Goal: Contribute content: Contribute content

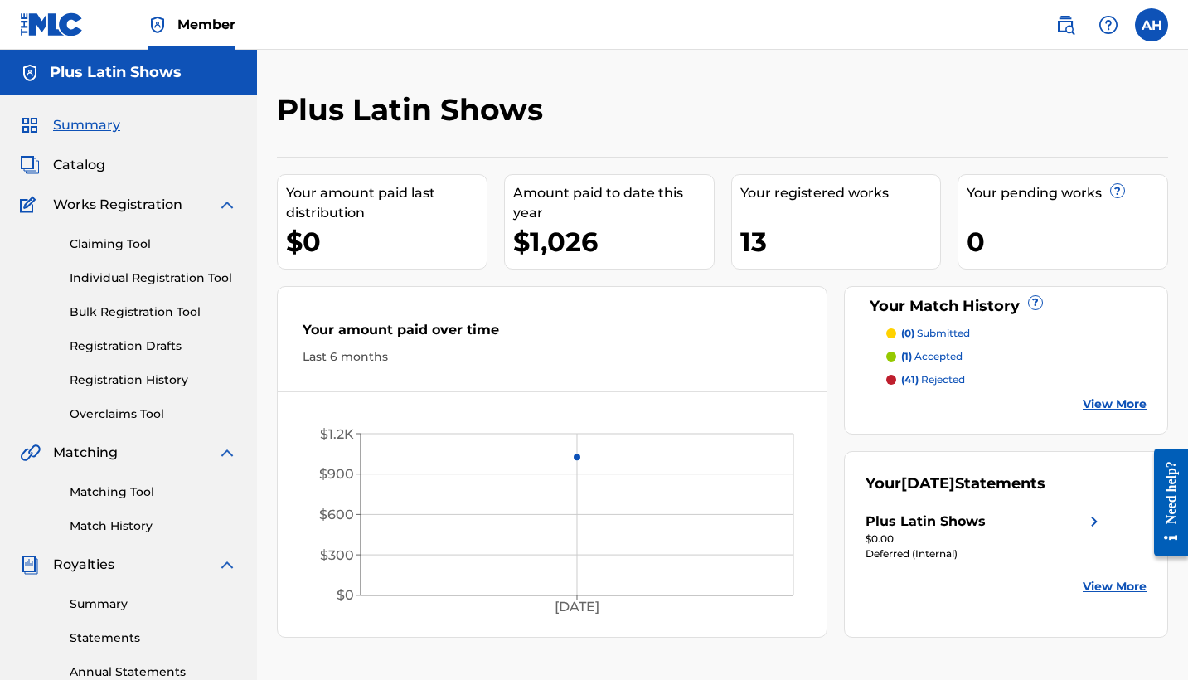
click at [80, 125] on span "Summary" at bounding box center [86, 125] width 67 height 20
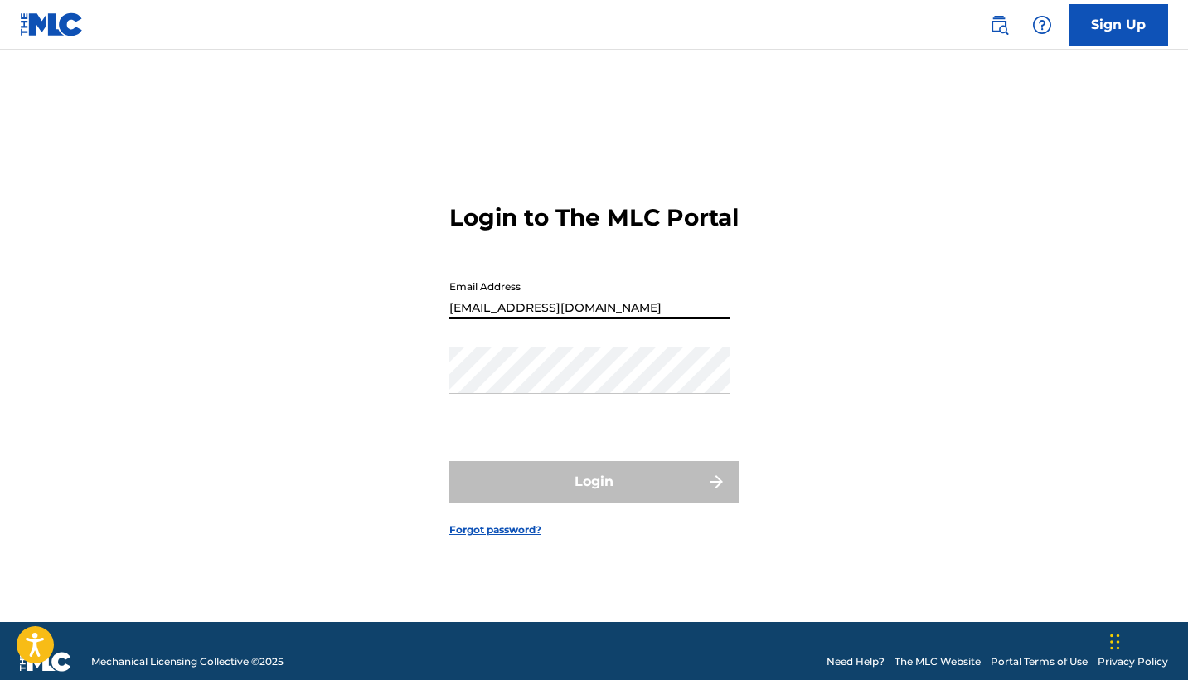
type input "[EMAIL_ADDRESS][DOMAIN_NAME]"
click at [594, 496] on button "Login" at bounding box center [594, 481] width 290 height 41
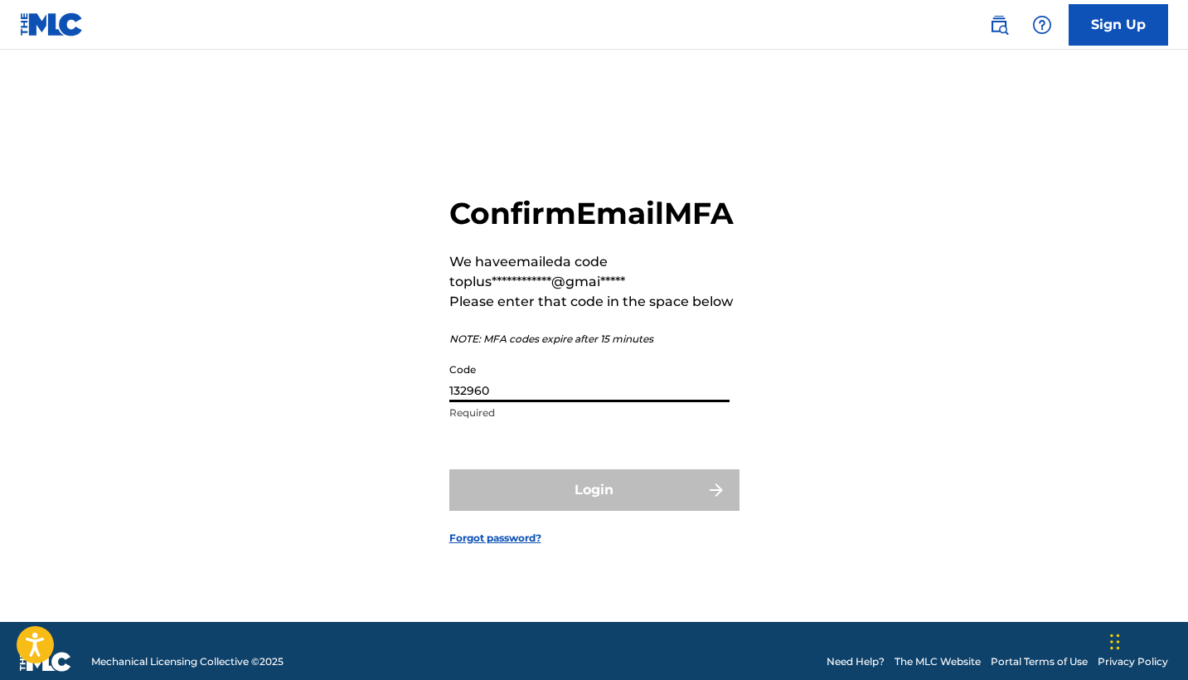
type input "132960"
click at [594, 508] on button "Login" at bounding box center [594, 489] width 290 height 41
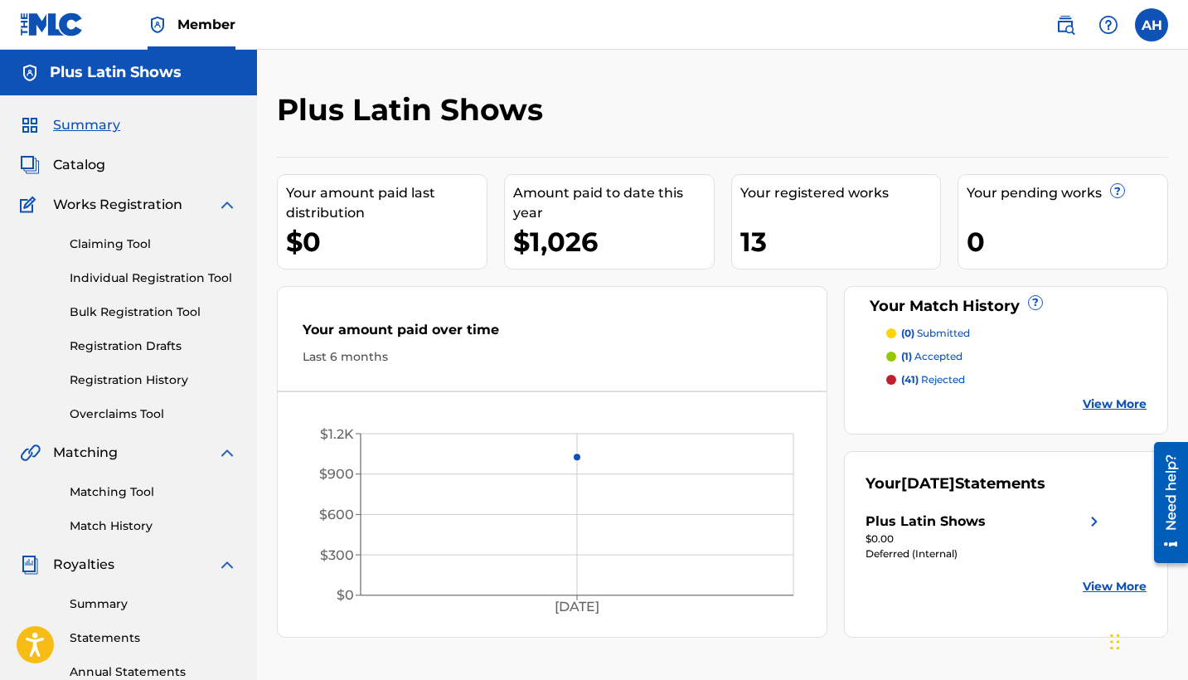
click at [1091, 519] on img at bounding box center [1095, 522] width 20 height 20
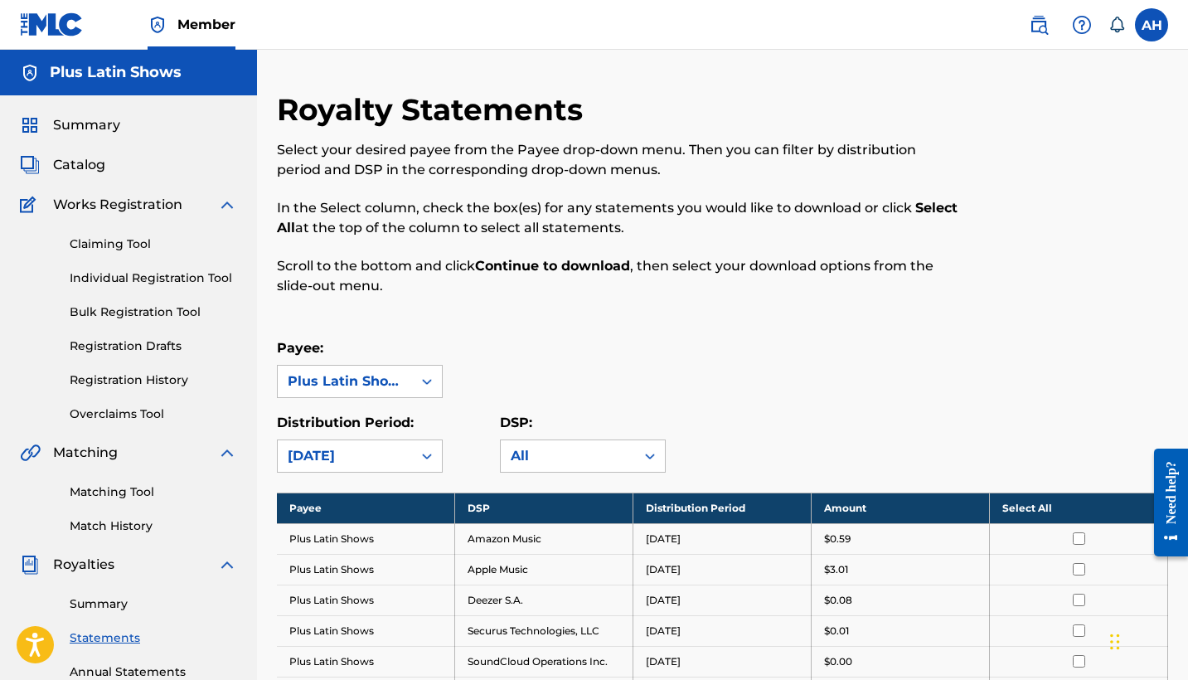
click at [85, 124] on span "Summary" at bounding box center [86, 125] width 67 height 20
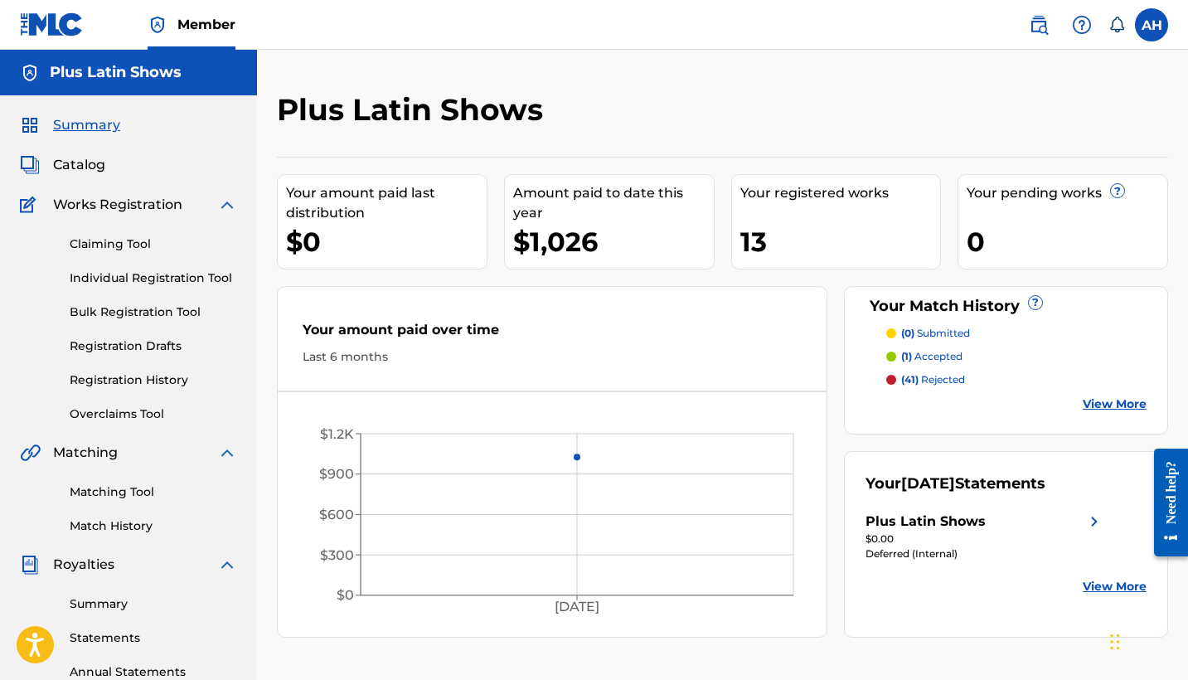
click at [118, 379] on link "Registration History" at bounding box center [153, 379] width 167 height 17
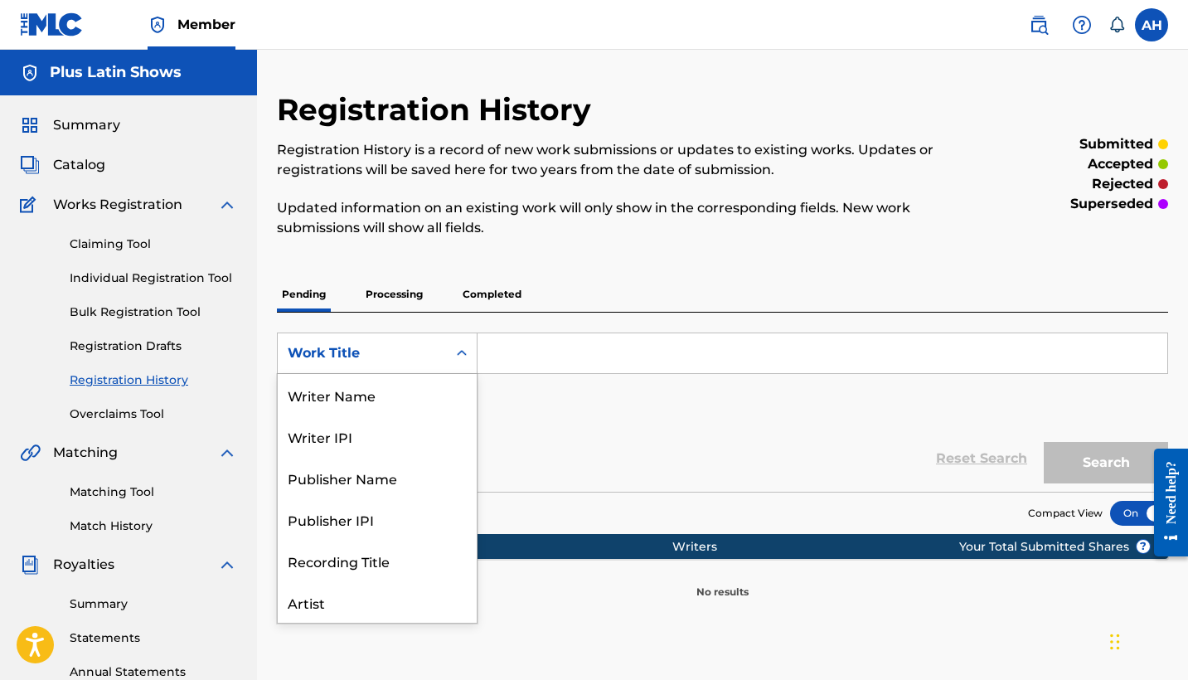
click at [460, 353] on icon "Search Form" at bounding box center [462, 353] width 10 height 6
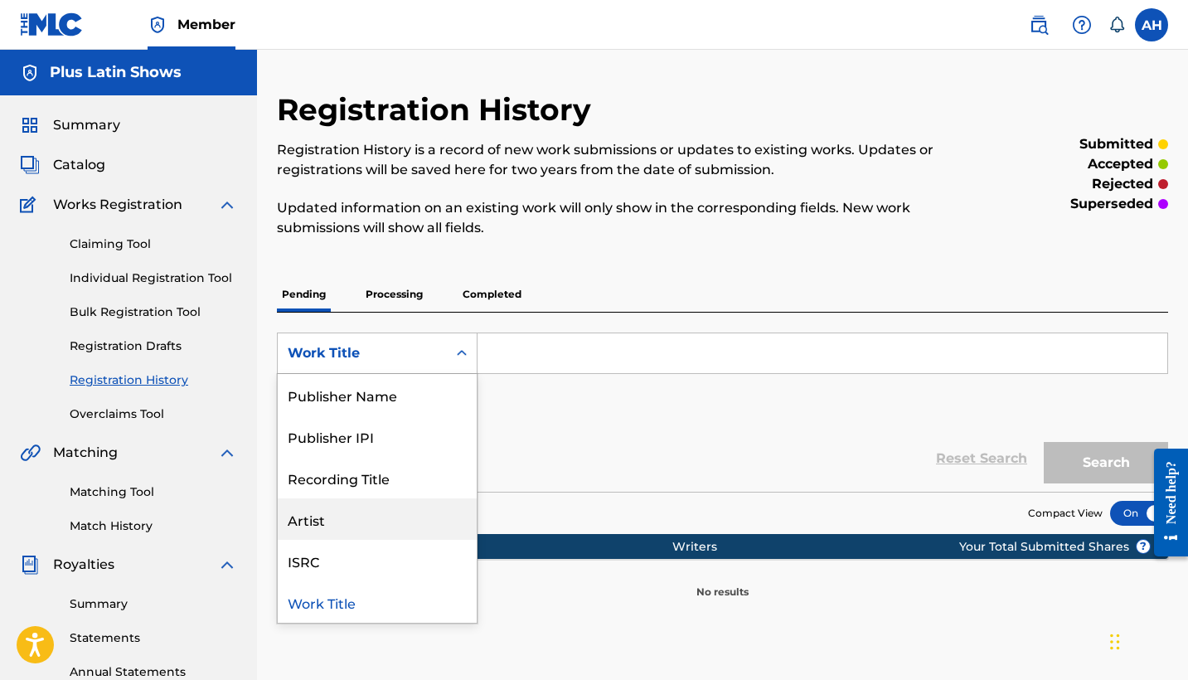
click at [340, 524] on div "Artist" at bounding box center [377, 518] width 199 height 41
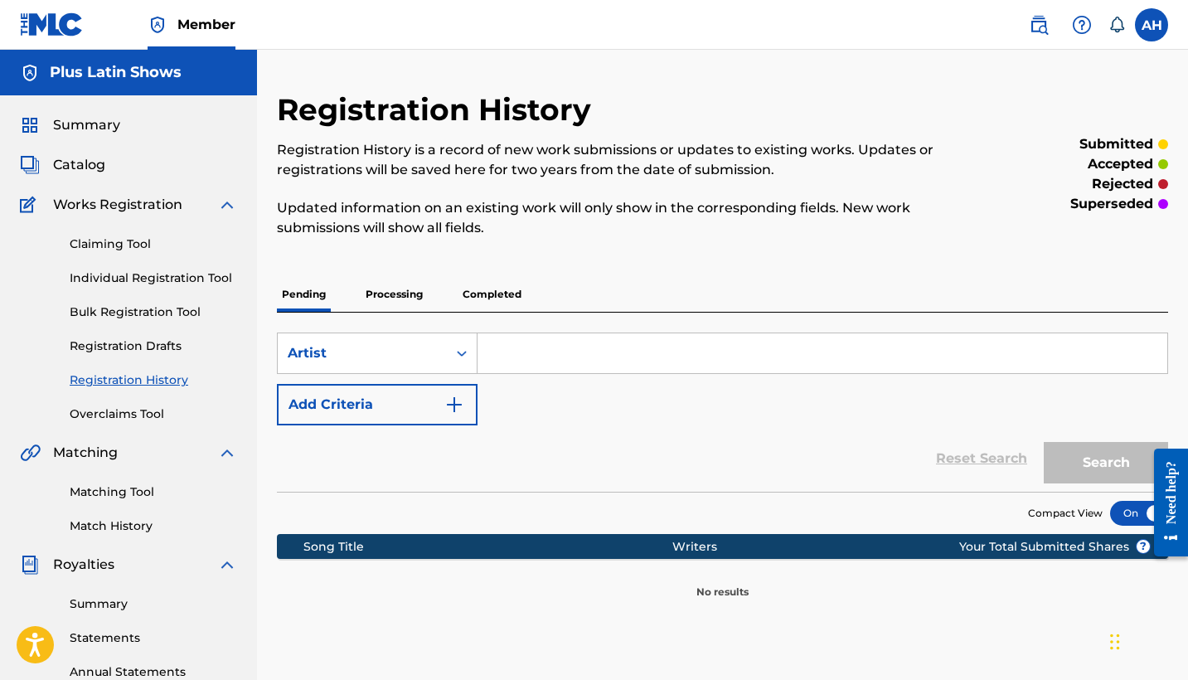
click at [525, 351] on input "Search Form" at bounding box center [823, 353] width 690 height 40
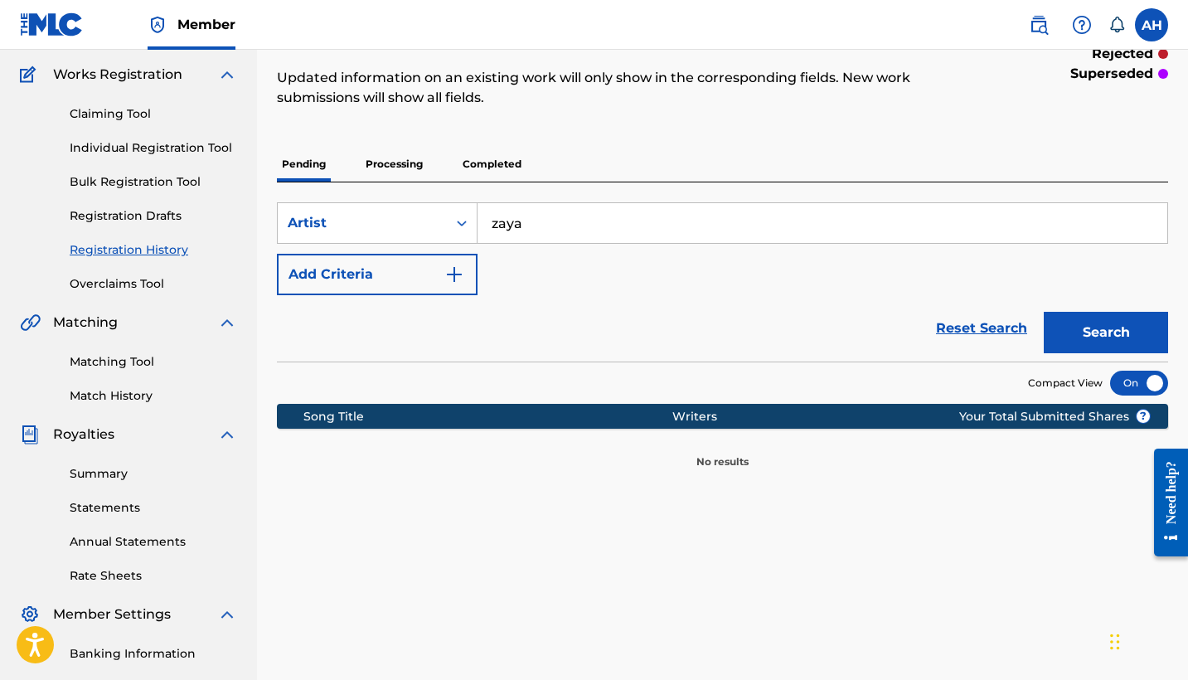
scroll to position [176, 0]
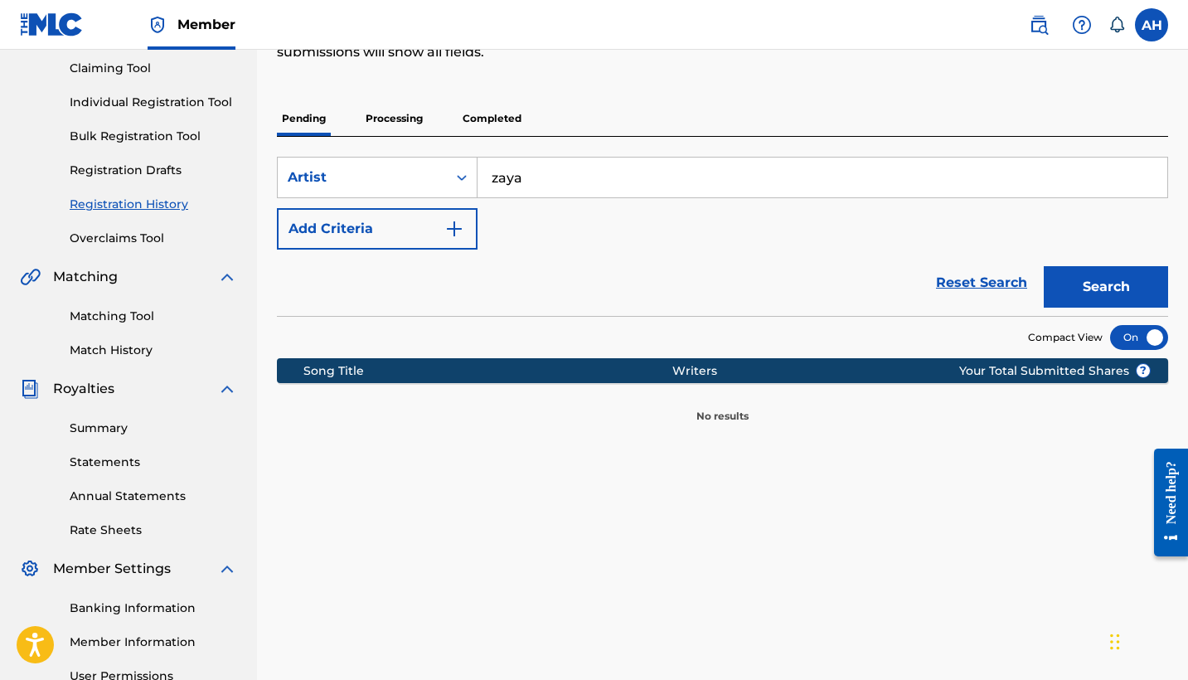
type input "zaya"
click at [1097, 283] on button "Search" at bounding box center [1106, 286] width 124 height 41
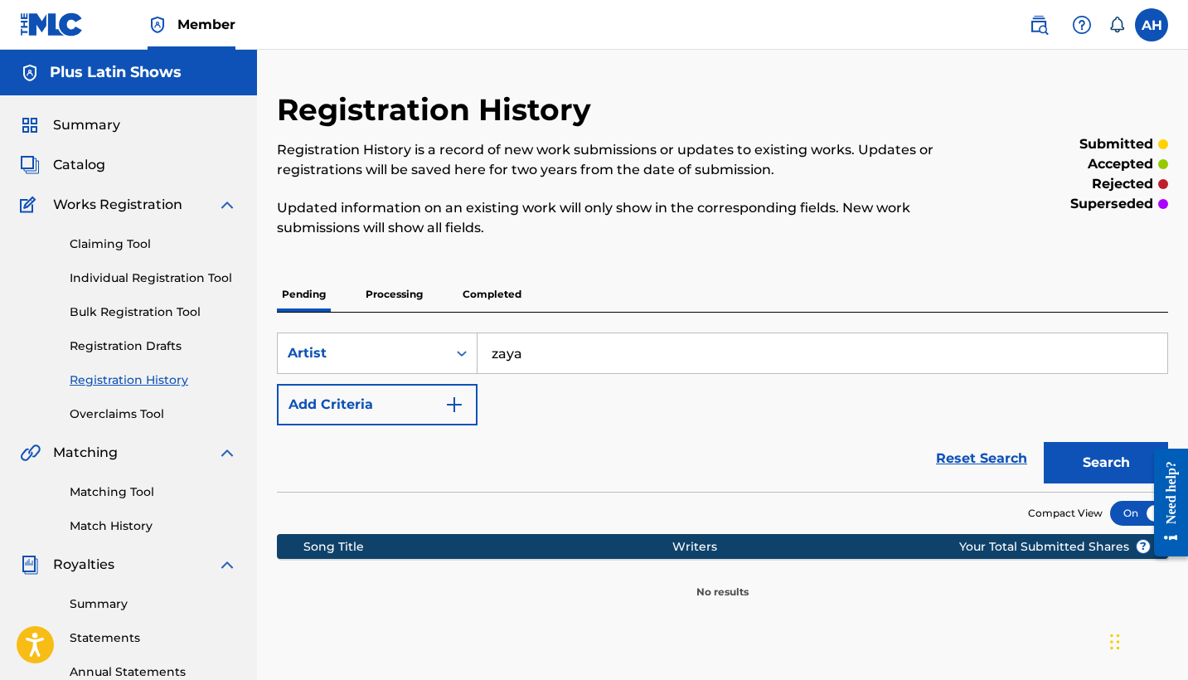
scroll to position [0, 0]
click at [158, 279] on link "Individual Registration Tool" at bounding box center [153, 277] width 167 height 17
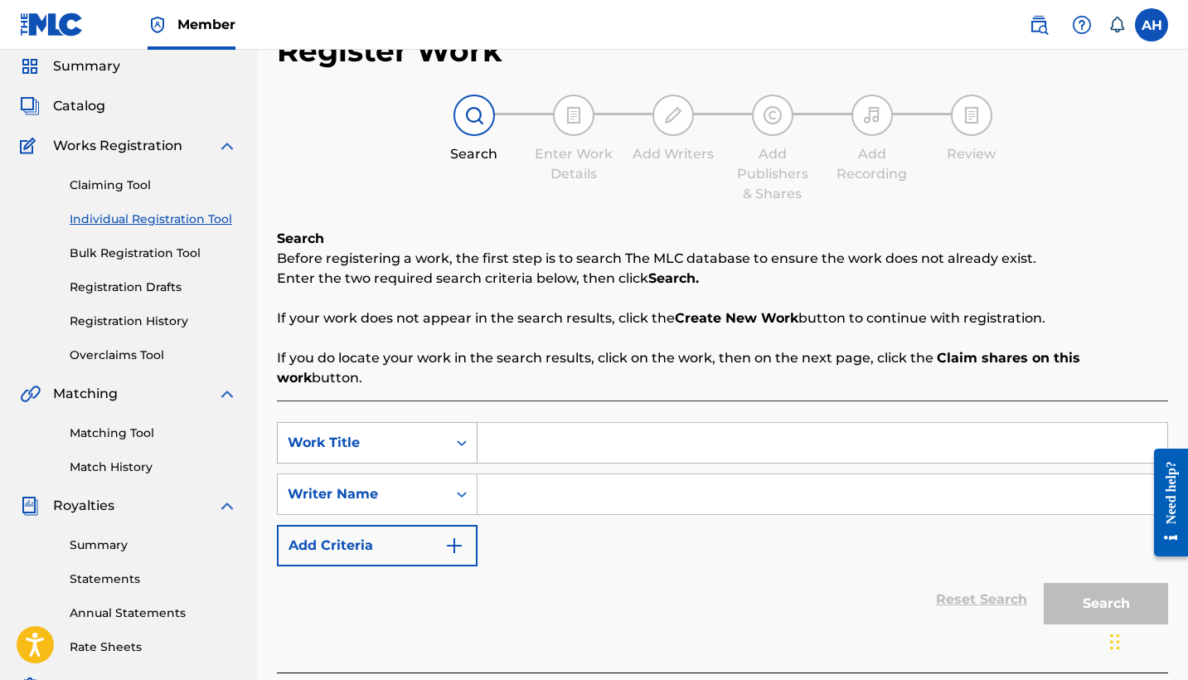
click at [460, 463] on div "Work Title" at bounding box center [377, 442] width 201 height 41
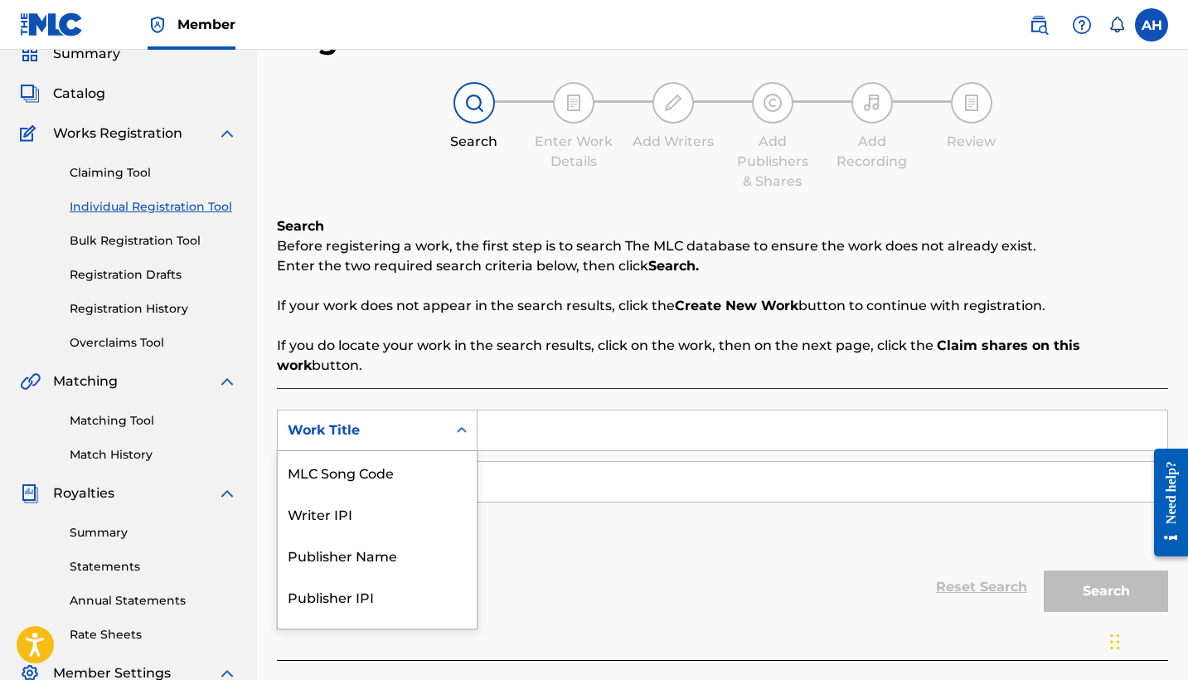
scroll to position [72, 0]
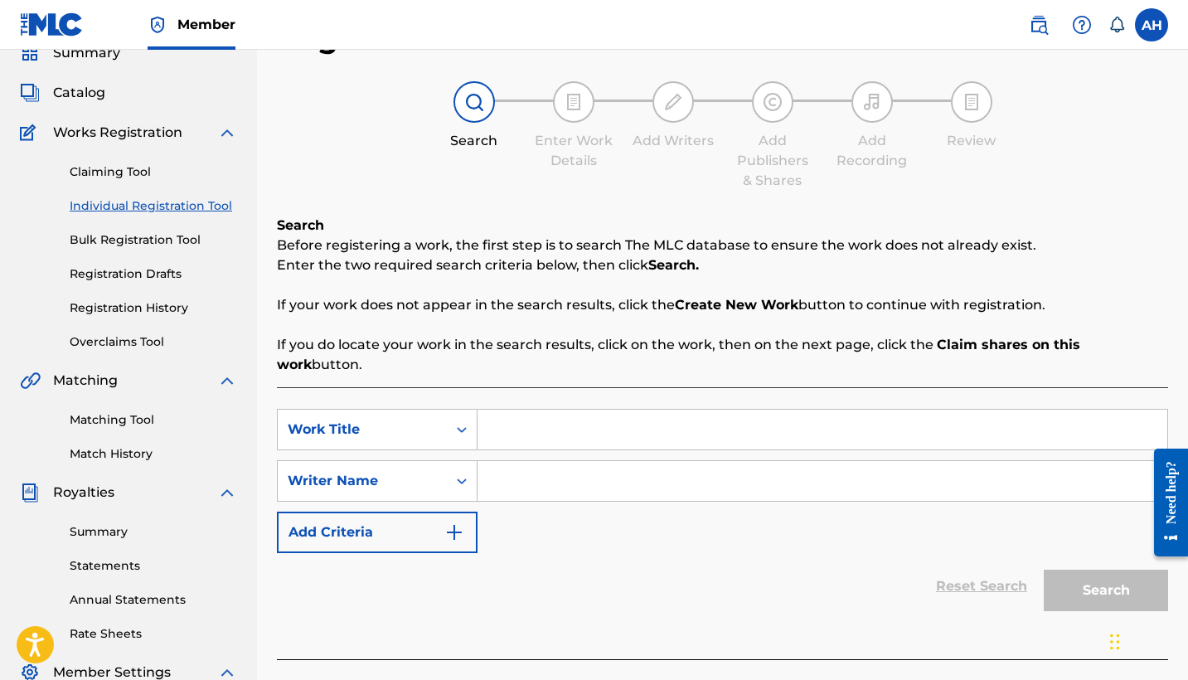
click at [524, 410] on input "Search Form" at bounding box center [823, 430] width 690 height 40
type input "[PERSON_NAME] y fuego"
click at [534, 463] on input "Search Form" at bounding box center [823, 481] width 690 height 40
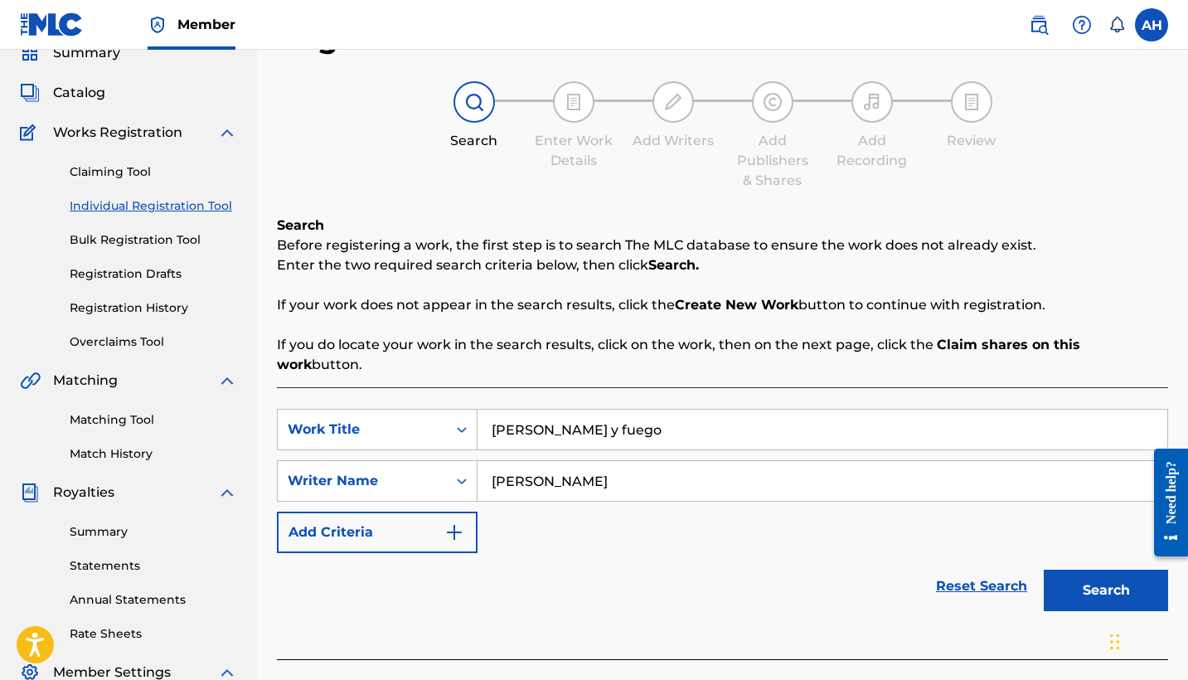
type input "[PERSON_NAME]"
click at [1102, 573] on button "Search" at bounding box center [1106, 590] width 124 height 41
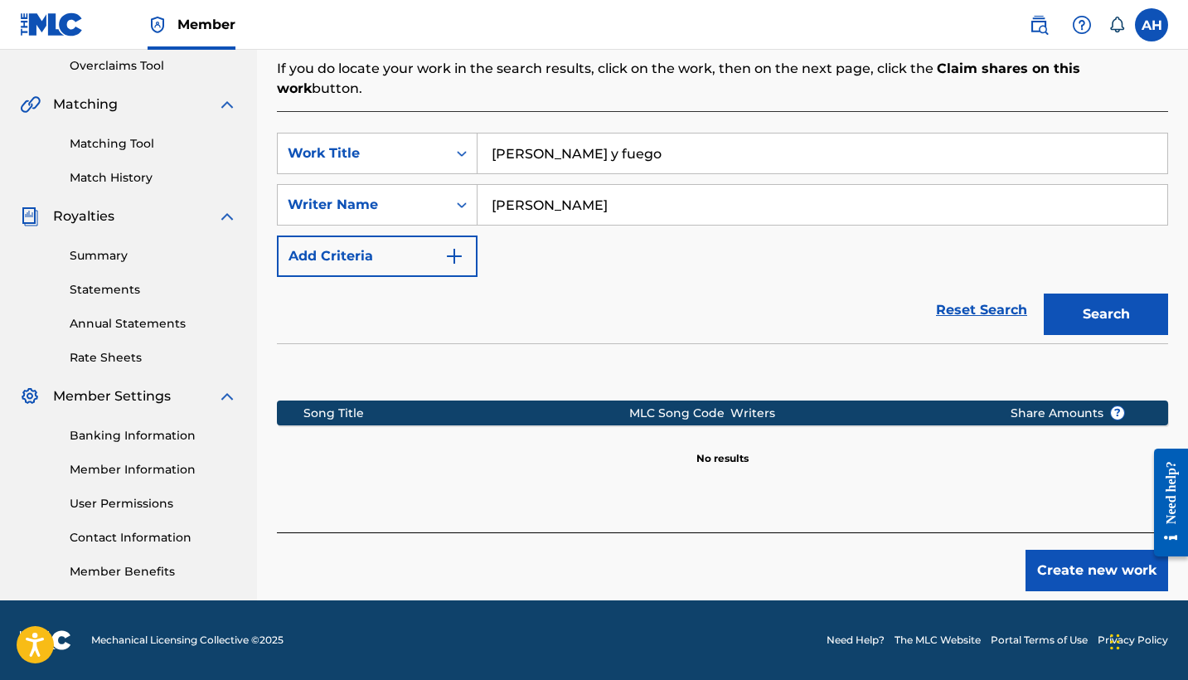
scroll to position [348, 0]
click at [1058, 556] on button "Create new work" at bounding box center [1097, 570] width 143 height 41
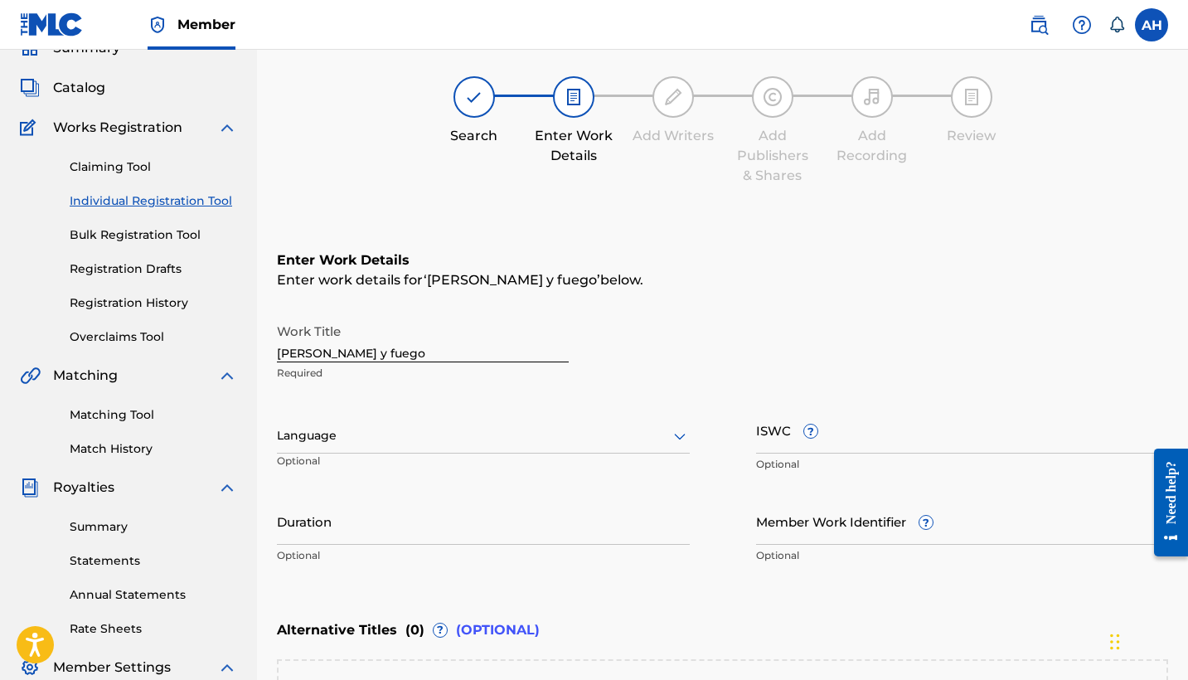
scroll to position [44, 0]
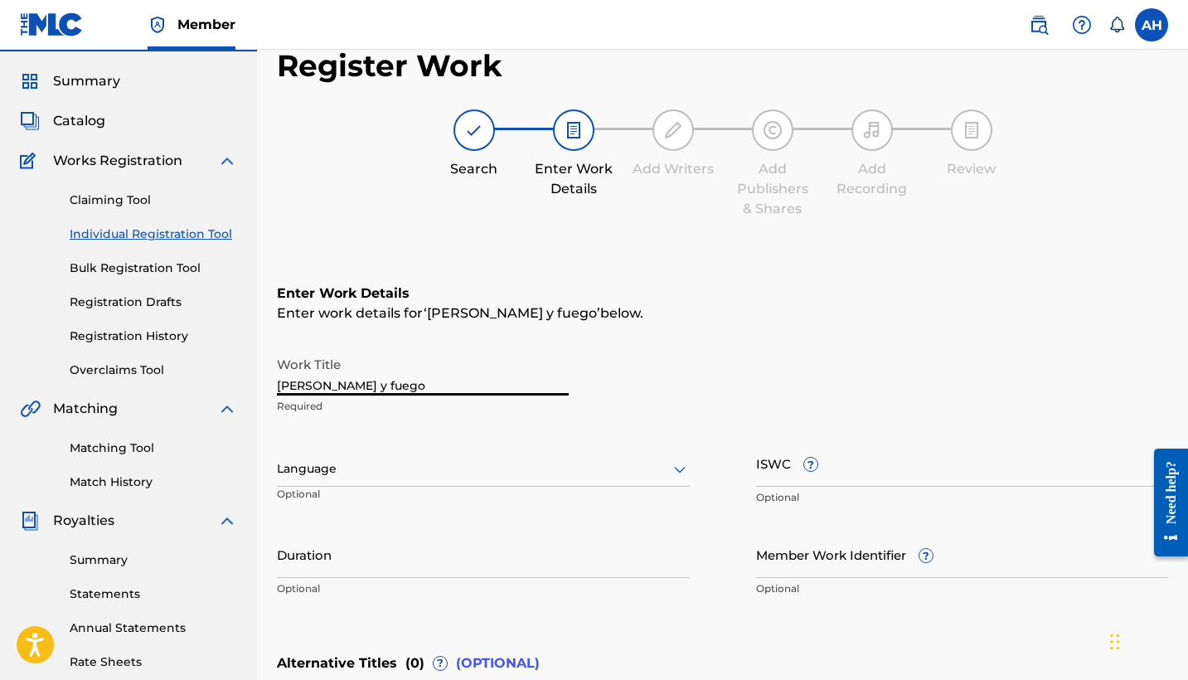
drag, startPoint x: 278, startPoint y: 384, endPoint x: 348, endPoint y: 383, distance: 70.5
click at [348, 383] on input "[PERSON_NAME] y fuego" at bounding box center [423, 371] width 292 height 47
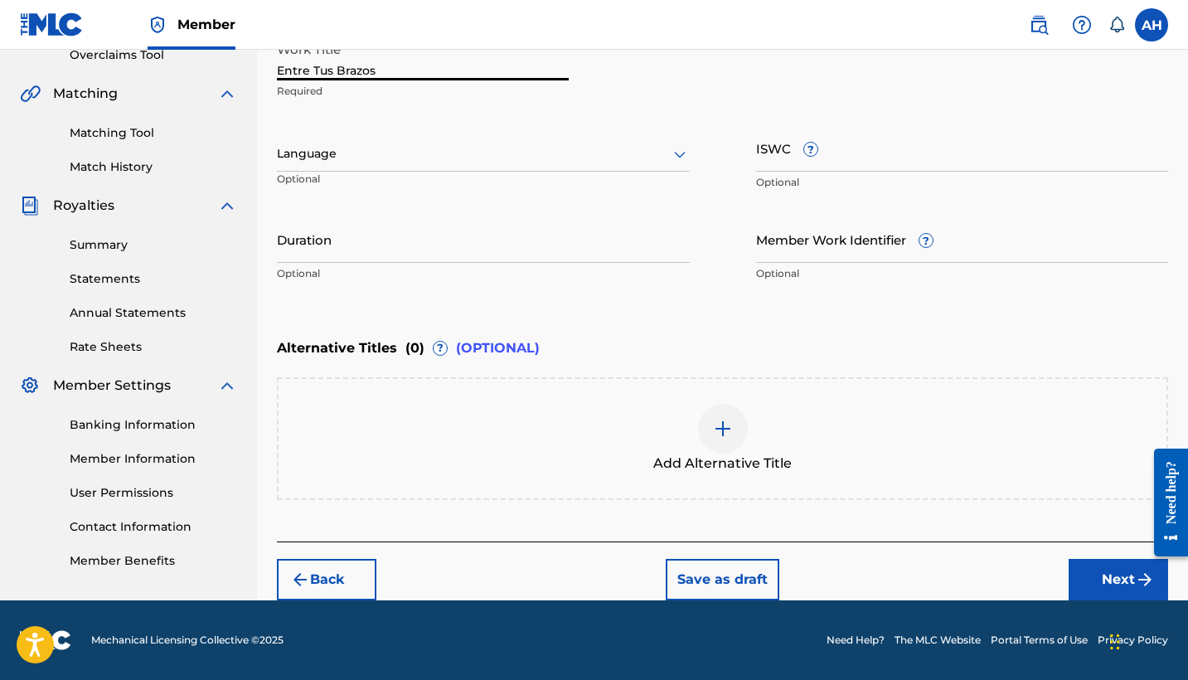
scroll to position [359, 0]
type input "Entre Tus Brazos"
click at [1104, 575] on button "Next" at bounding box center [1118, 579] width 99 height 41
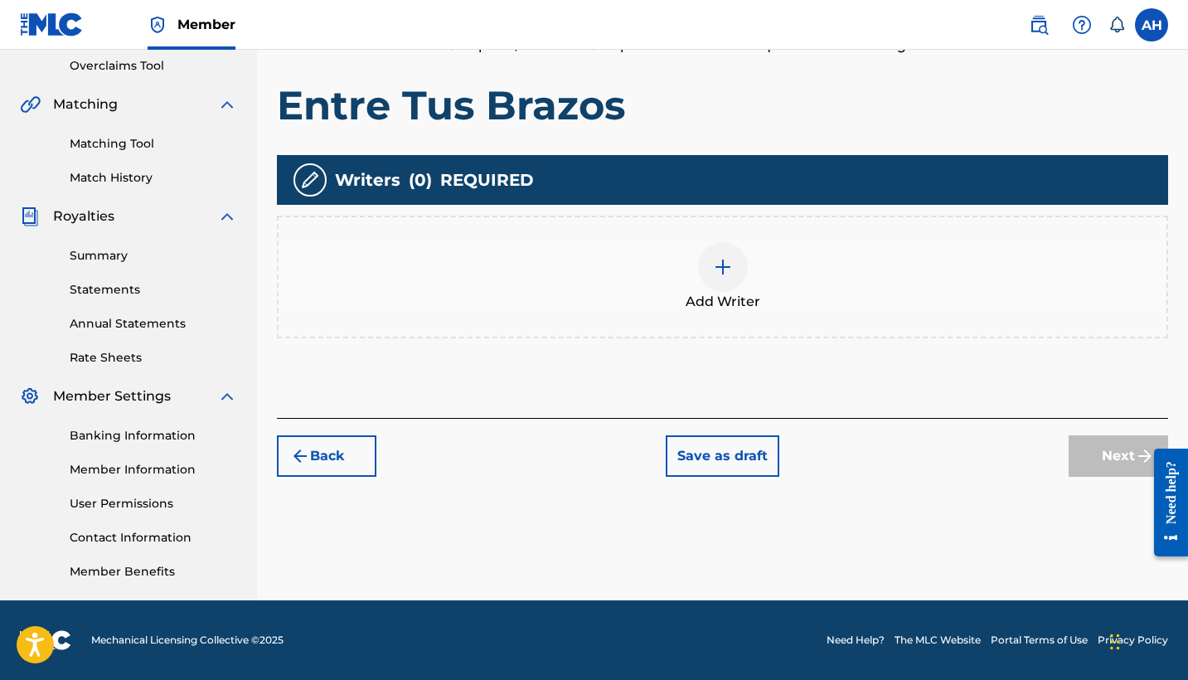
click at [724, 269] on img at bounding box center [723, 267] width 20 height 20
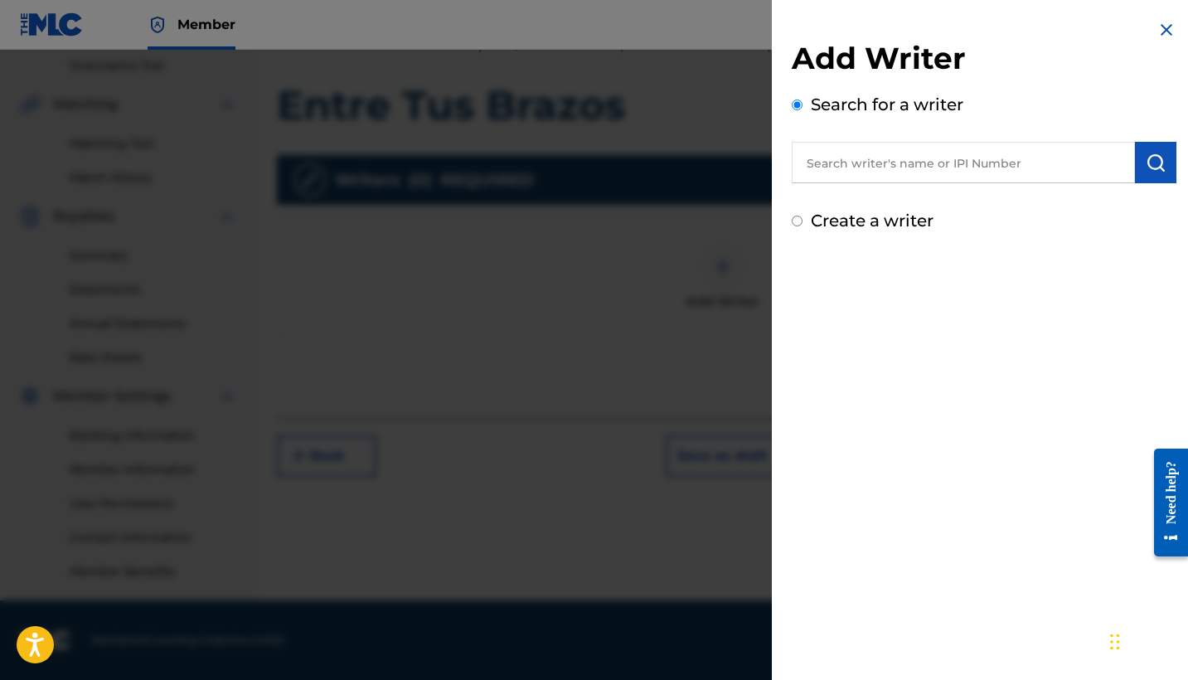
click at [879, 157] on input "text" at bounding box center [963, 162] width 343 height 41
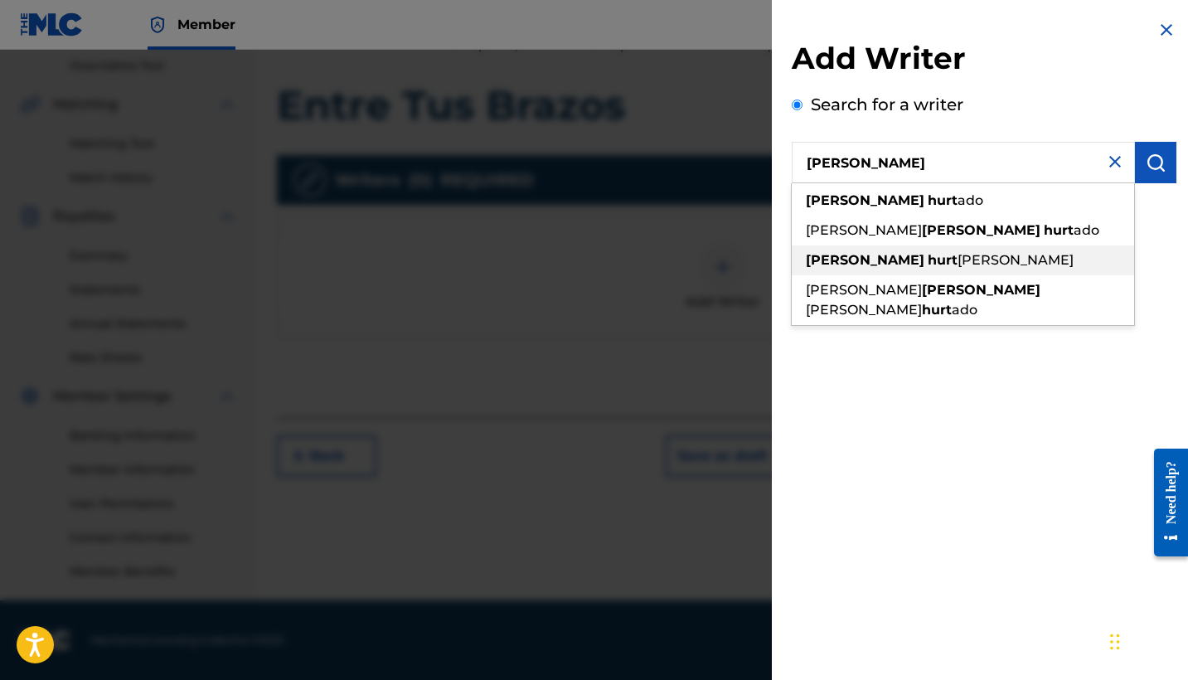
click at [958, 258] on span "[PERSON_NAME]" at bounding box center [1016, 260] width 116 height 16
type input "[PERSON_NAME]"
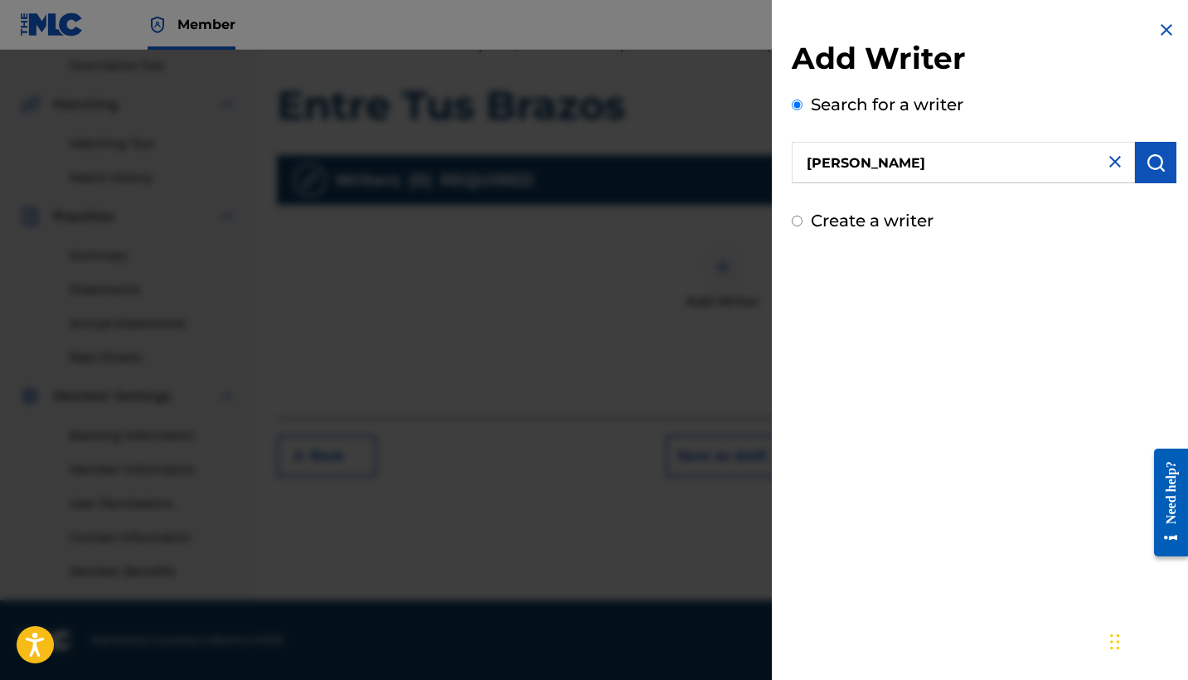
click at [1150, 165] on img "submit" at bounding box center [1156, 163] width 20 height 20
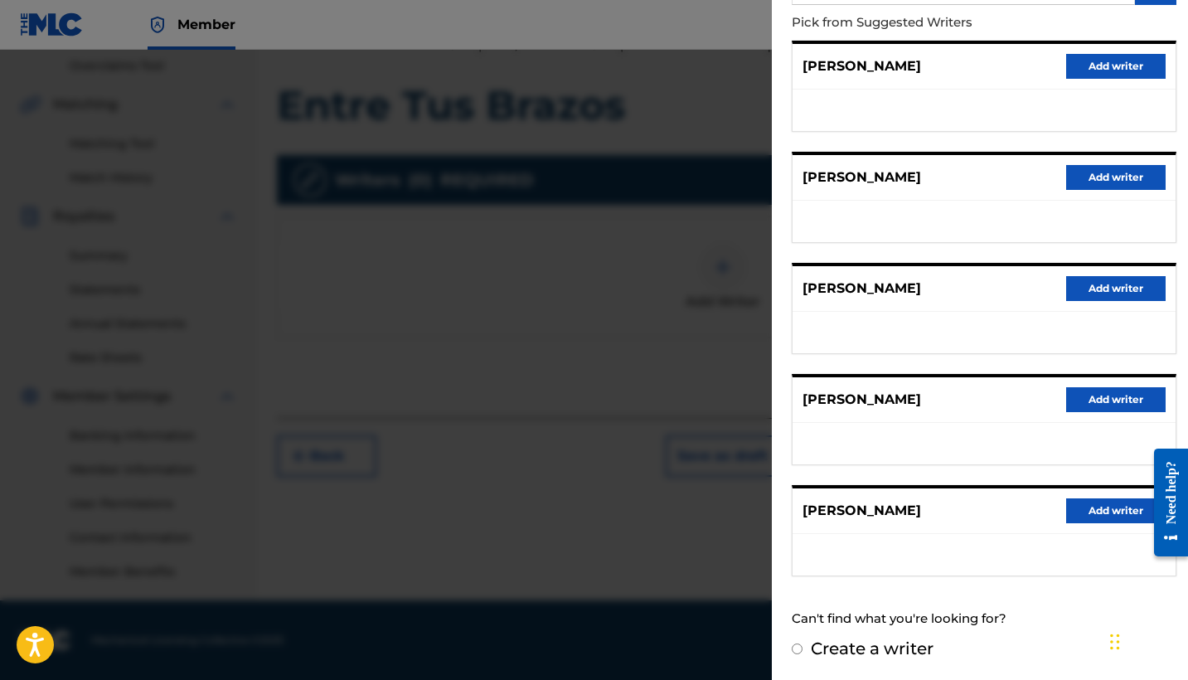
click at [1089, 512] on button "Add writer" at bounding box center [1115, 510] width 99 height 25
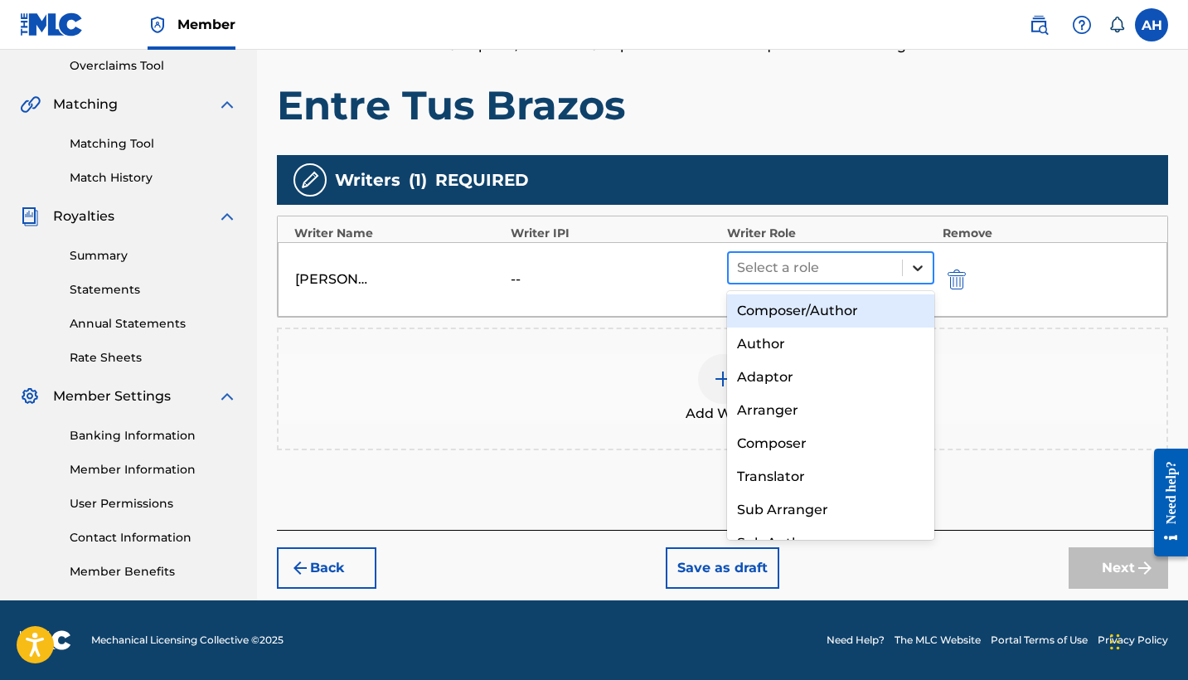
click at [917, 266] on icon at bounding box center [918, 268] width 17 height 17
click at [793, 311] on div "Composer/Author" at bounding box center [830, 310] width 207 height 33
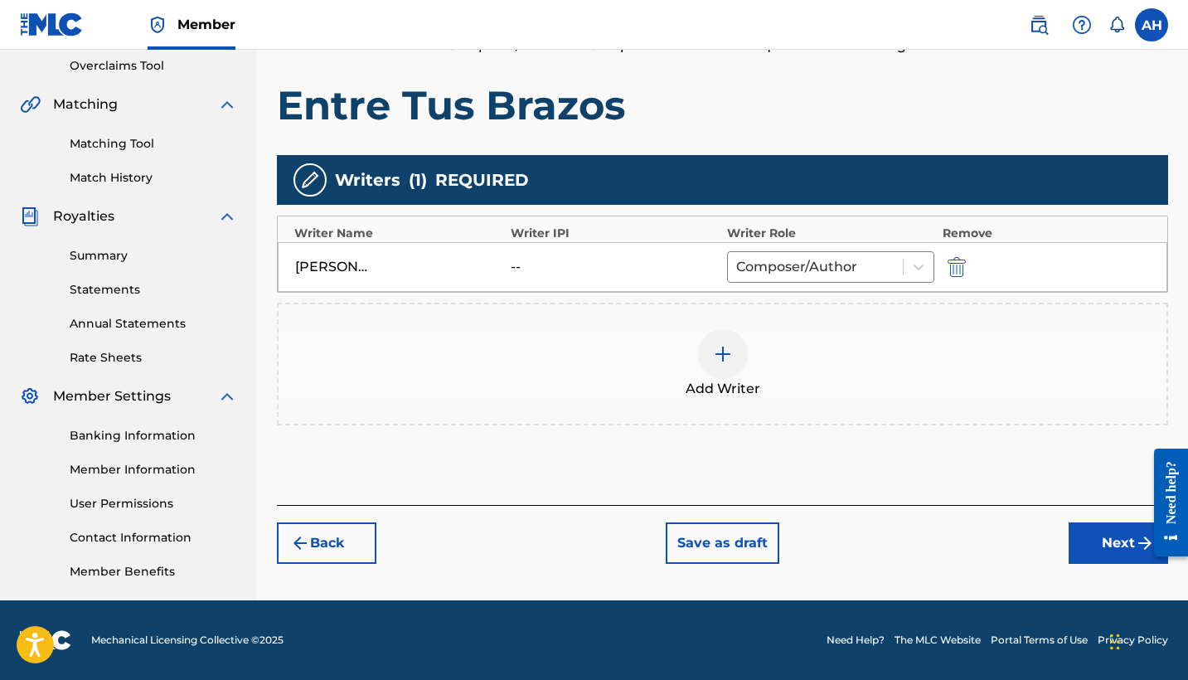
click at [514, 268] on div "--" at bounding box center [548, 267] width 75 height 20
click at [341, 264] on div "[PERSON_NAME]" at bounding box center [332, 267] width 75 height 20
click at [955, 267] on img "submit" at bounding box center [957, 267] width 18 height 20
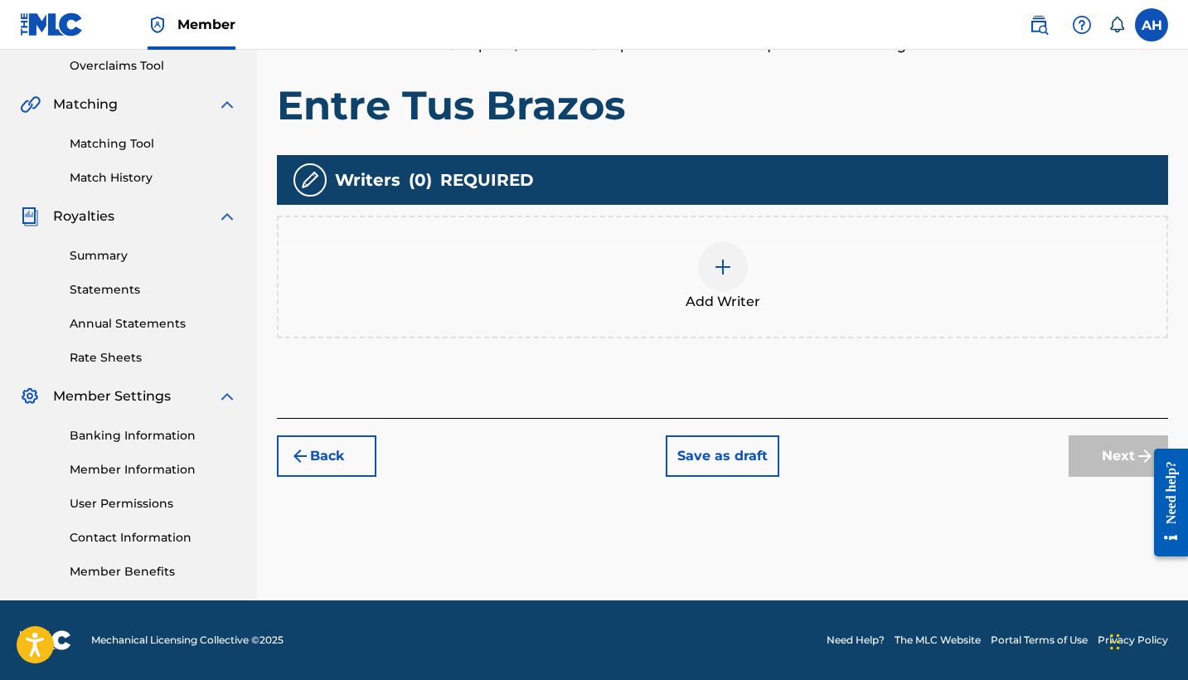
click at [723, 271] on img at bounding box center [723, 267] width 20 height 20
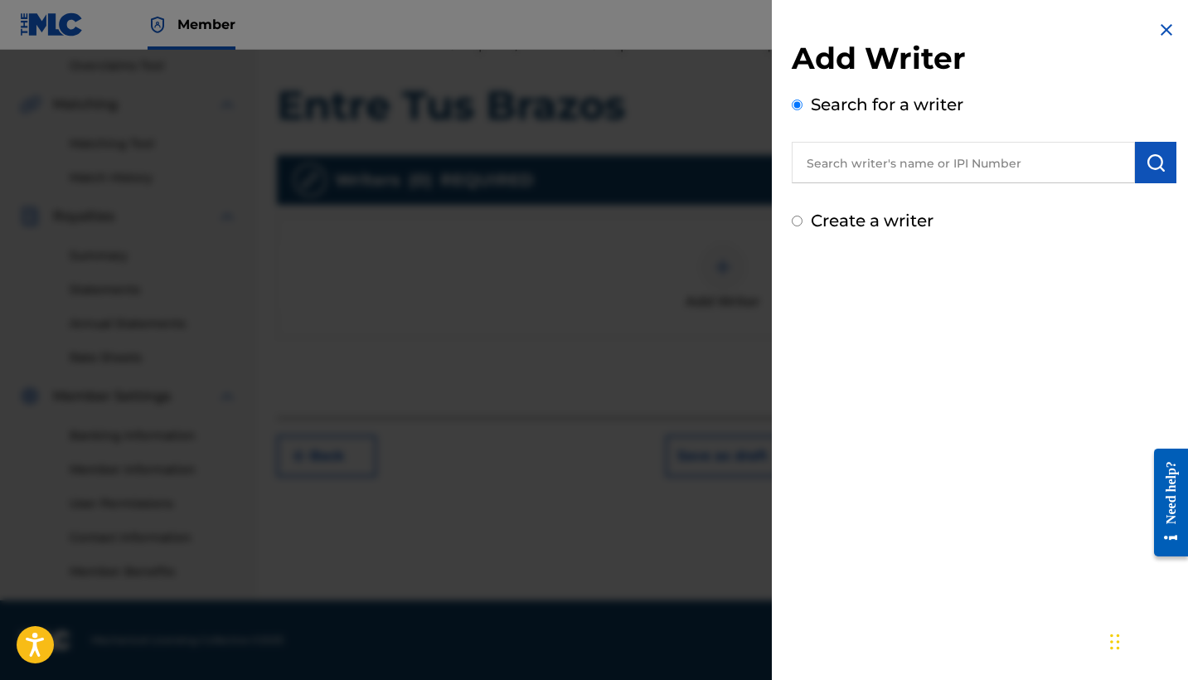
click at [874, 163] on input "text" at bounding box center [963, 162] width 343 height 41
paste input "1273431271"
type input "1273431271"
click at [1150, 166] on img "submit" at bounding box center [1156, 163] width 20 height 20
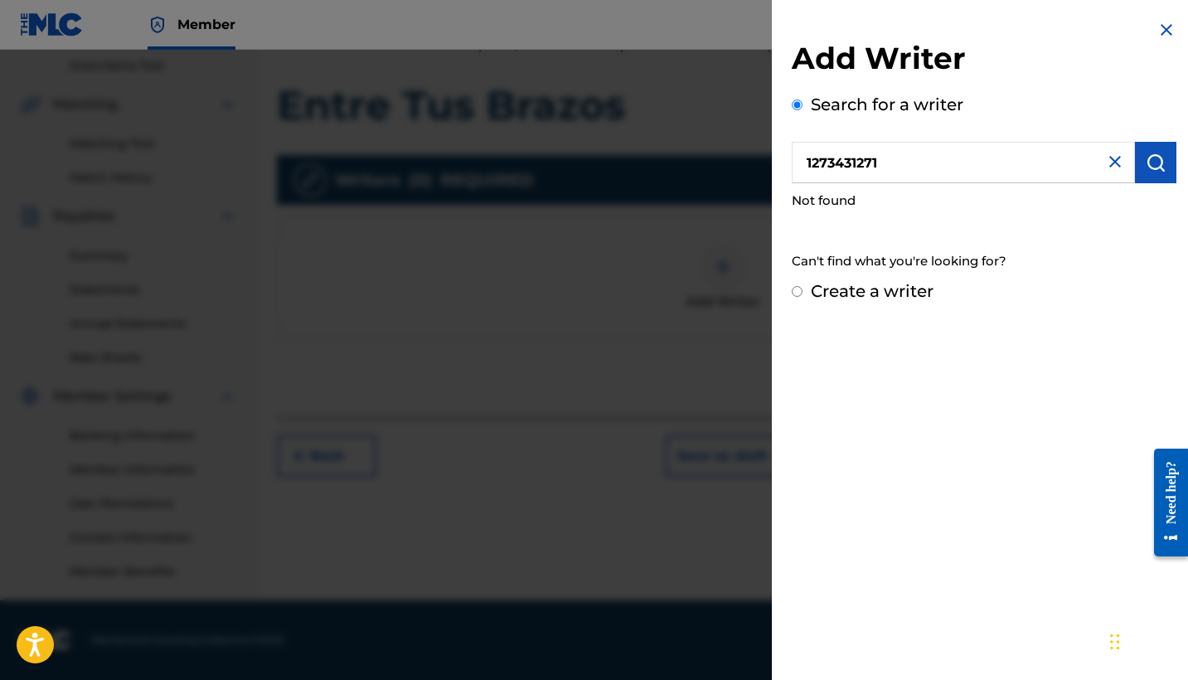
click at [1110, 163] on img at bounding box center [1115, 162] width 20 height 20
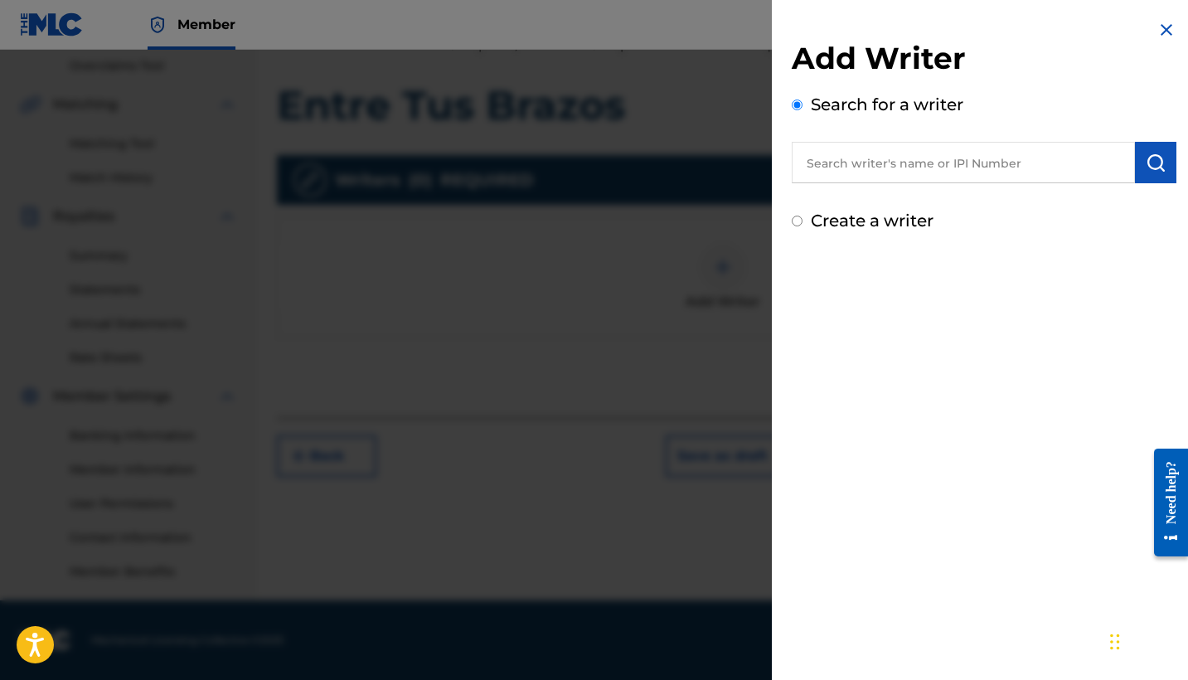
click at [920, 171] on input "text" at bounding box center [963, 162] width 343 height 41
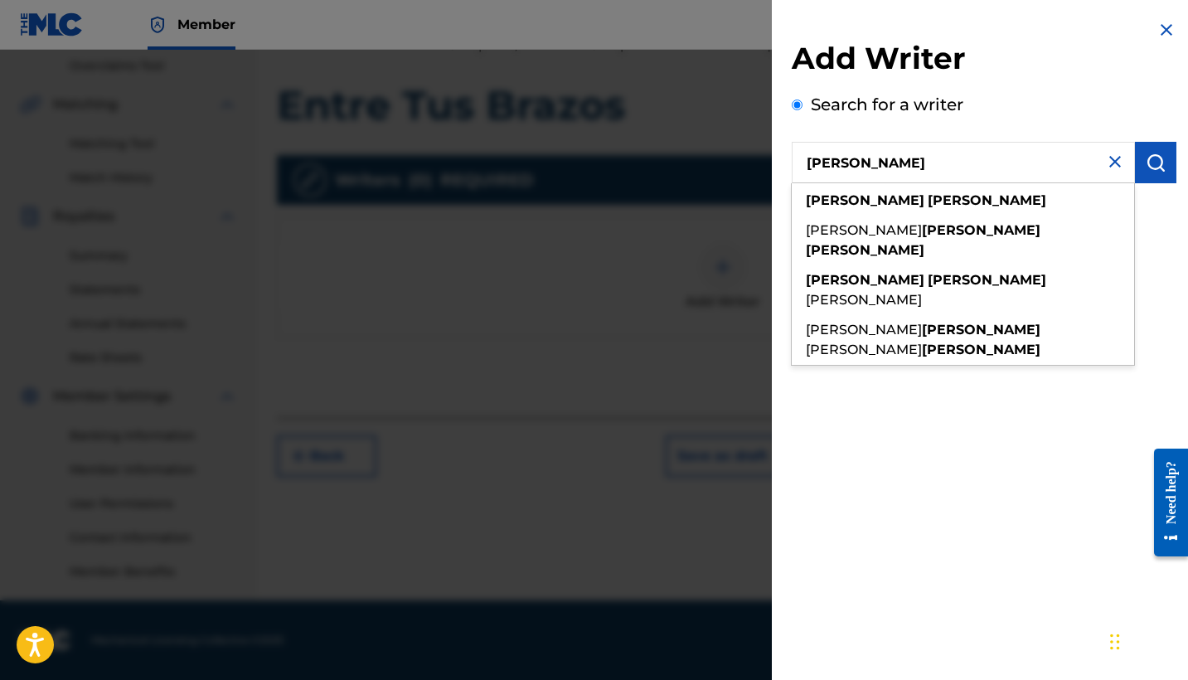
drag, startPoint x: 920, startPoint y: 171, endPoint x: 905, endPoint y: 265, distance: 95.7
click at [928, 272] on strong "[PERSON_NAME]" at bounding box center [987, 280] width 119 height 16
type input "[PERSON_NAME]"
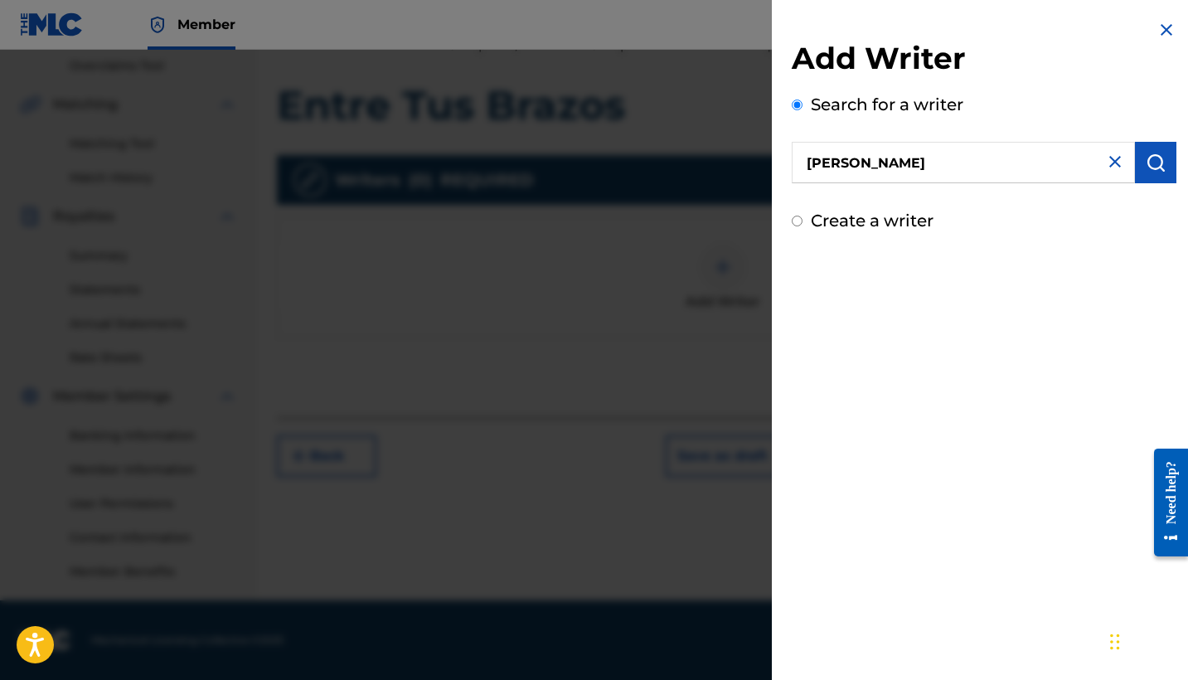
click at [1156, 167] on img "submit" at bounding box center [1156, 163] width 20 height 20
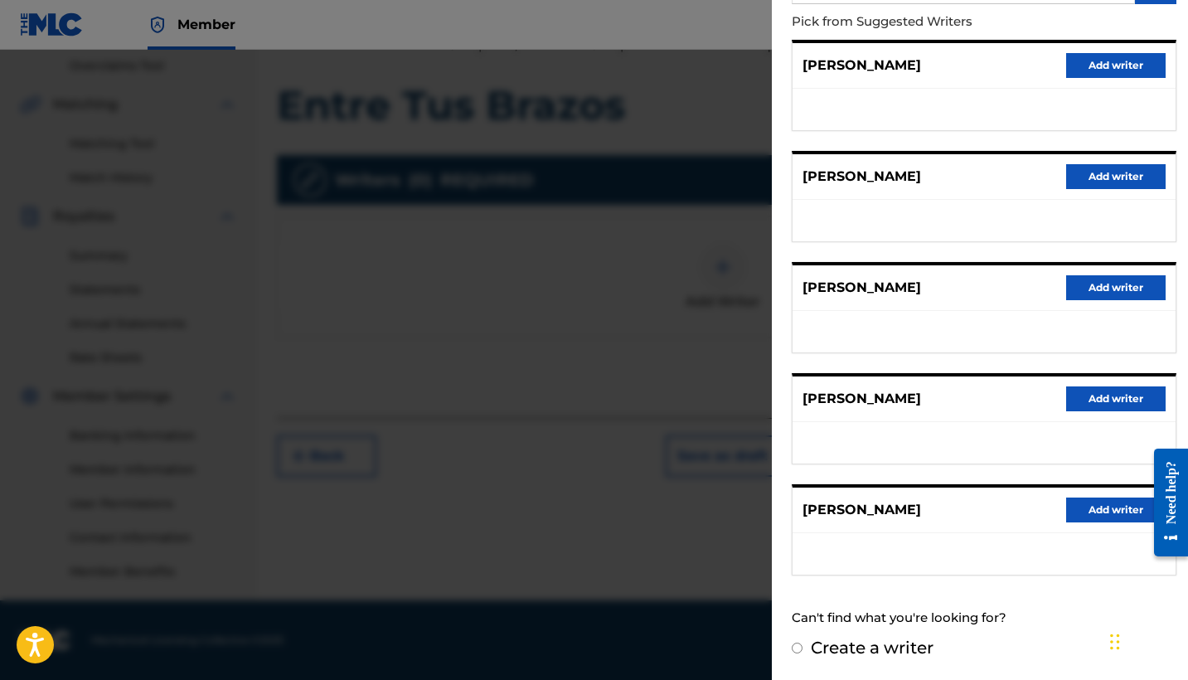
scroll to position [178, 0]
click at [1092, 509] on button "Add writer" at bounding box center [1115, 510] width 99 height 25
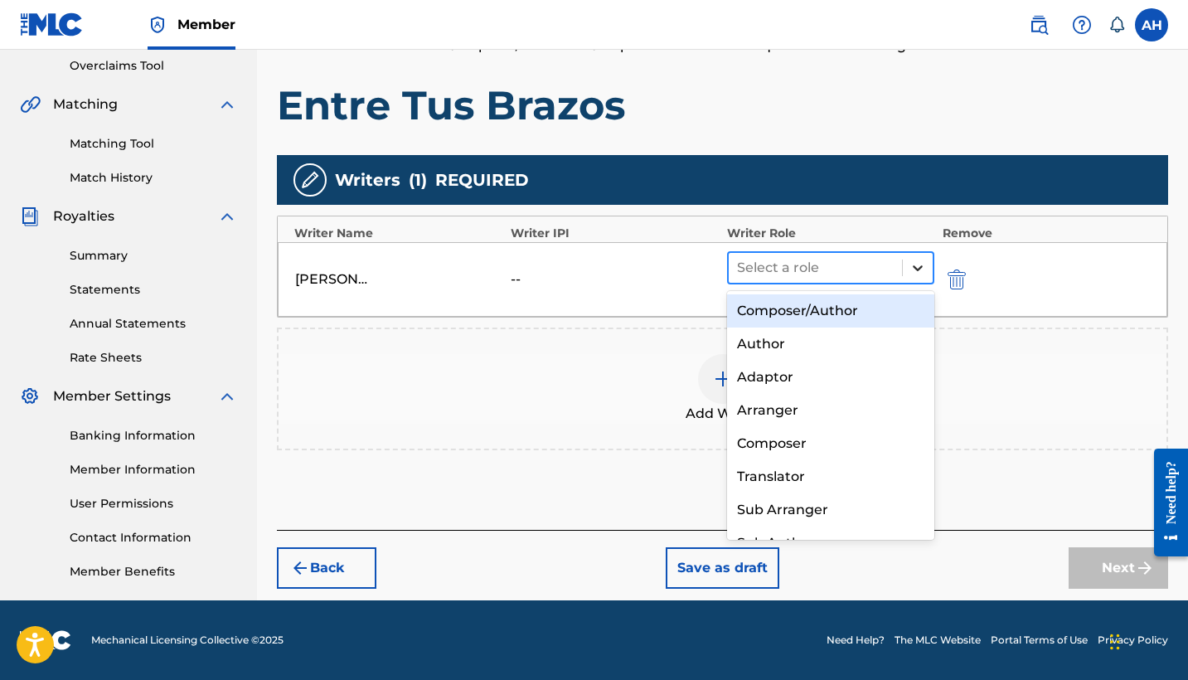
click at [915, 265] on icon at bounding box center [918, 268] width 17 height 17
click at [796, 313] on div "Composer/Author" at bounding box center [830, 310] width 207 height 33
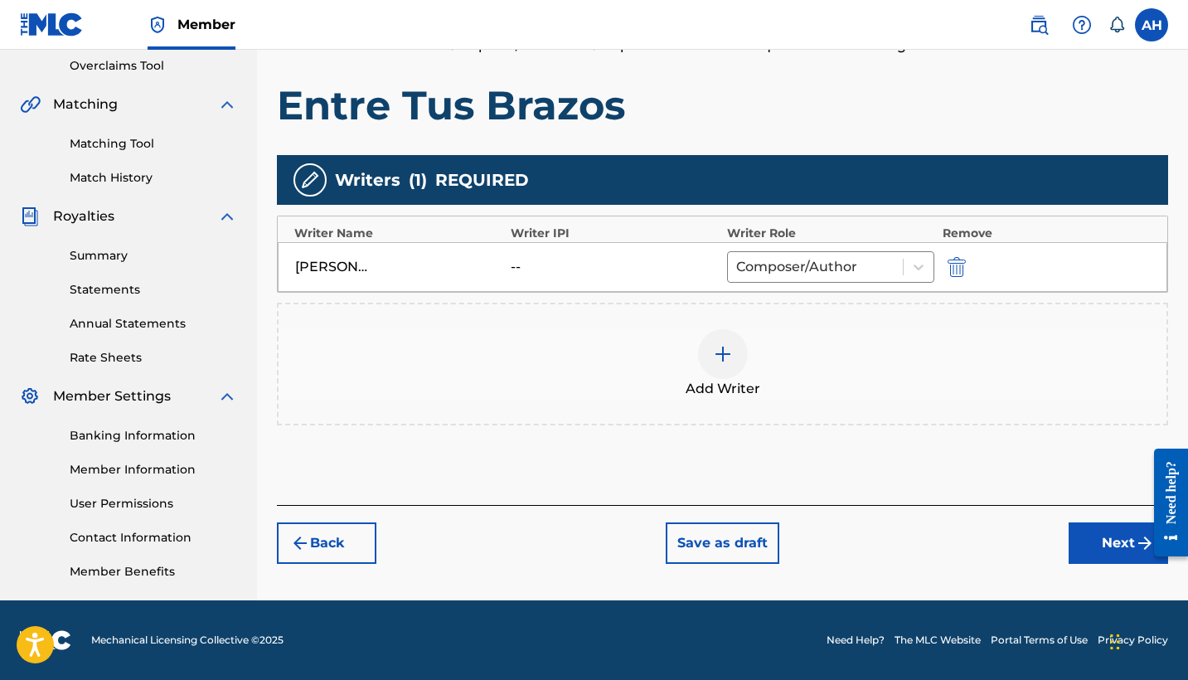
click at [1116, 549] on button "Next" at bounding box center [1118, 542] width 99 height 41
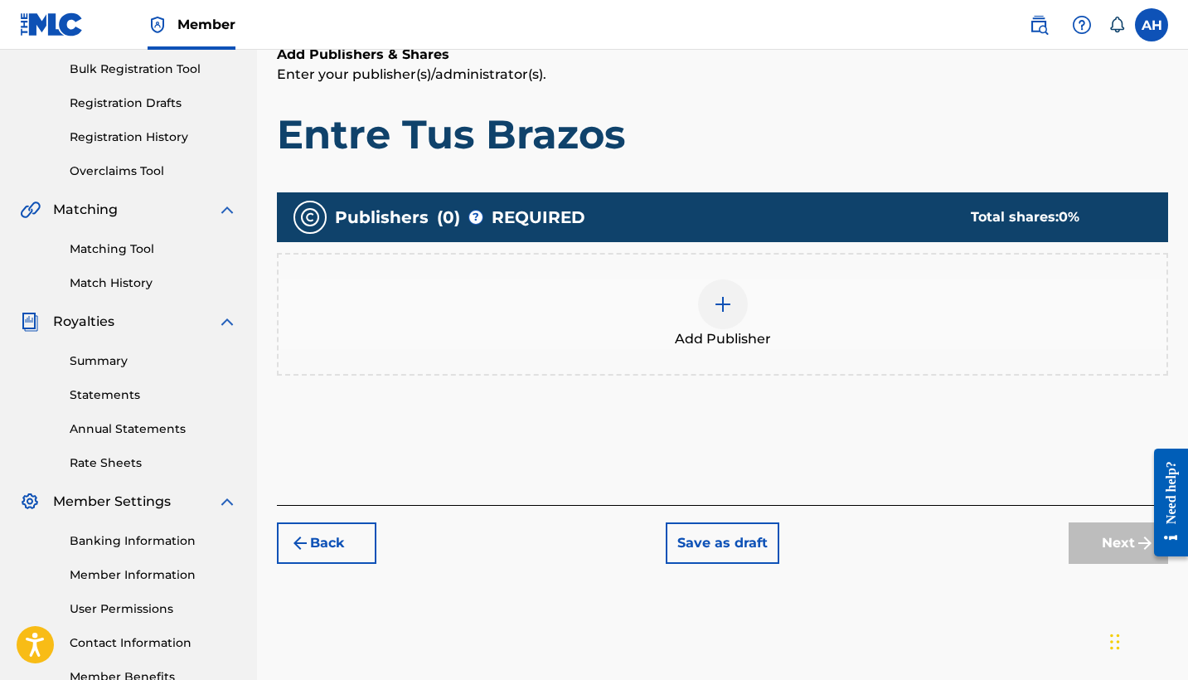
scroll to position [244, 0]
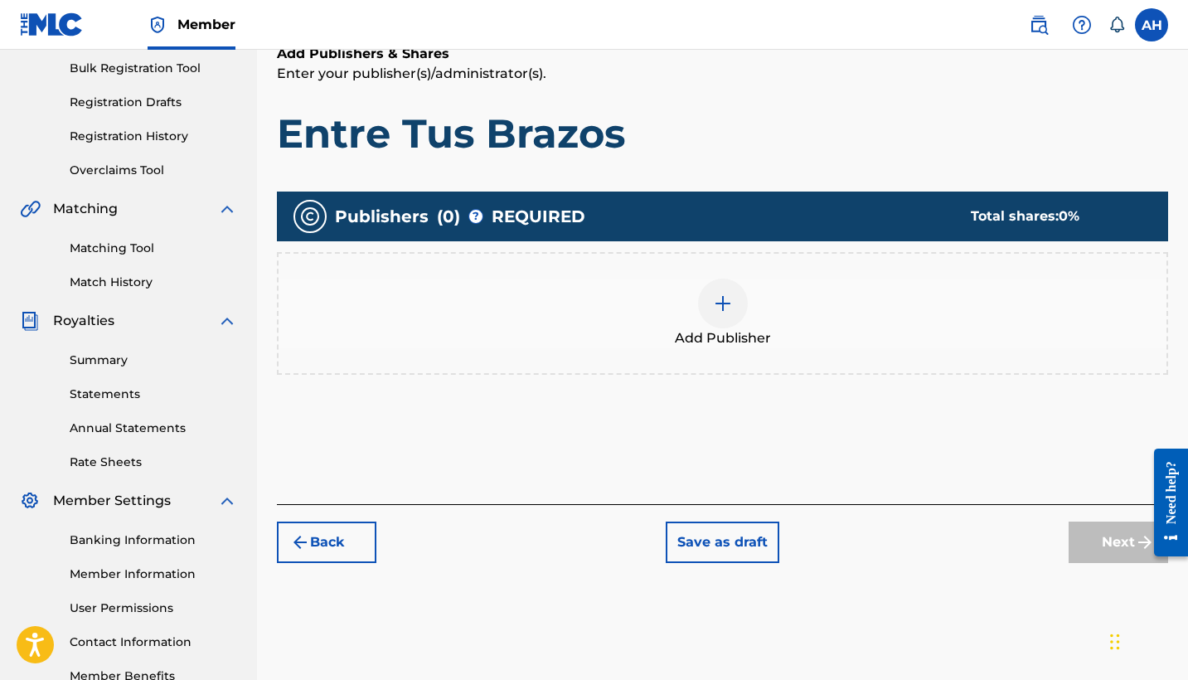
click at [724, 303] on img at bounding box center [723, 304] width 20 height 20
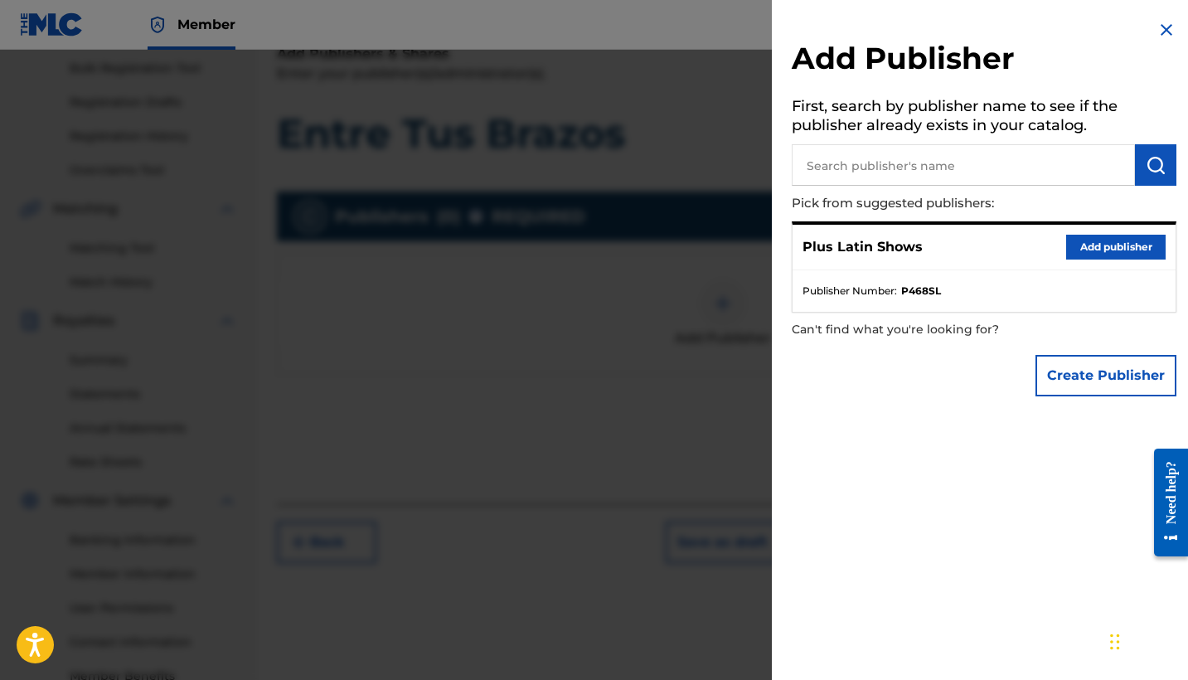
click at [1098, 250] on button "Add publisher" at bounding box center [1115, 247] width 99 height 25
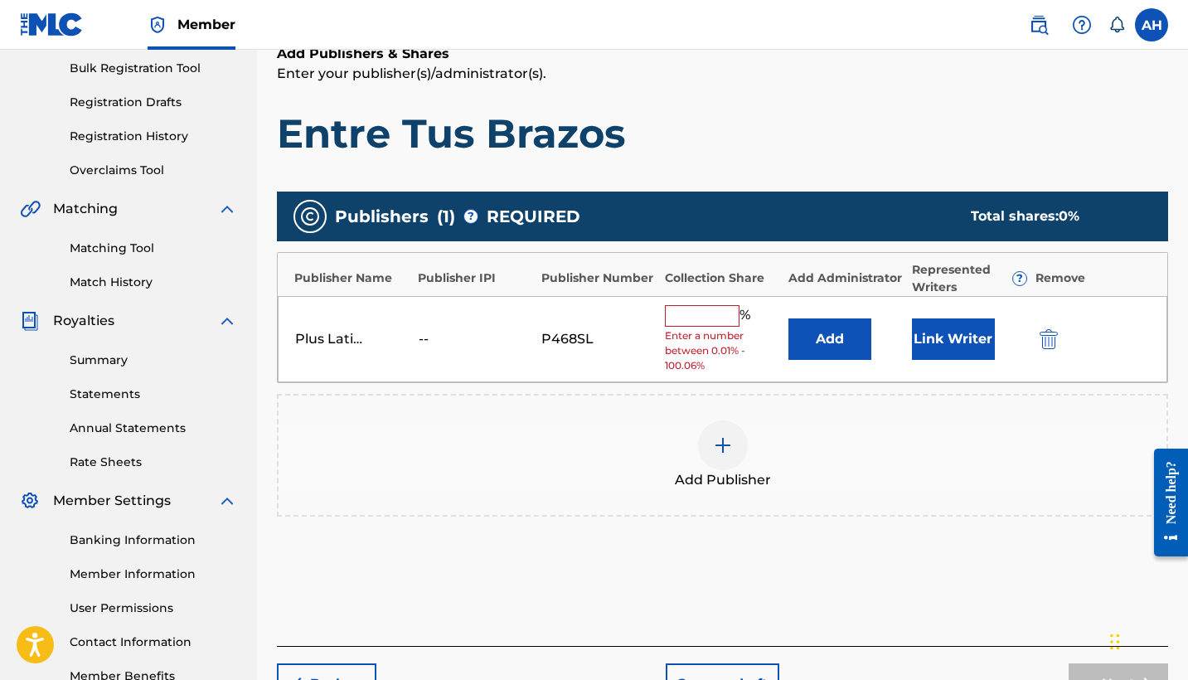
click at [702, 315] on input "text" at bounding box center [702, 316] width 75 height 22
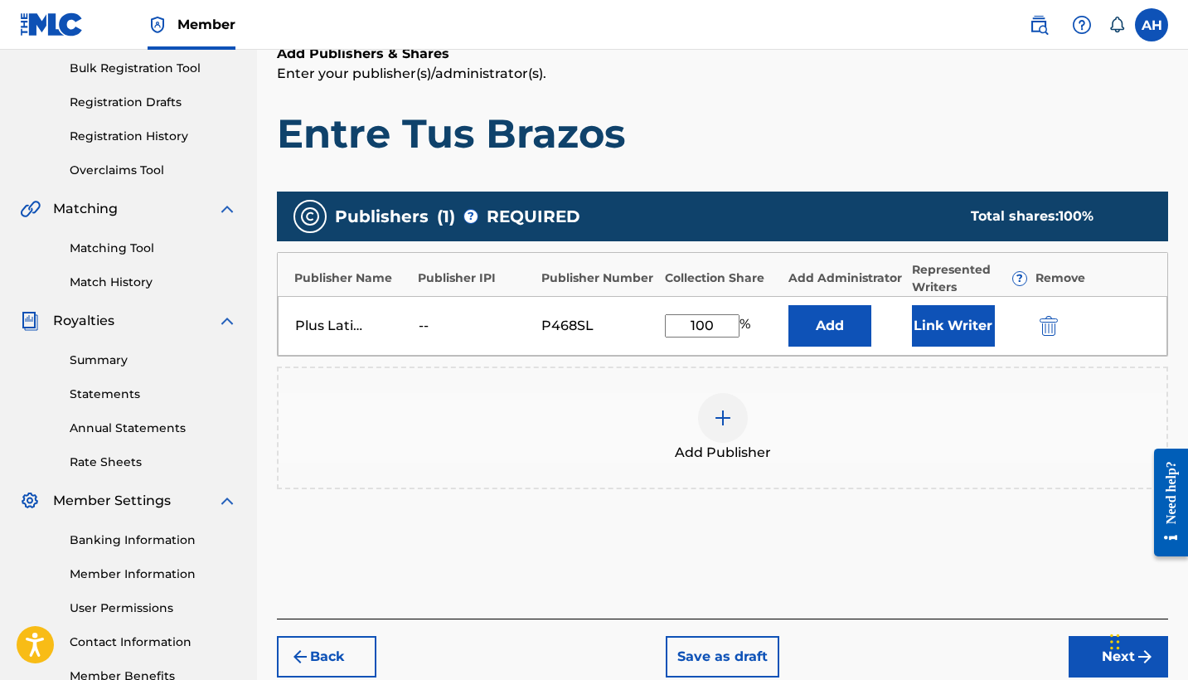
type input "100"
click at [815, 386] on div "Add Publisher" at bounding box center [722, 427] width 891 height 123
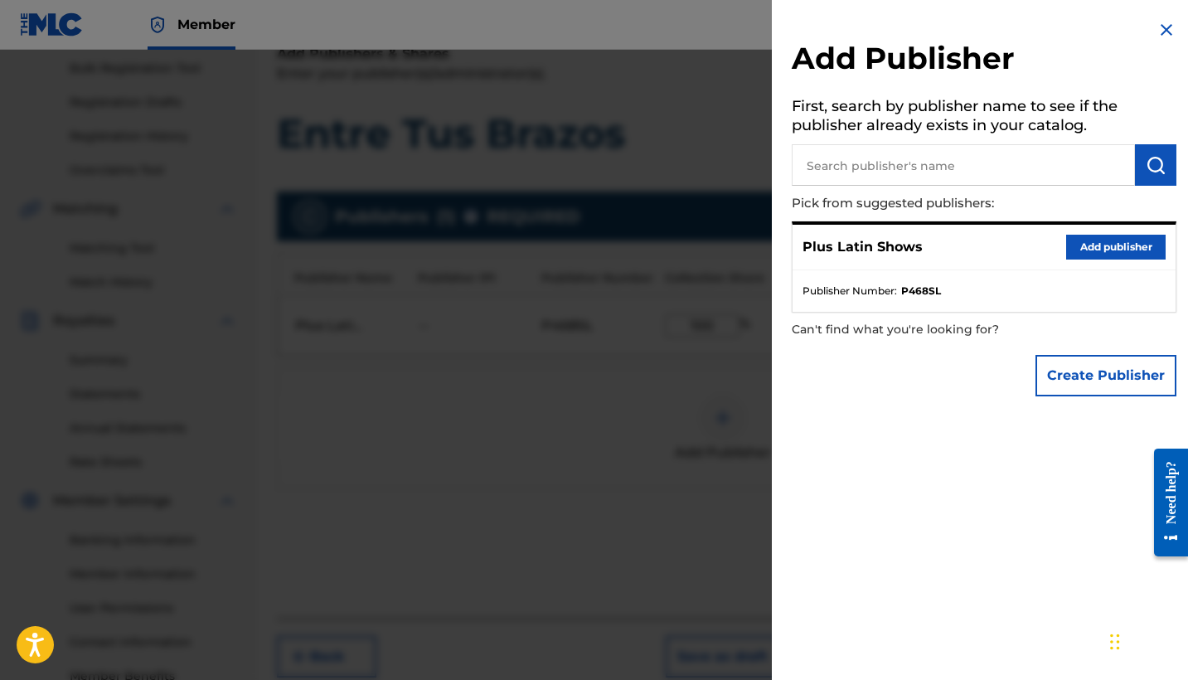
click at [908, 239] on p "Plus Latin Shows" at bounding box center [863, 247] width 120 height 20
click at [1094, 248] on button "Add publisher" at bounding box center [1115, 247] width 99 height 25
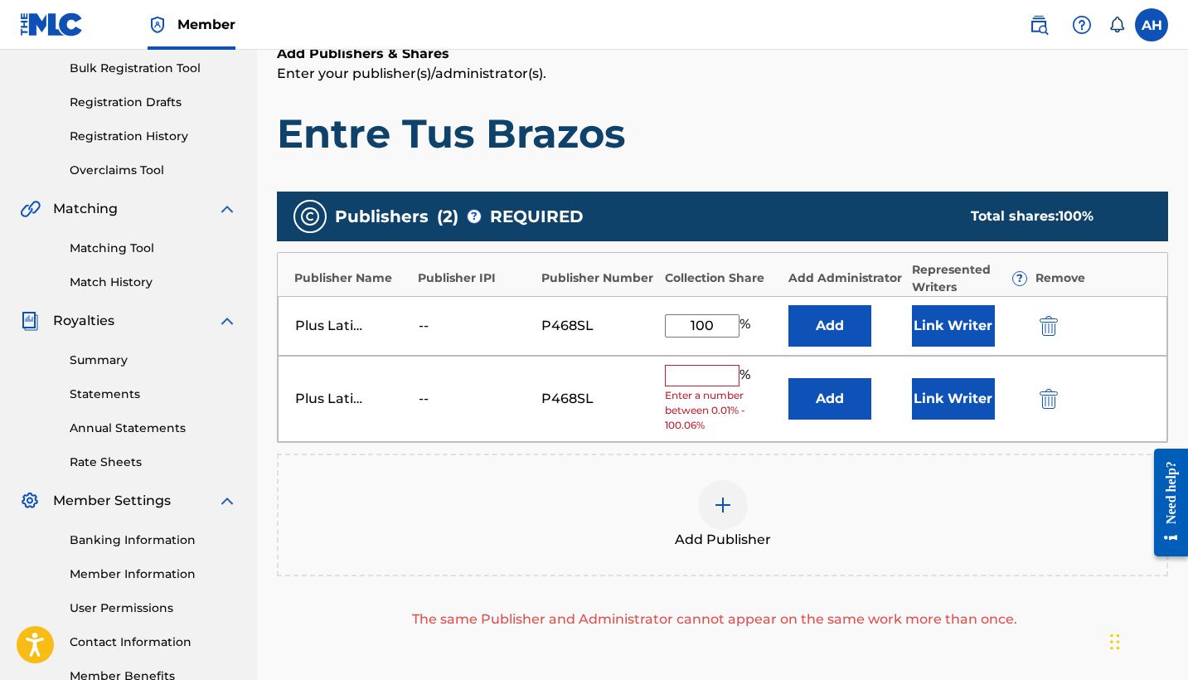
click at [1051, 400] on img "submit" at bounding box center [1049, 399] width 18 height 20
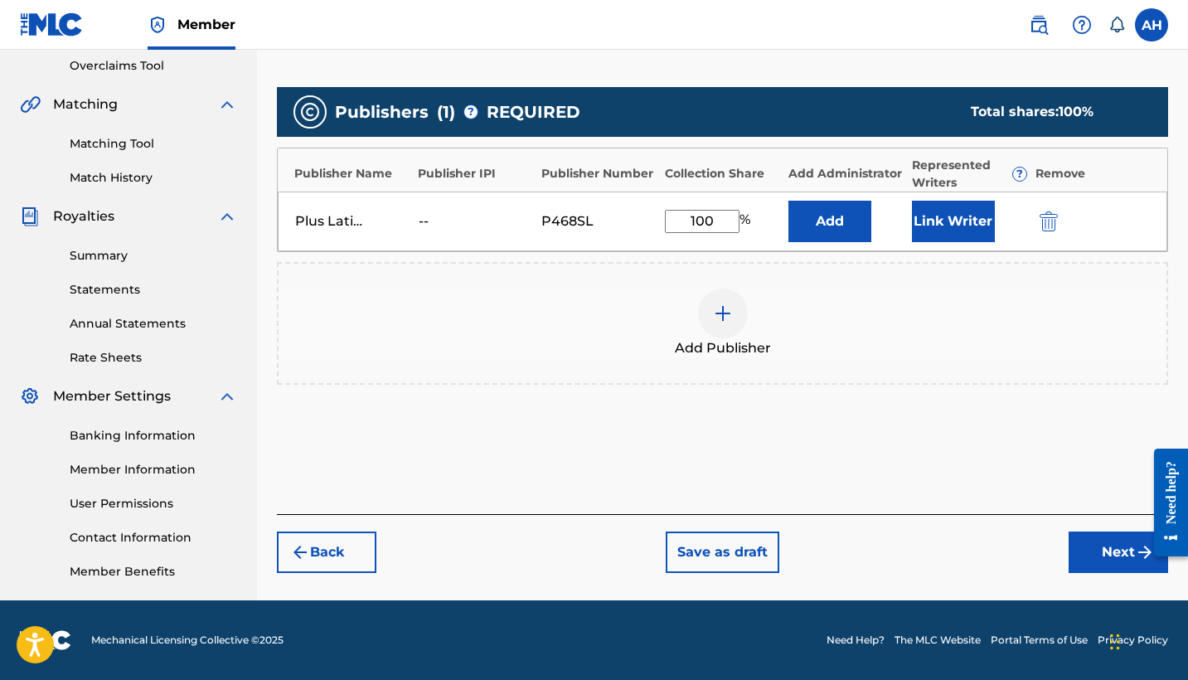
scroll to position [348, 0]
click at [1096, 556] on button "Next" at bounding box center [1118, 551] width 99 height 41
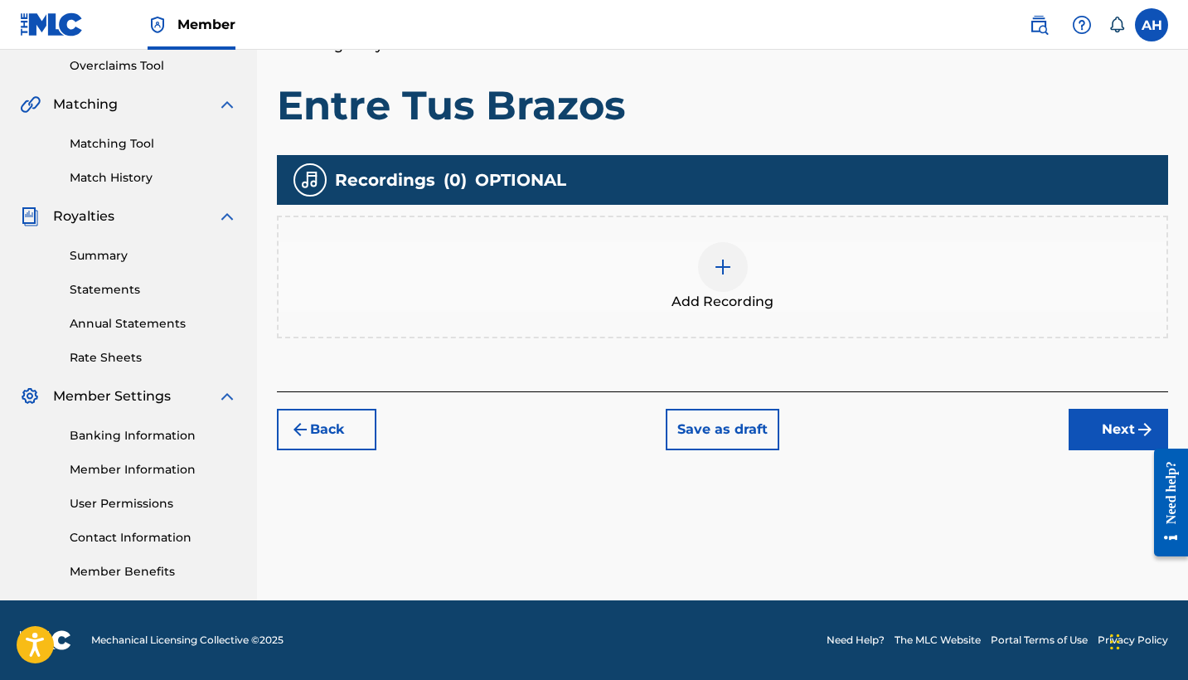
click at [722, 271] on img at bounding box center [723, 267] width 20 height 20
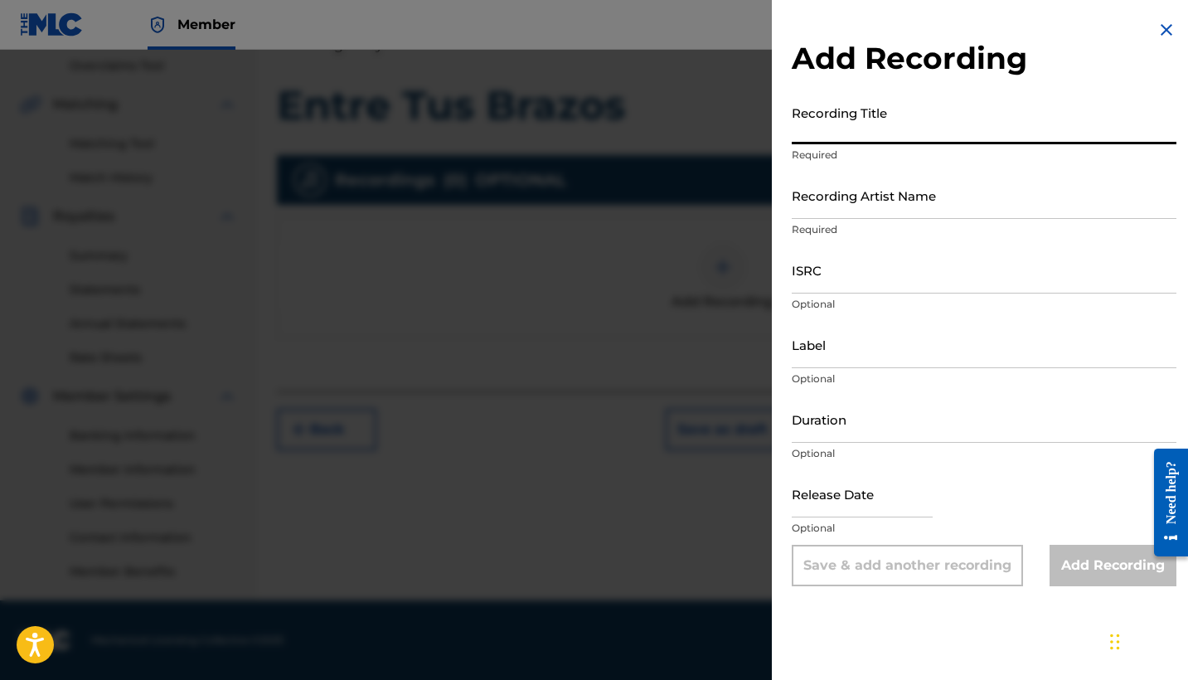
click at [852, 128] on input "Recording Title" at bounding box center [984, 120] width 385 height 47
drag, startPoint x: 852, startPoint y: 128, endPoint x: 949, endPoint y: 121, distance: 96.4
click at [949, 121] on input "Entre Tus Brazos" at bounding box center [984, 120] width 385 height 47
type input "Entre Tus Brazos"
click at [845, 201] on input "Recording Artist Name" at bounding box center [984, 195] width 385 height 47
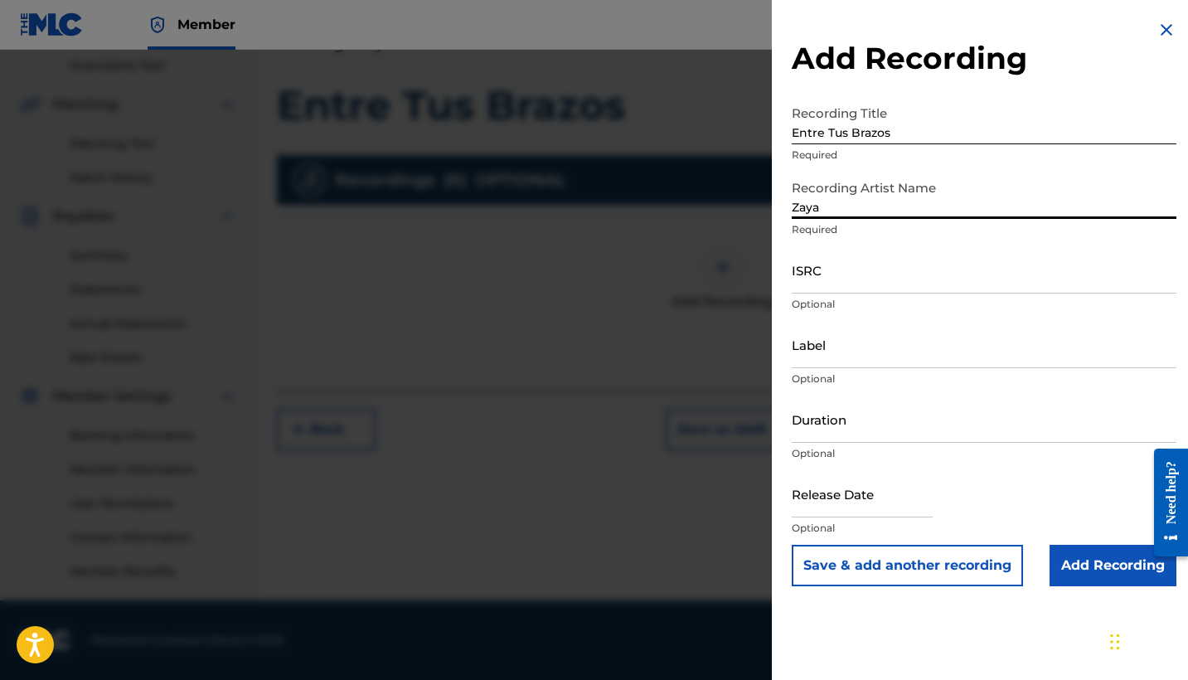
type input "Zaya"
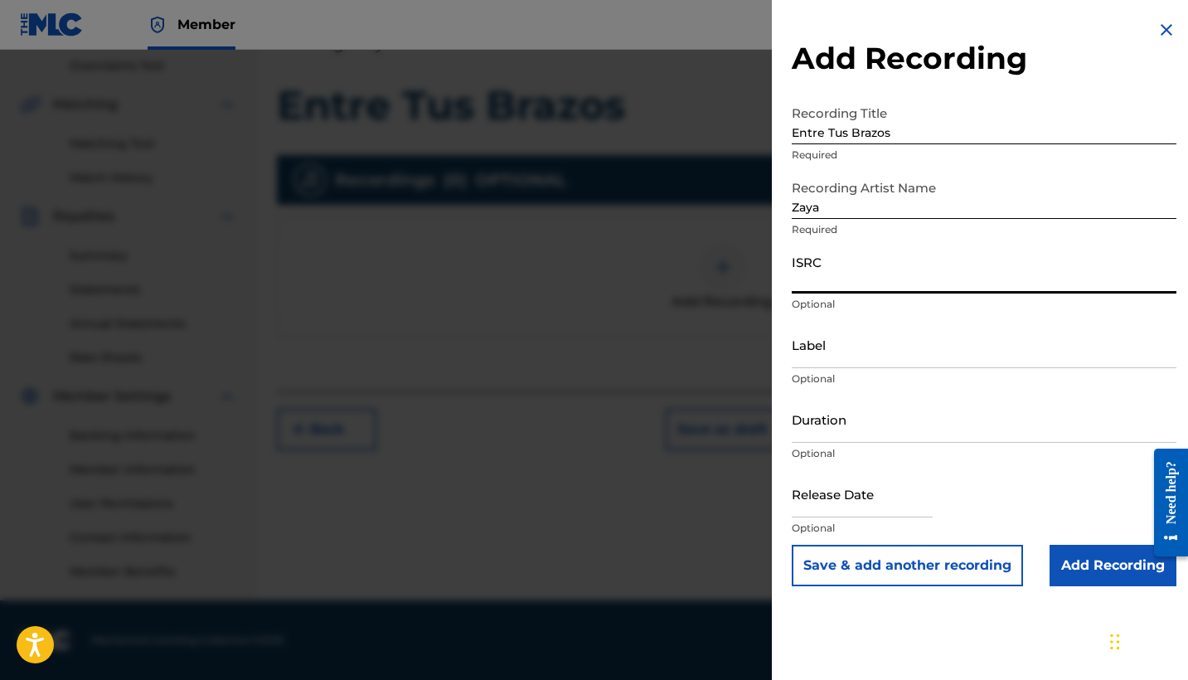
click at [842, 277] on input "ISRC" at bounding box center [984, 269] width 385 height 47
click at [818, 274] on input "ISRC" at bounding box center [984, 269] width 385 height 47
paste input "ES31E2511757"
type input "ES31E2511757"
click at [835, 357] on input "Label" at bounding box center [984, 344] width 385 height 47
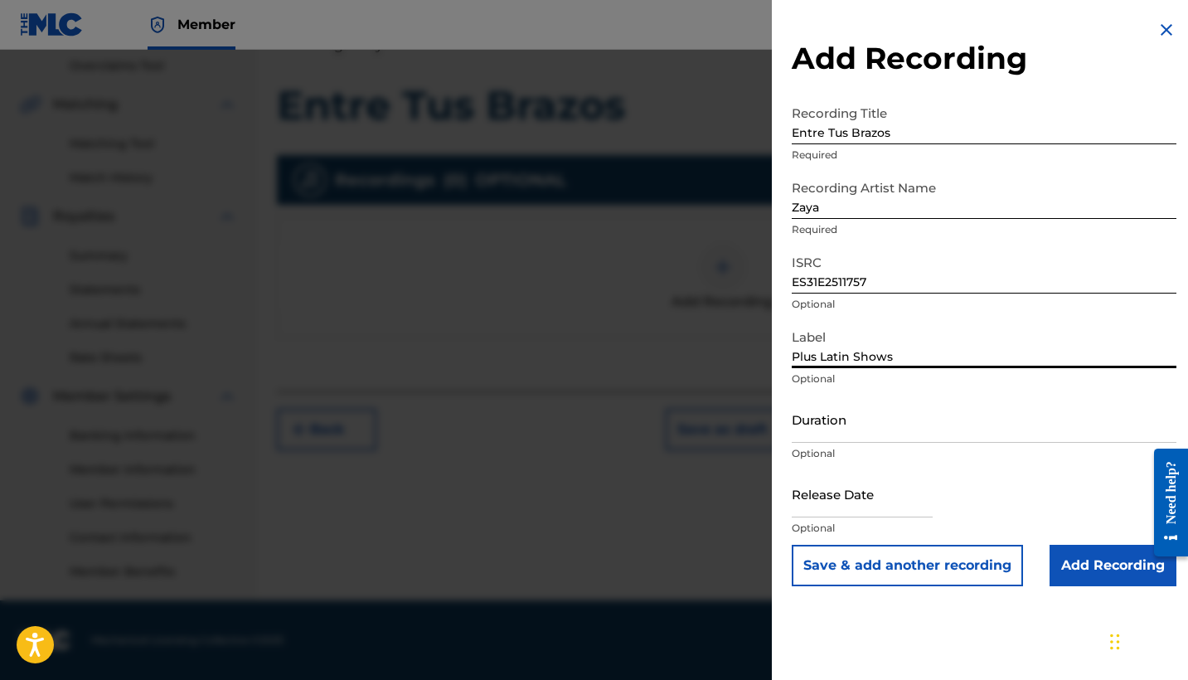
type input "Plus Latin Shows"
click at [920, 569] on button "Save & add another recording" at bounding box center [907, 565] width 231 height 41
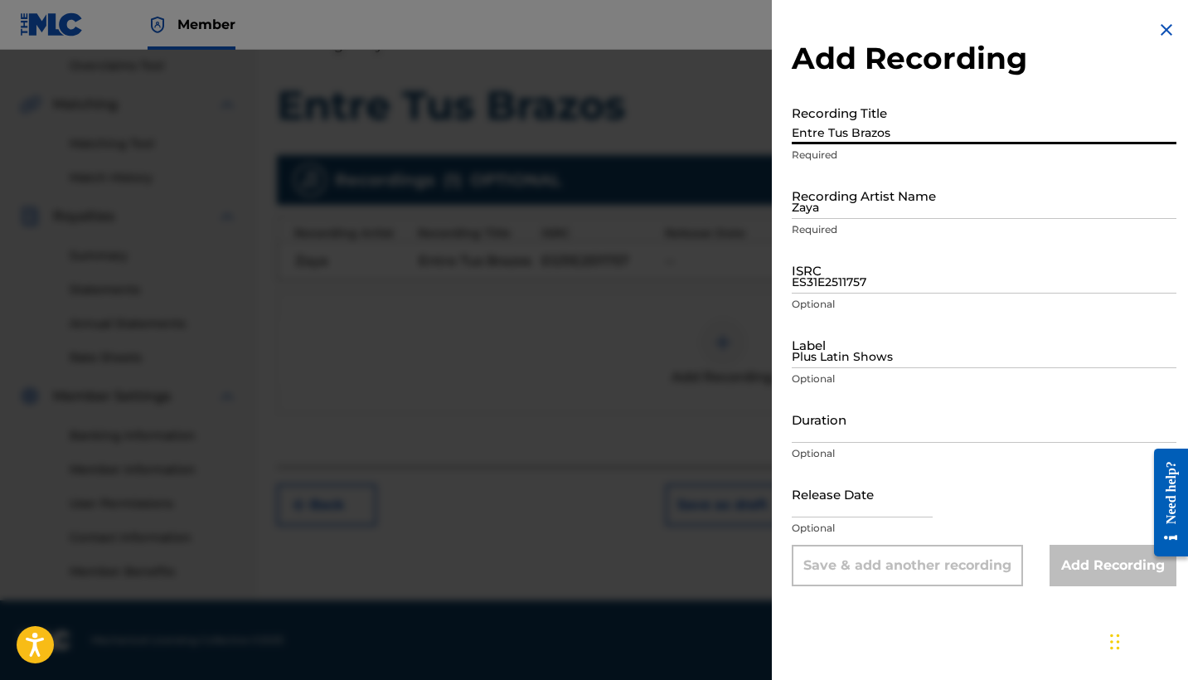
click at [832, 126] on input "Entre Tus Brazos" at bounding box center [984, 120] width 385 height 47
type input "Aun Que Duela"
click at [867, 201] on input "Zaya" at bounding box center [984, 195] width 385 height 47
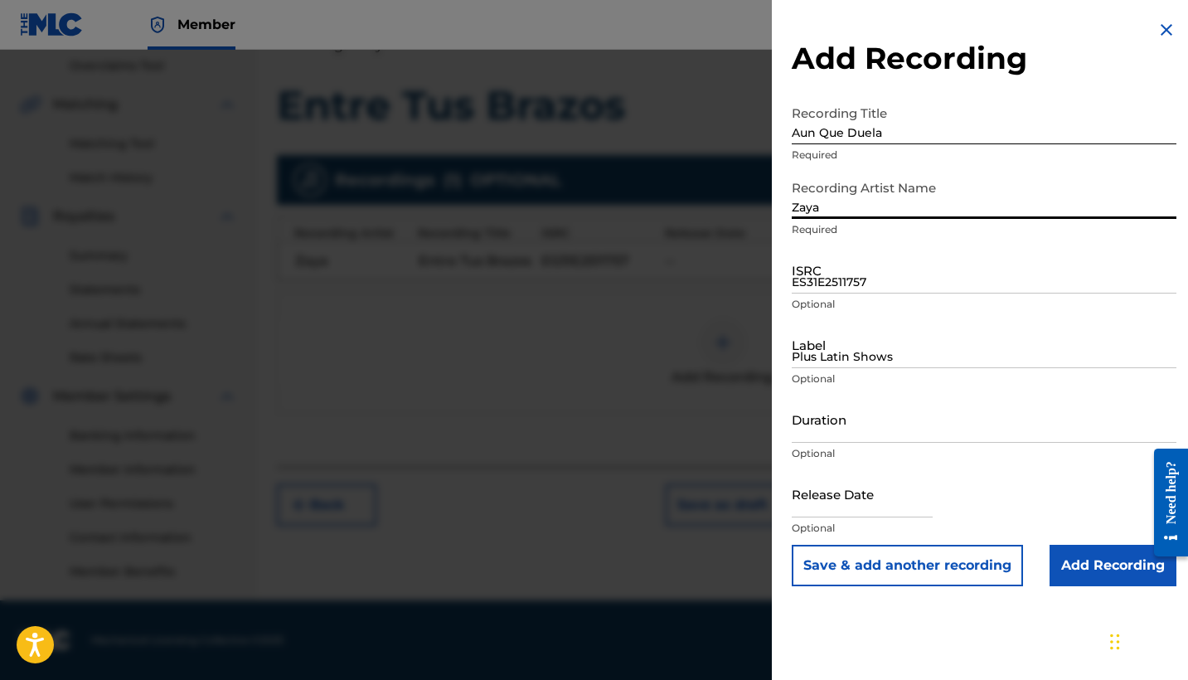
type input "Zaya"
click at [837, 277] on input "ES31E2511757" at bounding box center [984, 269] width 385 height 47
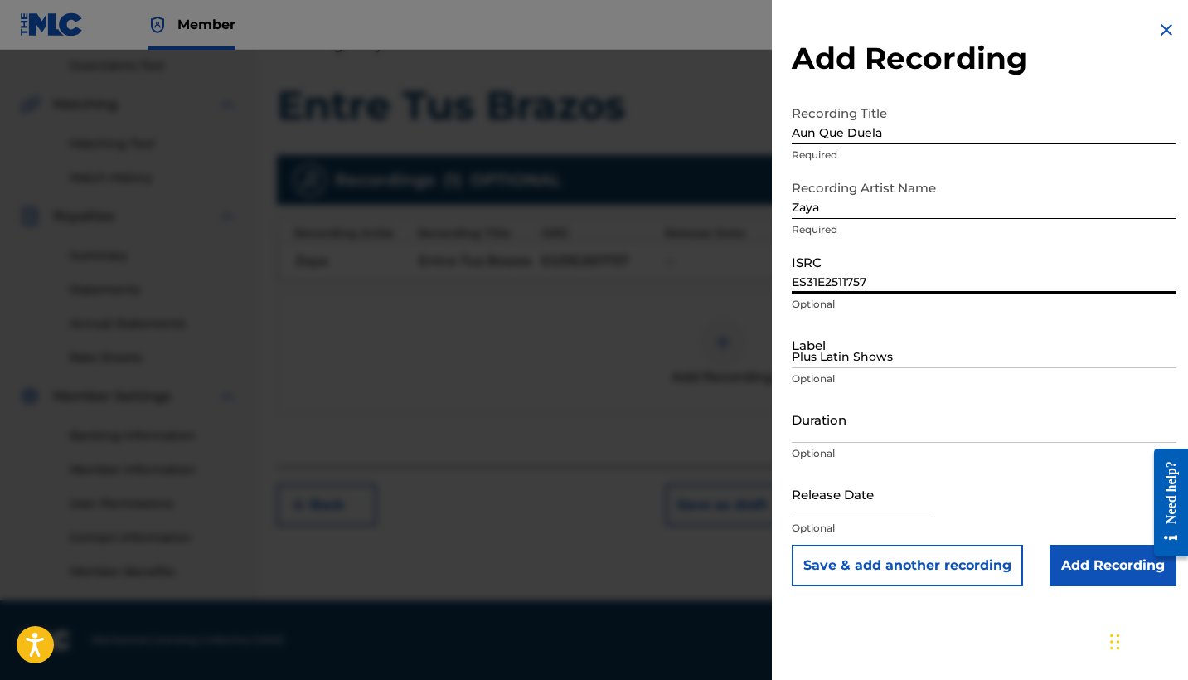
paste input "6"
type input "ES31E2511756"
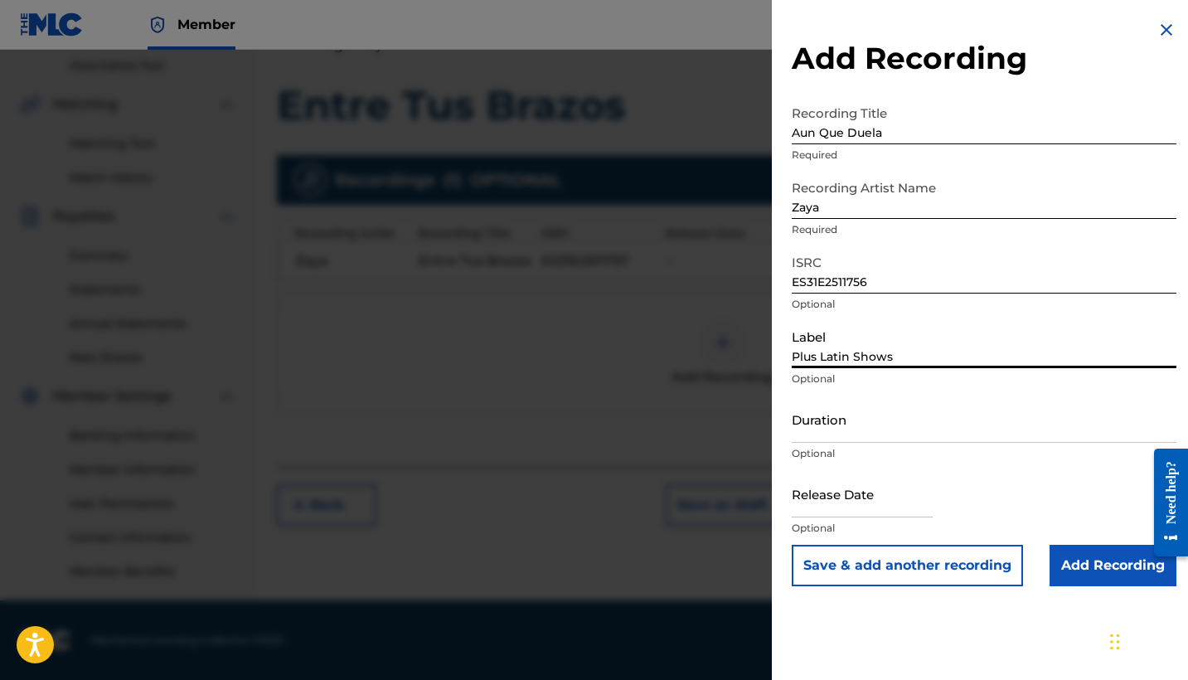
click at [842, 350] on input "Plus Latin Shows" at bounding box center [984, 344] width 385 height 47
type input "Plus Latin Shows"
click at [928, 566] on button "Save & add another recording" at bounding box center [907, 565] width 231 height 41
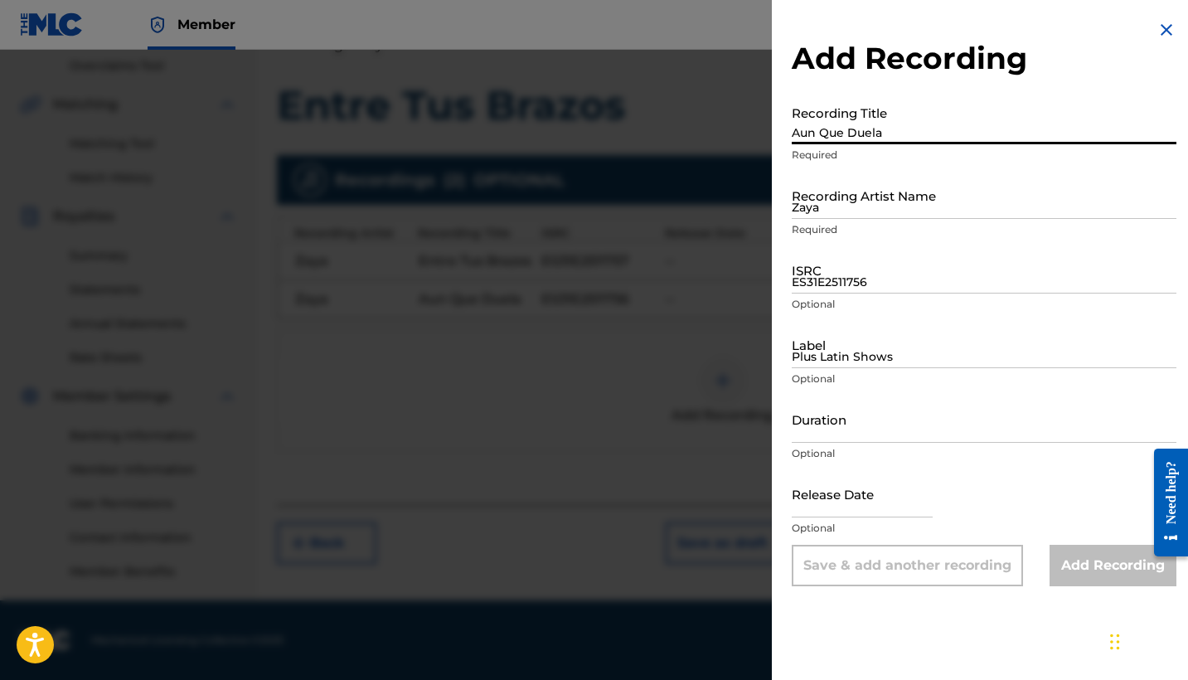
click at [852, 129] on input "Aun Que Duela" at bounding box center [984, 120] width 385 height 47
type input "Modo Avion"
click at [866, 205] on input "Zaya" at bounding box center [984, 195] width 385 height 47
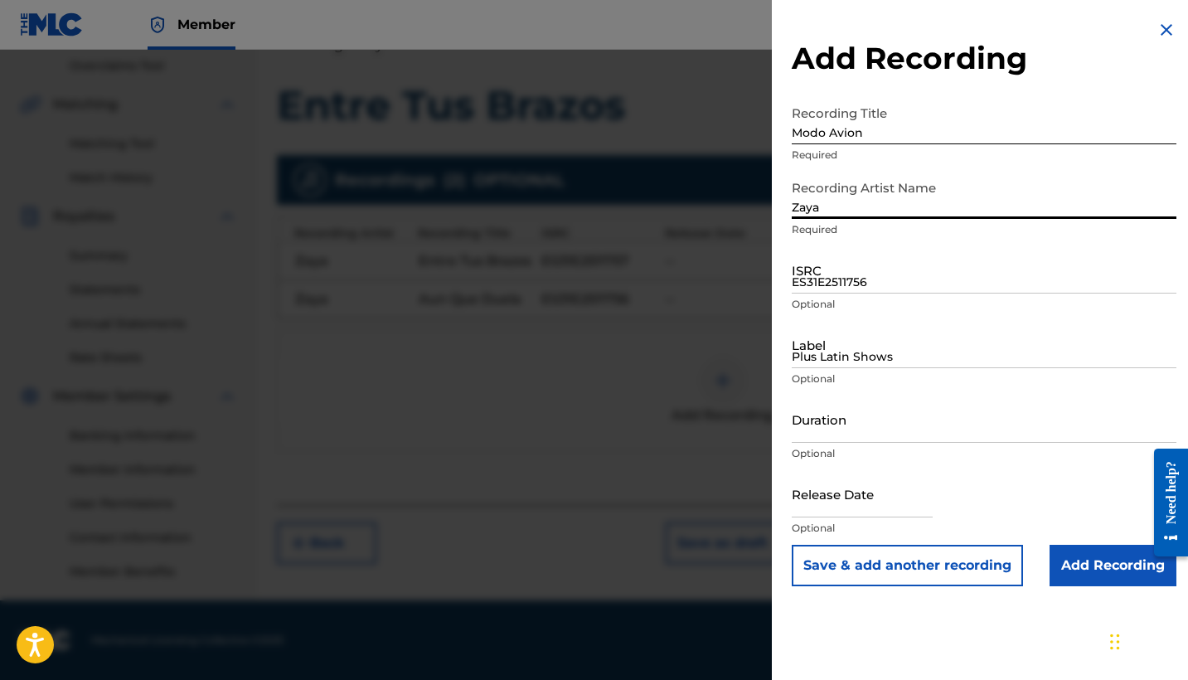
type input "Zaya"
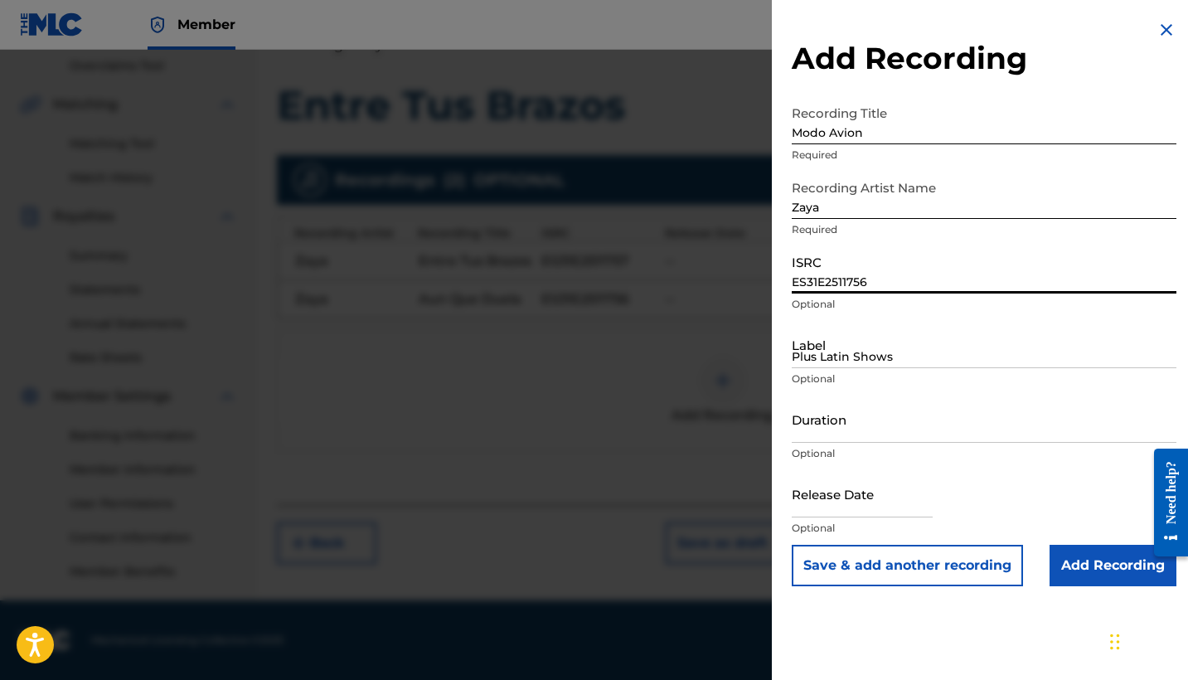
click at [840, 280] on input "ES31E2511756" at bounding box center [984, 269] width 385 height 47
paste input "5"
type input "ES31E2511755"
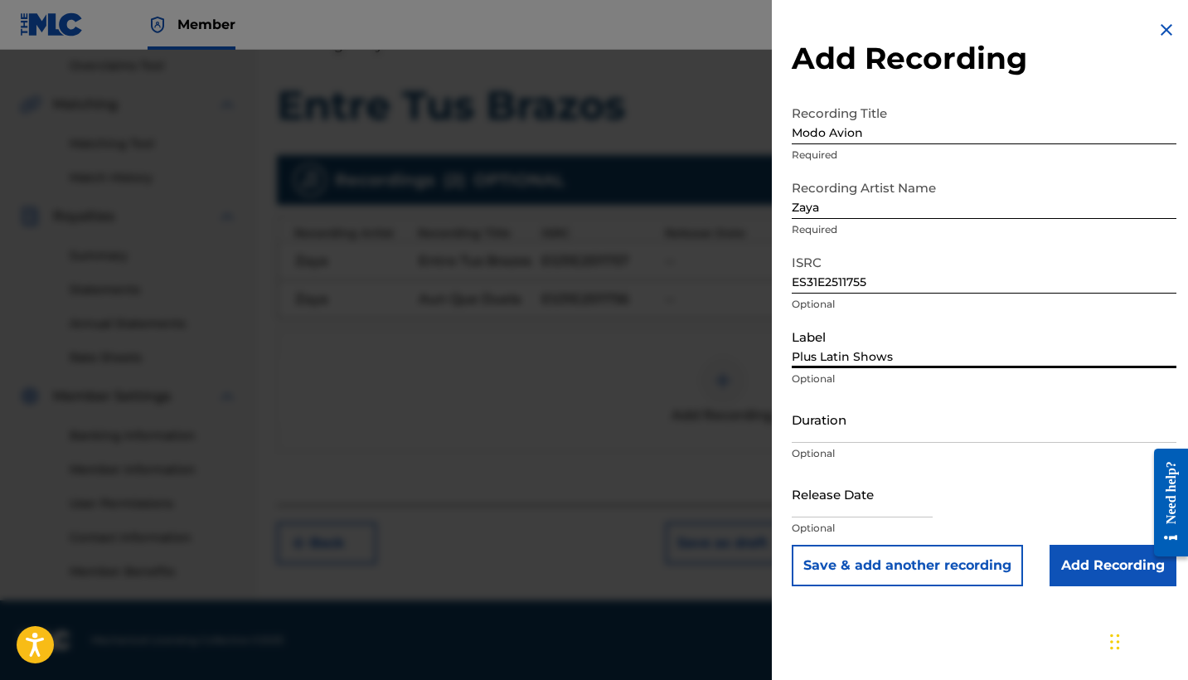
click at [845, 358] on input "Plus Latin Shows" at bounding box center [984, 344] width 385 height 47
type input "Plus Latin Shows"
click at [904, 566] on button "Save & add another recording" at bounding box center [907, 565] width 231 height 41
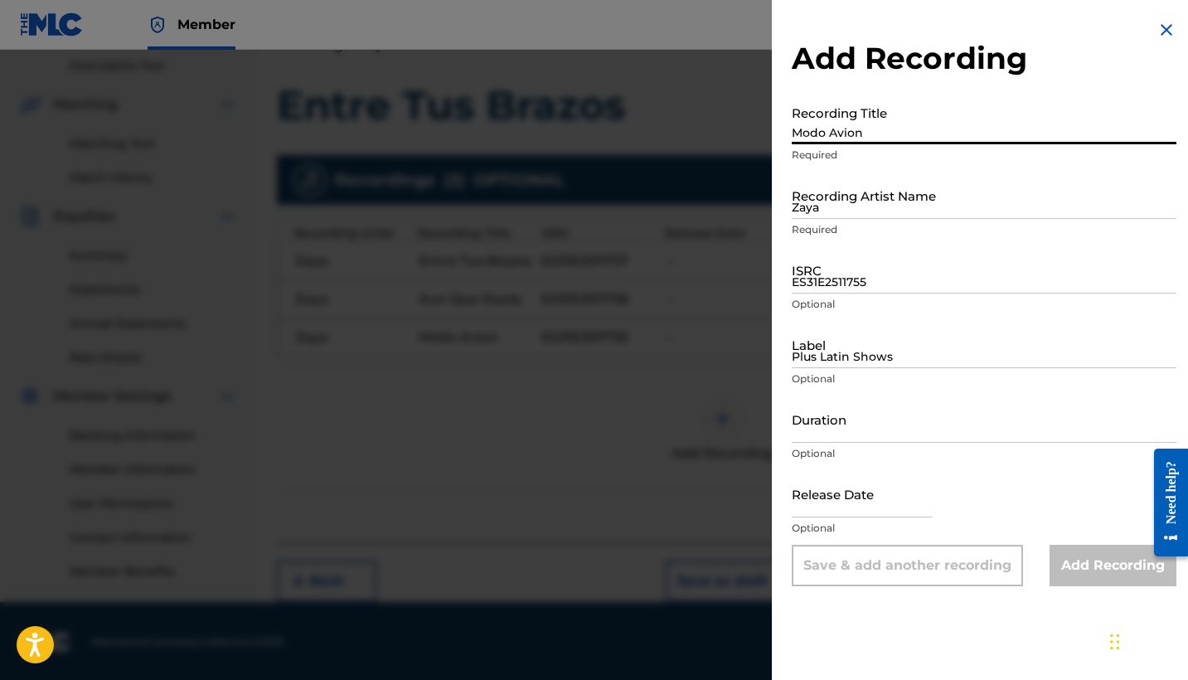
click at [852, 116] on input "Modo Avion" at bounding box center [984, 120] width 385 height 47
type input "Quedate"
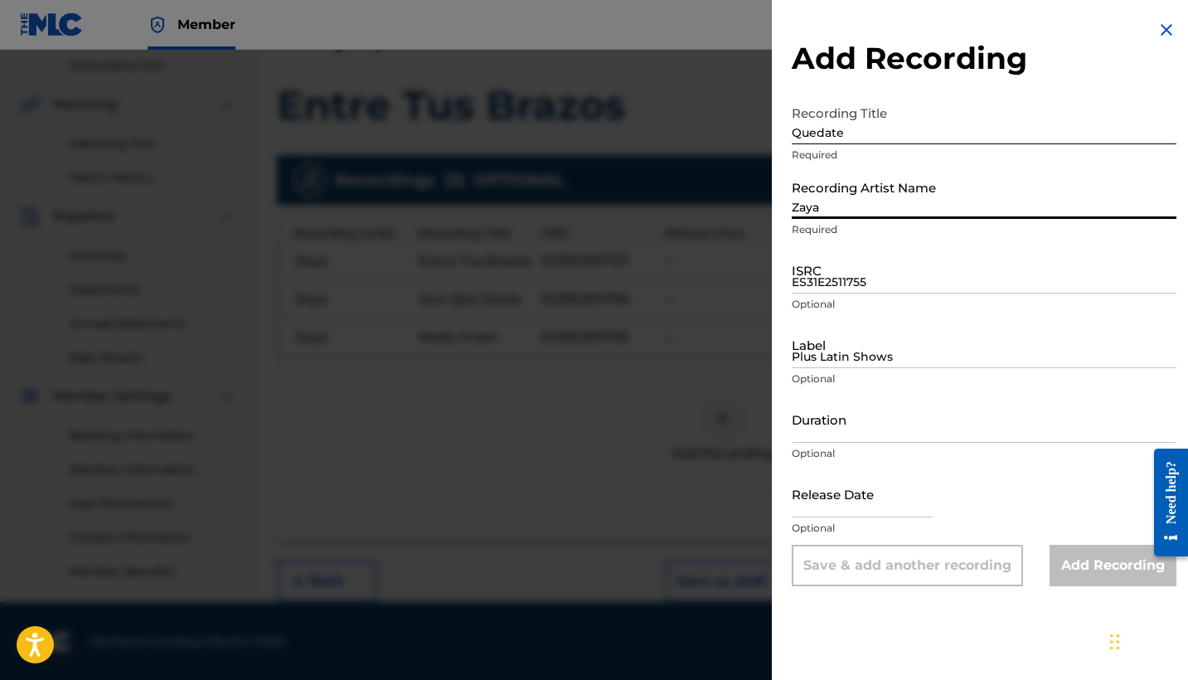
click at [888, 197] on input "Zaya" at bounding box center [984, 195] width 385 height 47
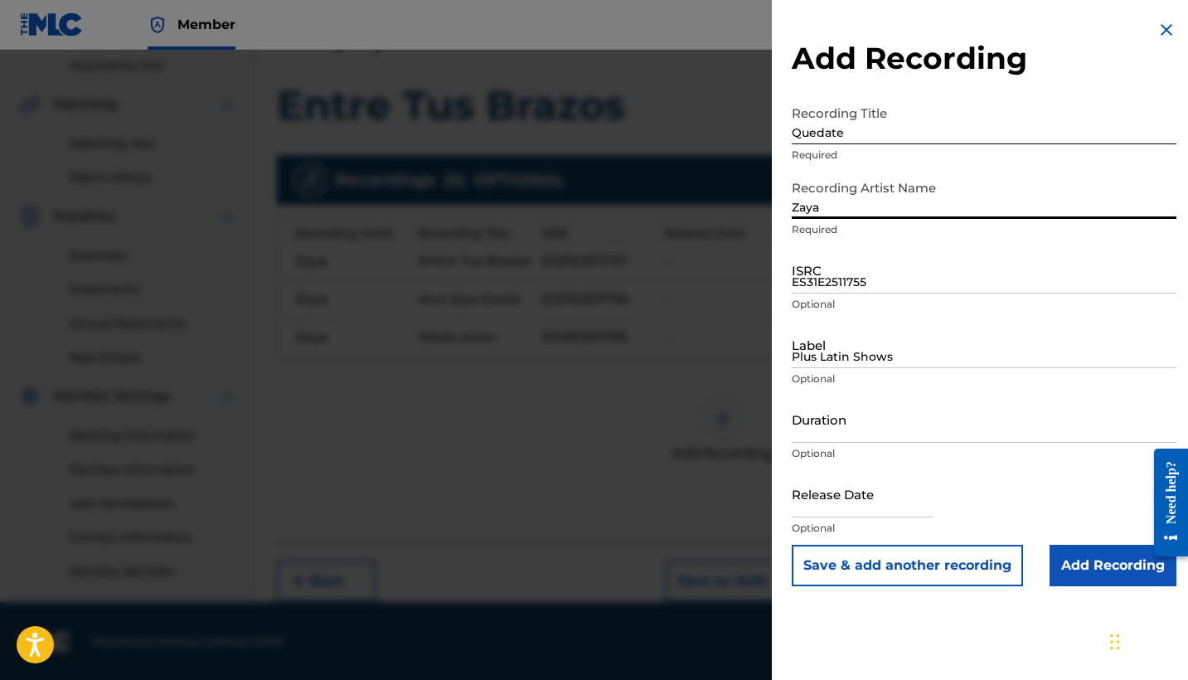
type input "Zaya"
click at [846, 276] on input "ES31E2511755" at bounding box center [984, 269] width 385 height 47
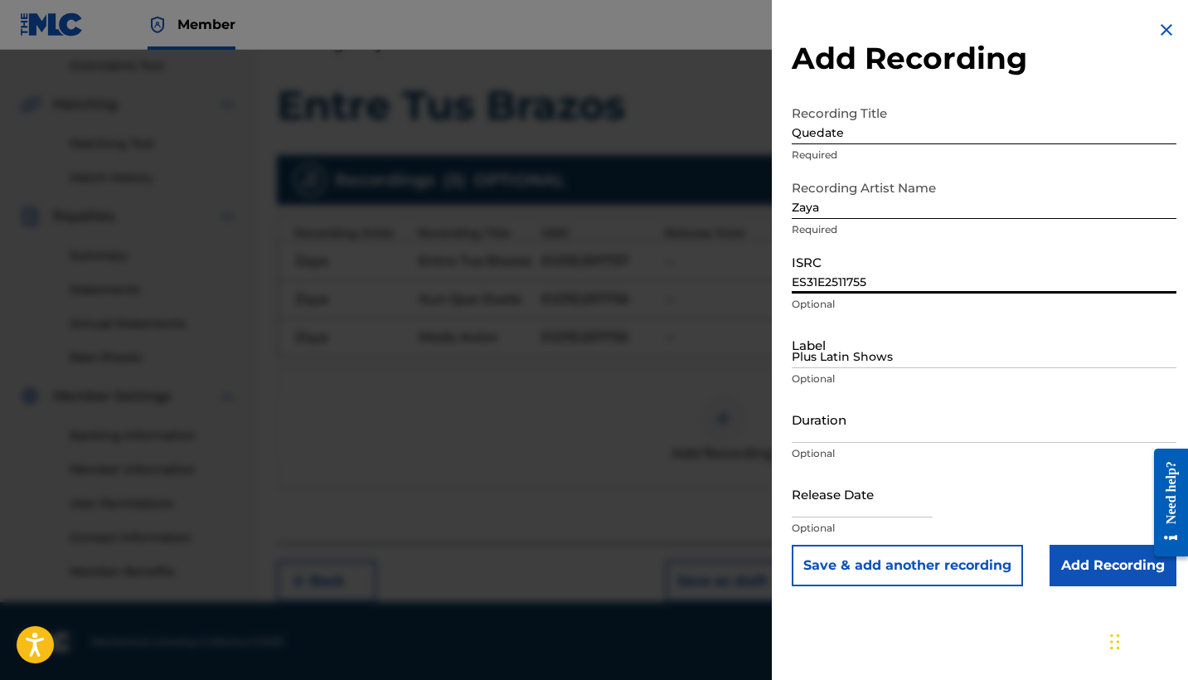
paste input "4"
type input "ES31E2511754"
click at [847, 354] on input "Plus Latin Shows" at bounding box center [984, 344] width 385 height 47
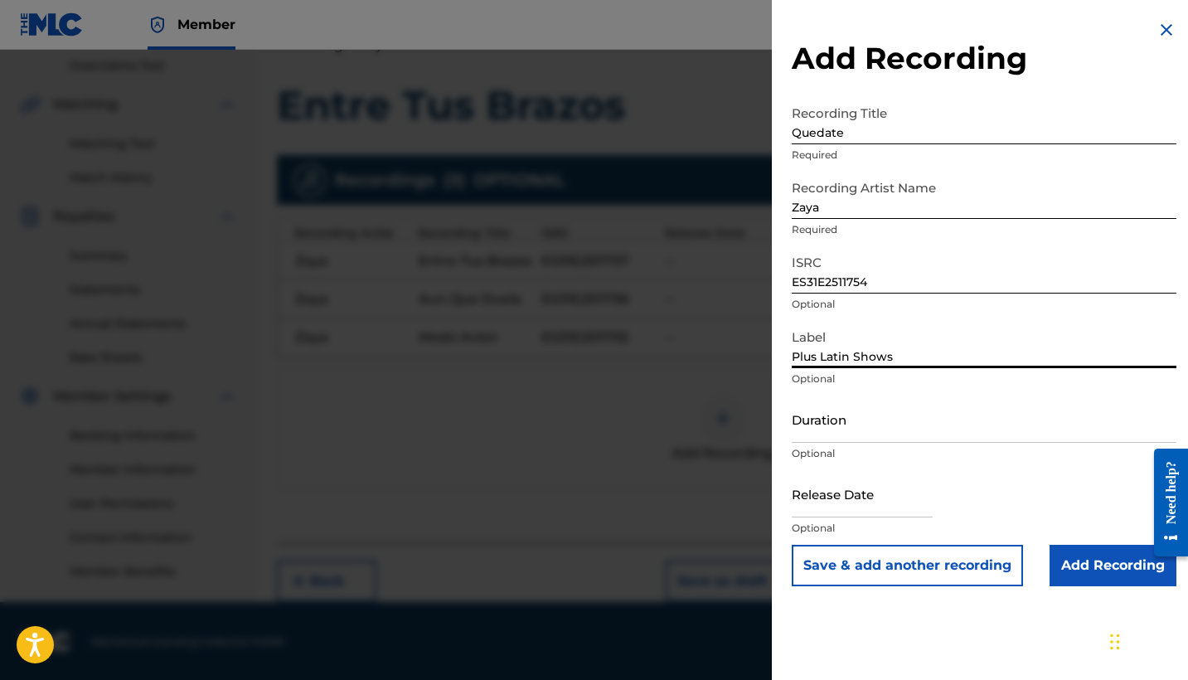
type input "Plus Latin Shows"
click at [1110, 565] on input "Add Recording" at bounding box center [1113, 565] width 127 height 41
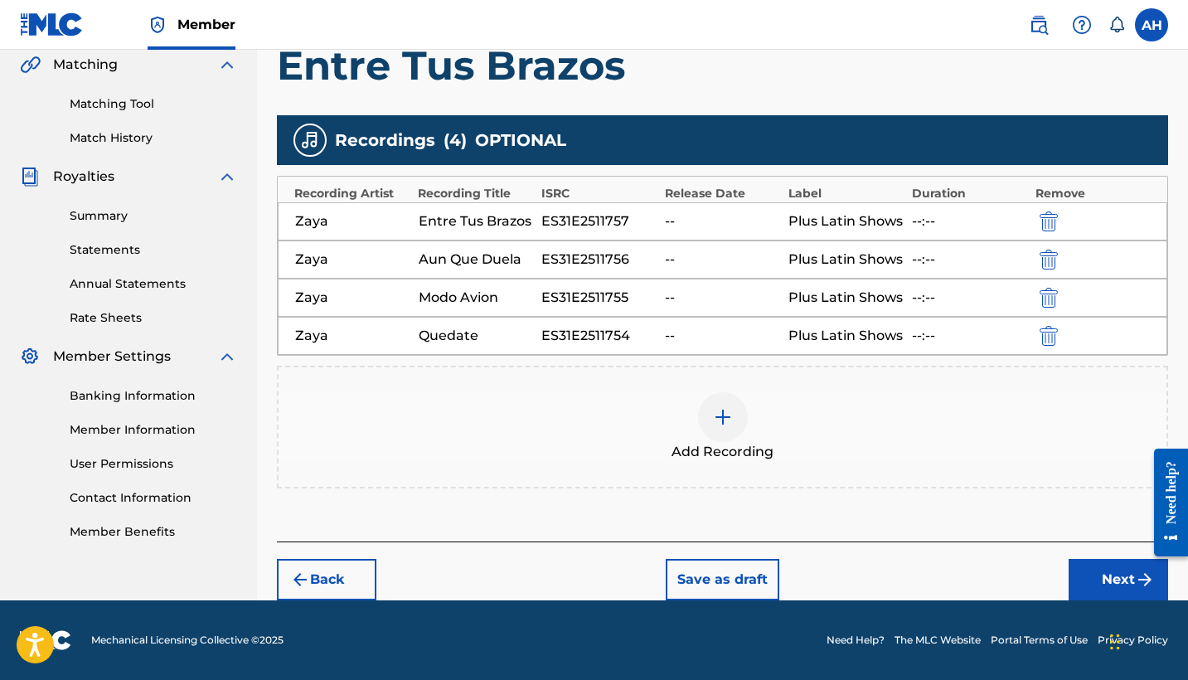
scroll to position [388, 0]
click at [1106, 574] on button "Next" at bounding box center [1118, 579] width 99 height 41
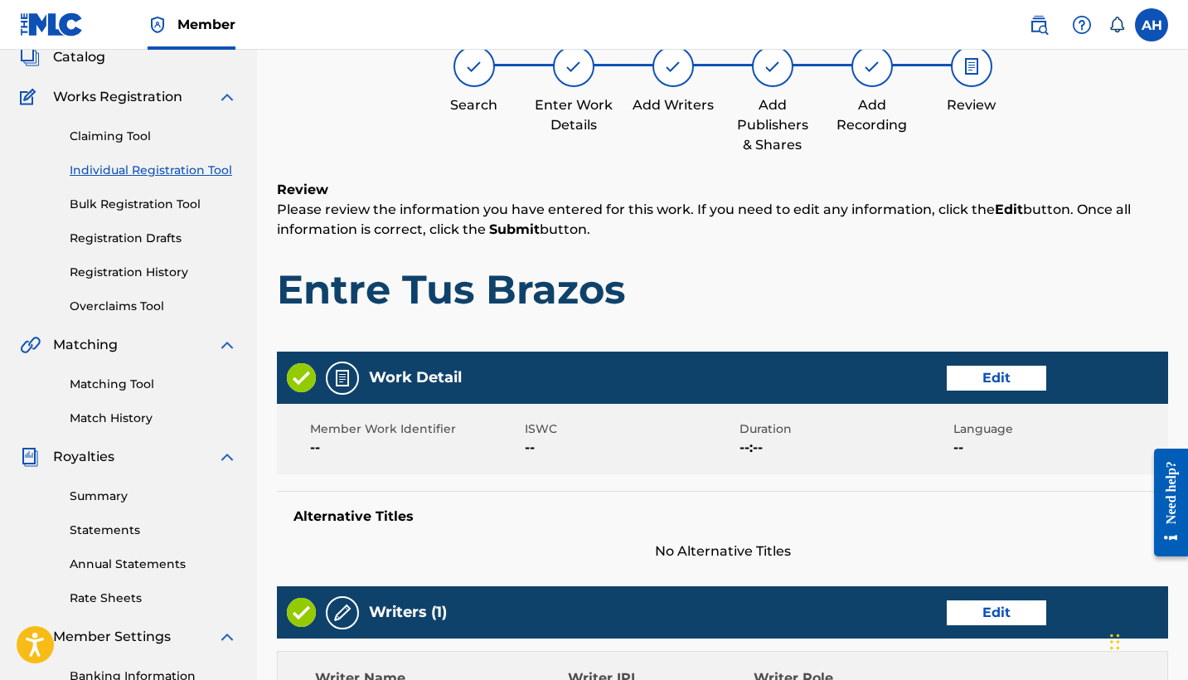
scroll to position [111, 0]
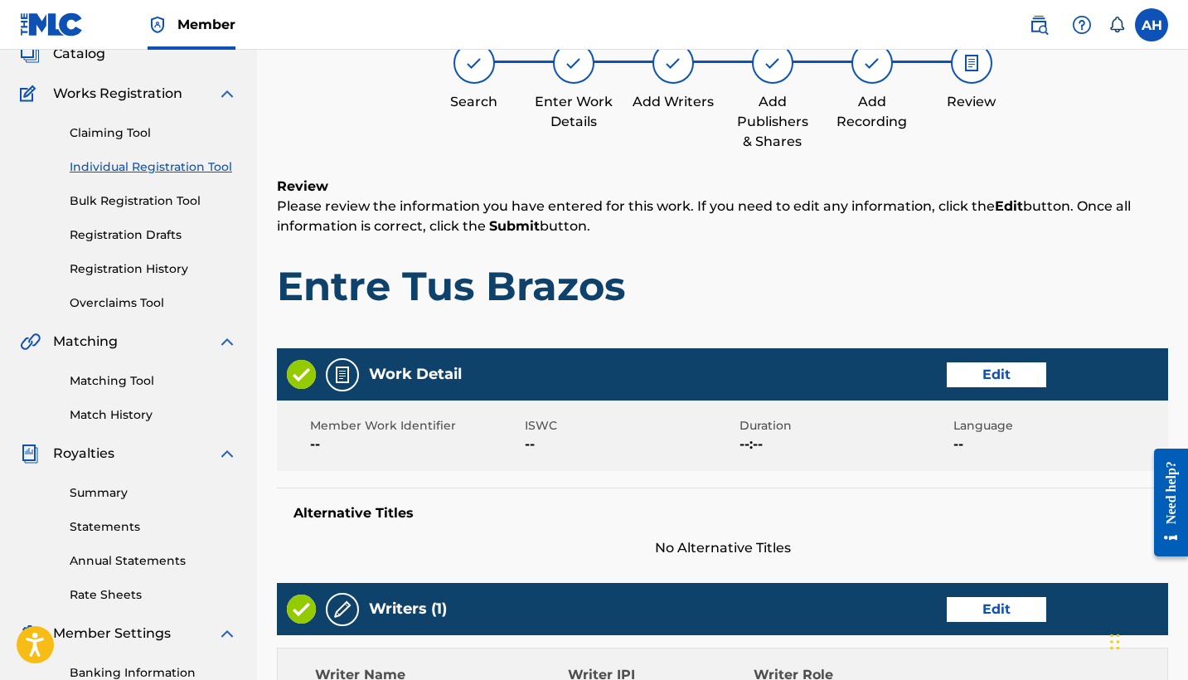
click at [990, 375] on button "Edit" at bounding box center [996, 374] width 99 height 25
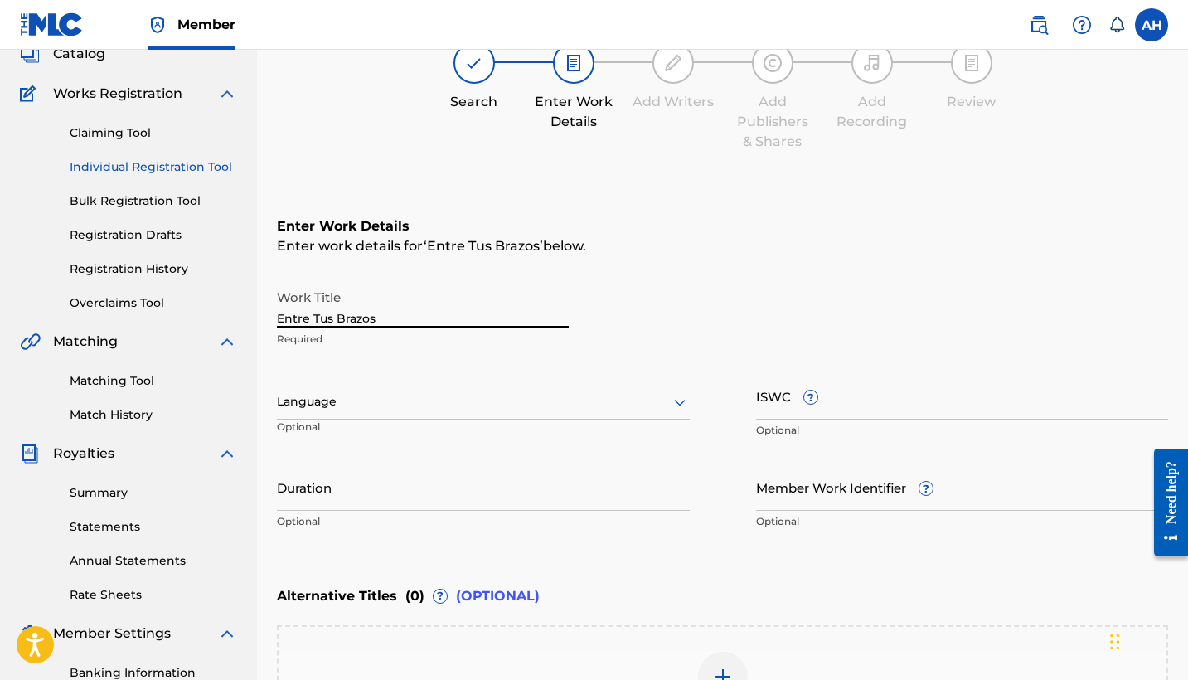
drag, startPoint x: 279, startPoint y: 318, endPoint x: 386, endPoint y: 314, distance: 107.8
click at [386, 314] on input "Entre Tus Brazos" at bounding box center [423, 304] width 292 height 47
type input "LuzY Fuego"
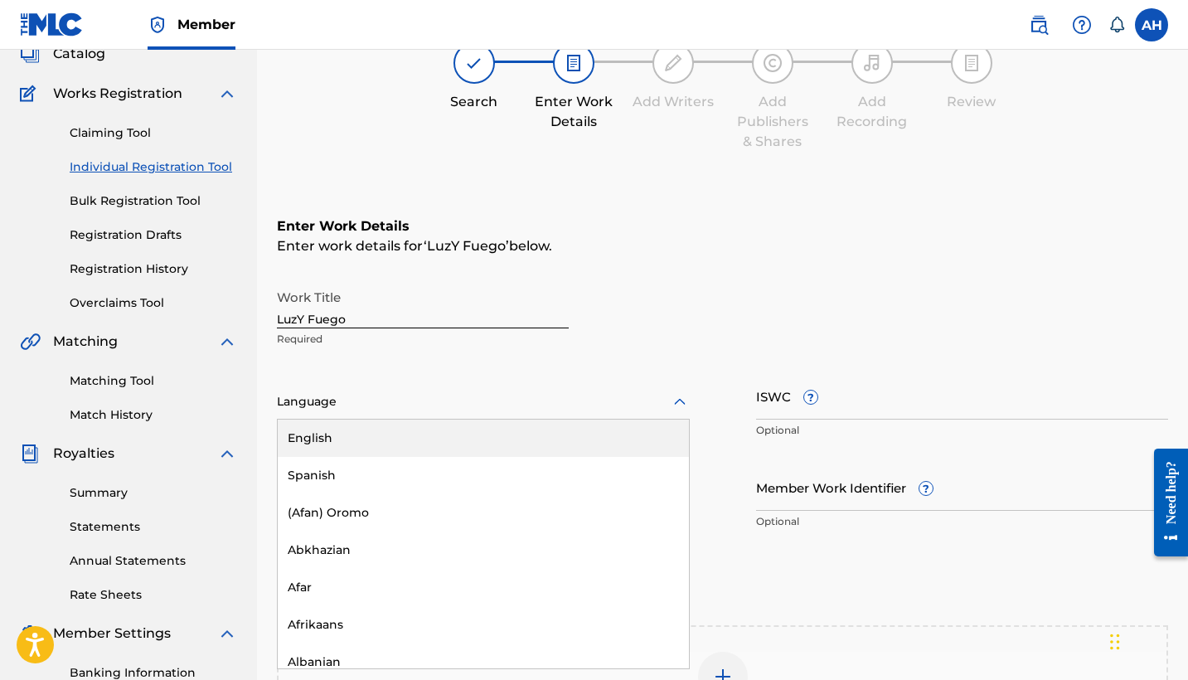
click at [679, 400] on icon at bounding box center [680, 402] width 20 height 20
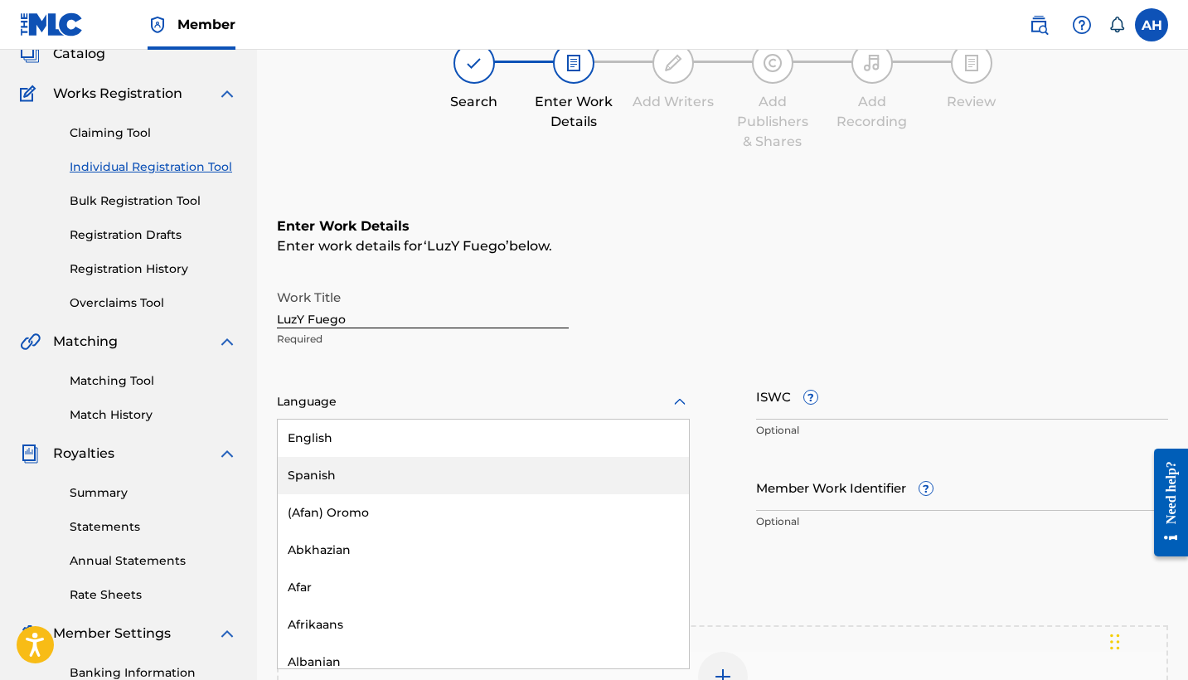
click at [342, 475] on div "Spanish" at bounding box center [483, 475] width 411 height 37
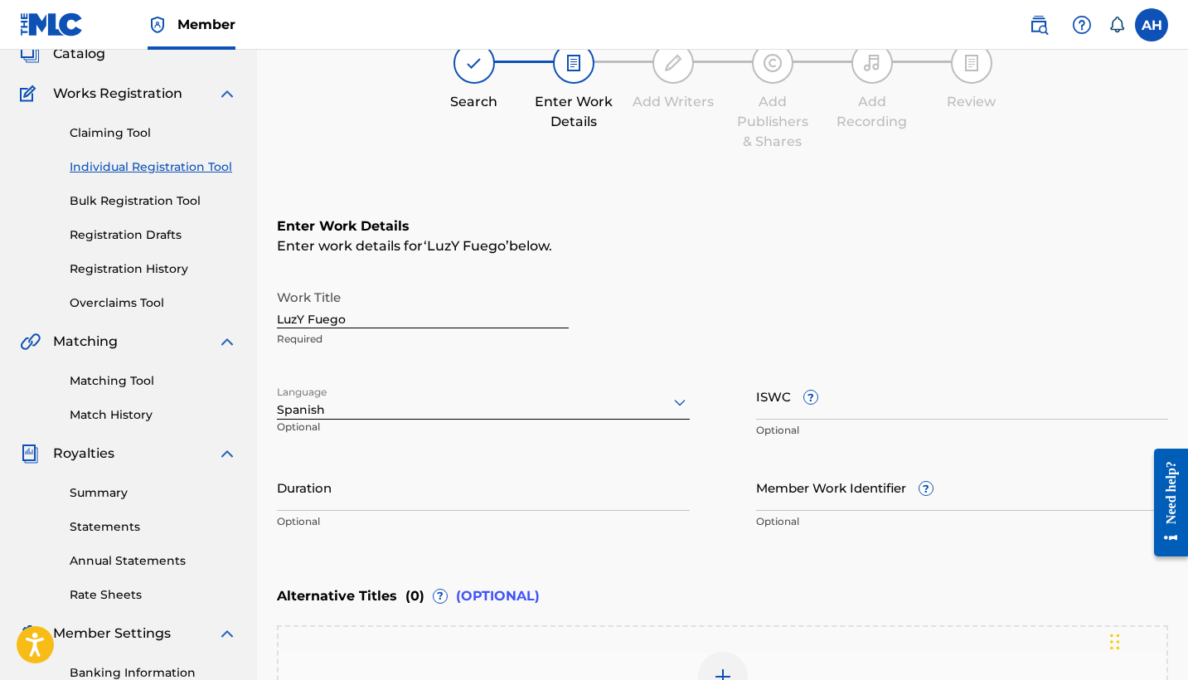
click at [605, 344] on div "Work Title LuzY Fuego Required" at bounding box center [722, 318] width 891 height 75
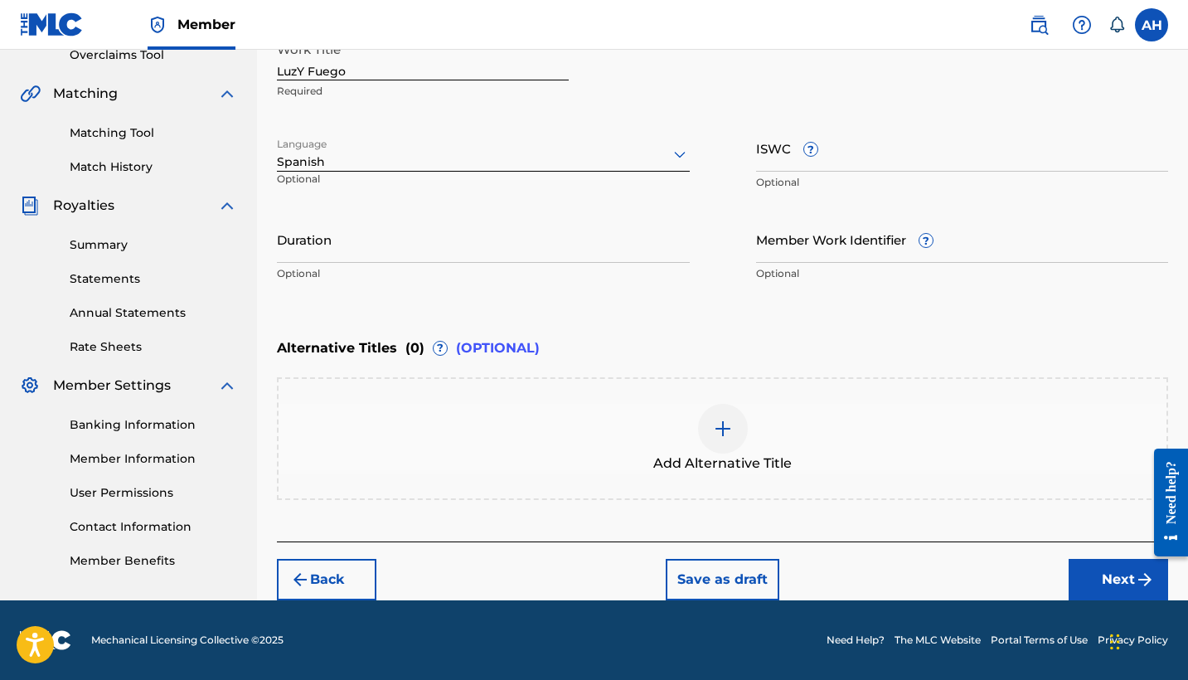
scroll to position [359, 0]
click at [1112, 575] on button "Next" at bounding box center [1118, 579] width 99 height 41
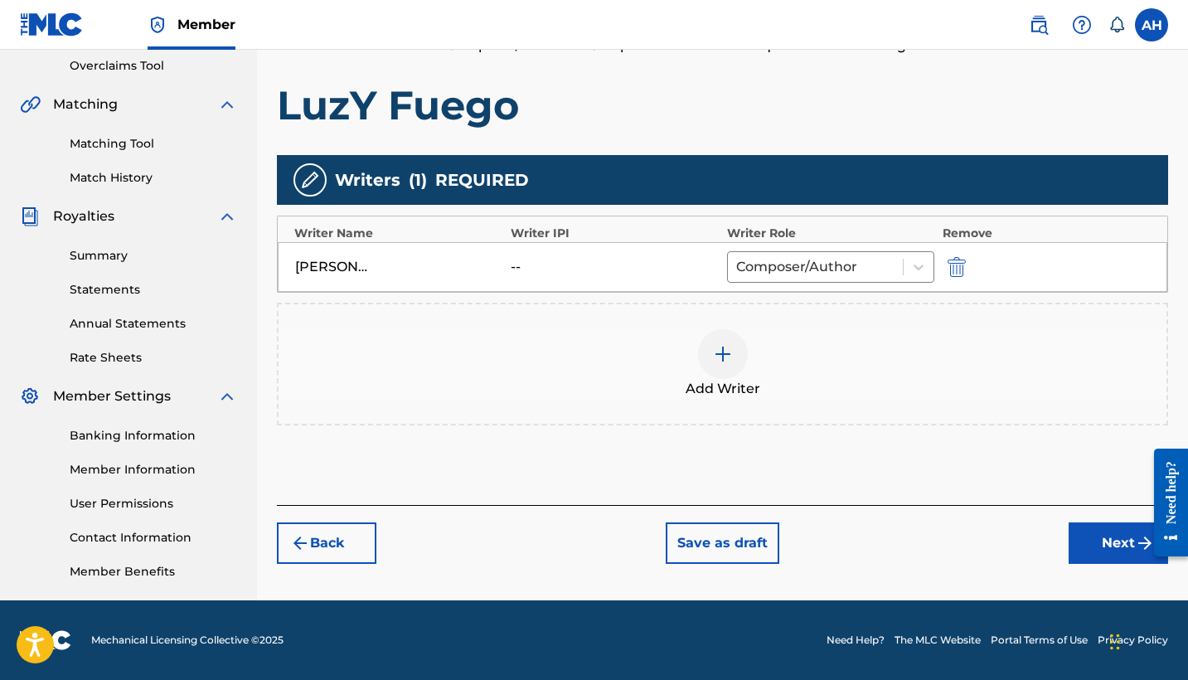
click at [1104, 551] on button "Next" at bounding box center [1118, 542] width 99 height 41
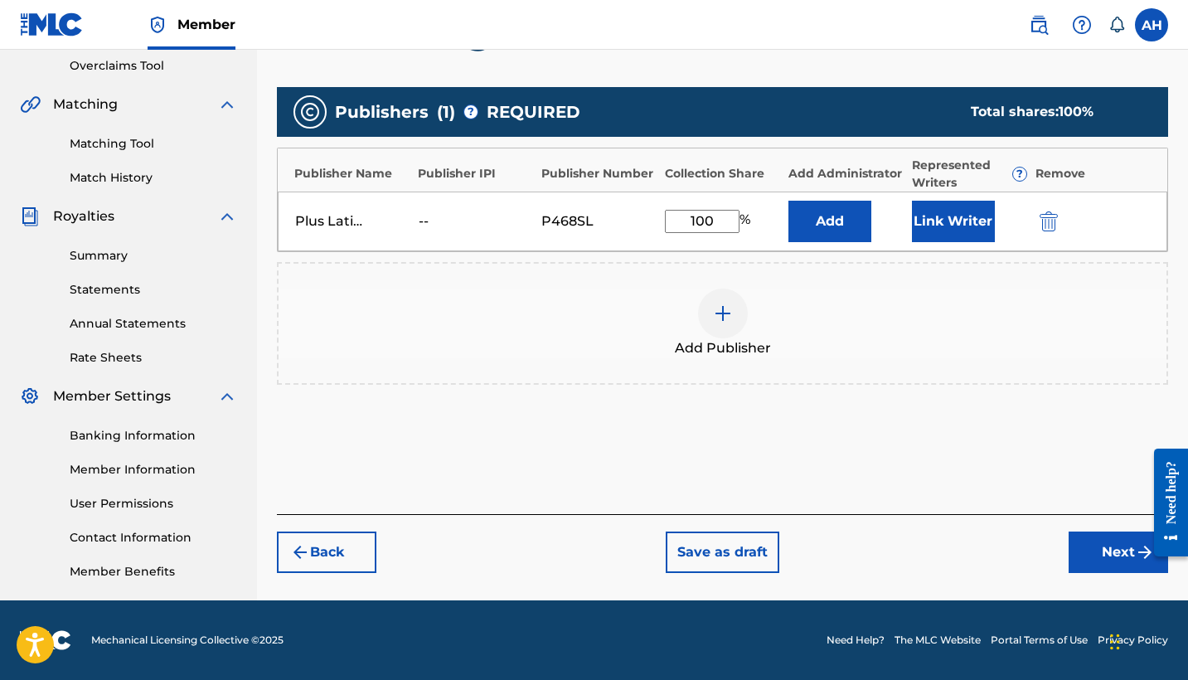
click at [1105, 559] on button "Next" at bounding box center [1118, 551] width 99 height 41
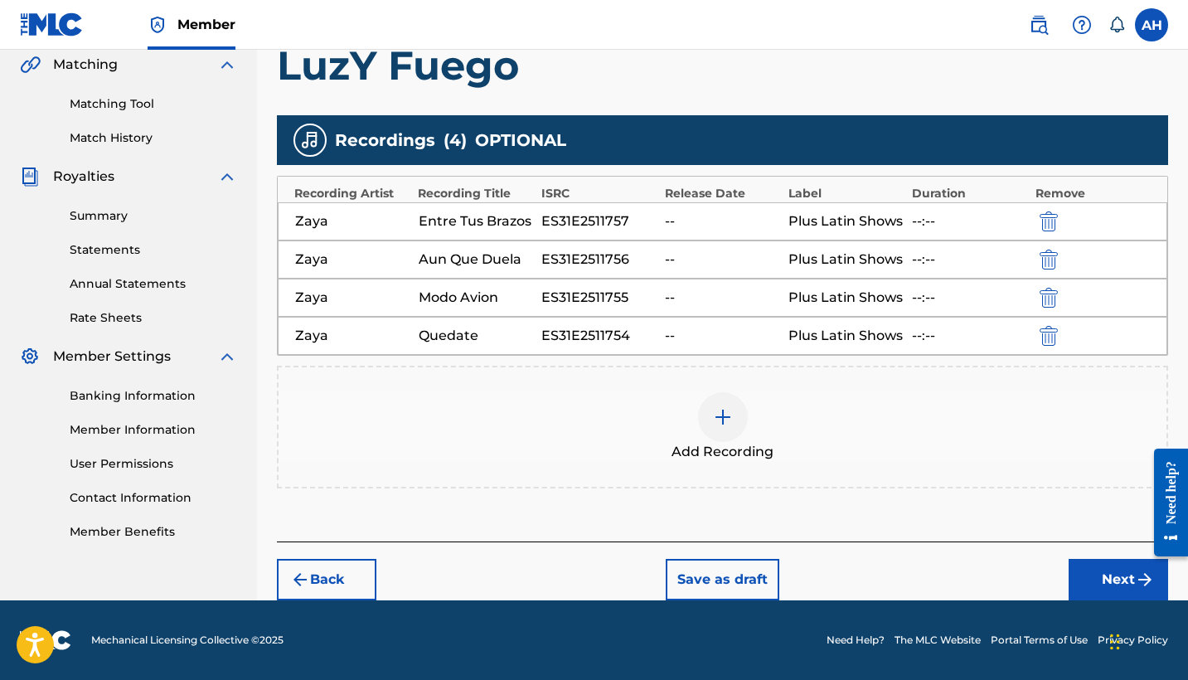
scroll to position [388, 0]
click at [1102, 574] on button "Next" at bounding box center [1118, 579] width 99 height 41
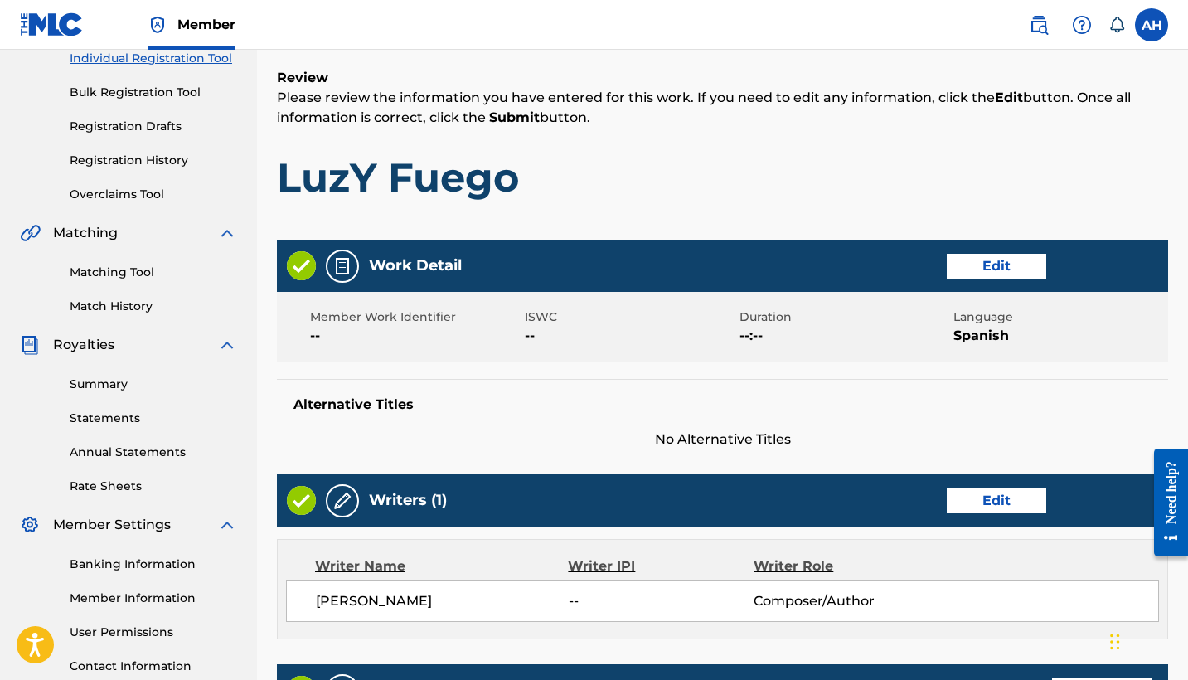
scroll to position [215, 0]
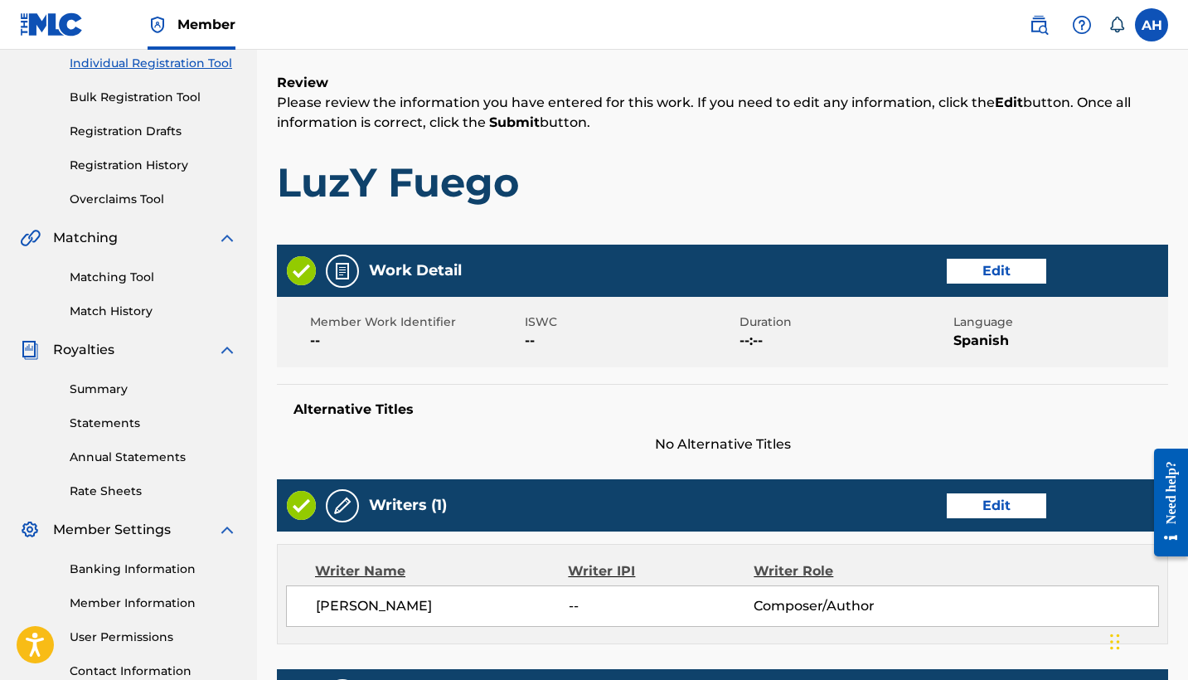
click at [1002, 267] on button "Edit" at bounding box center [996, 271] width 99 height 25
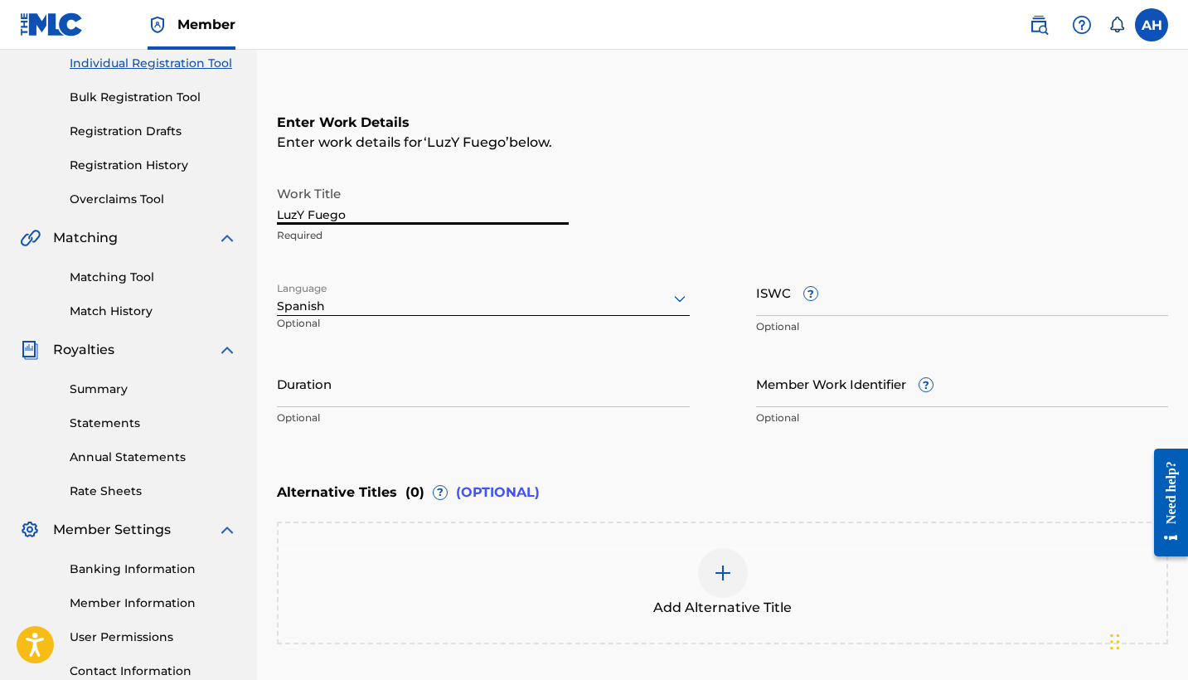
click at [298, 214] on input "LuzY Fuego" at bounding box center [423, 200] width 292 height 47
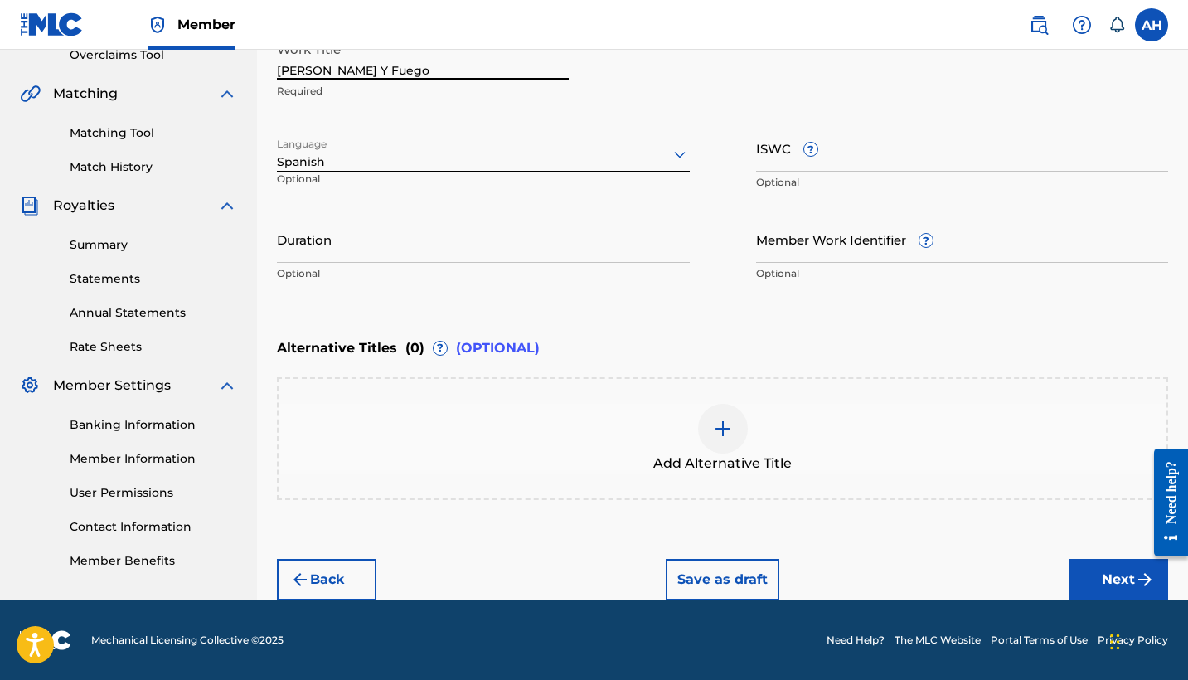
scroll to position [359, 0]
type input "[PERSON_NAME] Y Fuego"
click at [1114, 576] on button "Next" at bounding box center [1118, 579] width 99 height 41
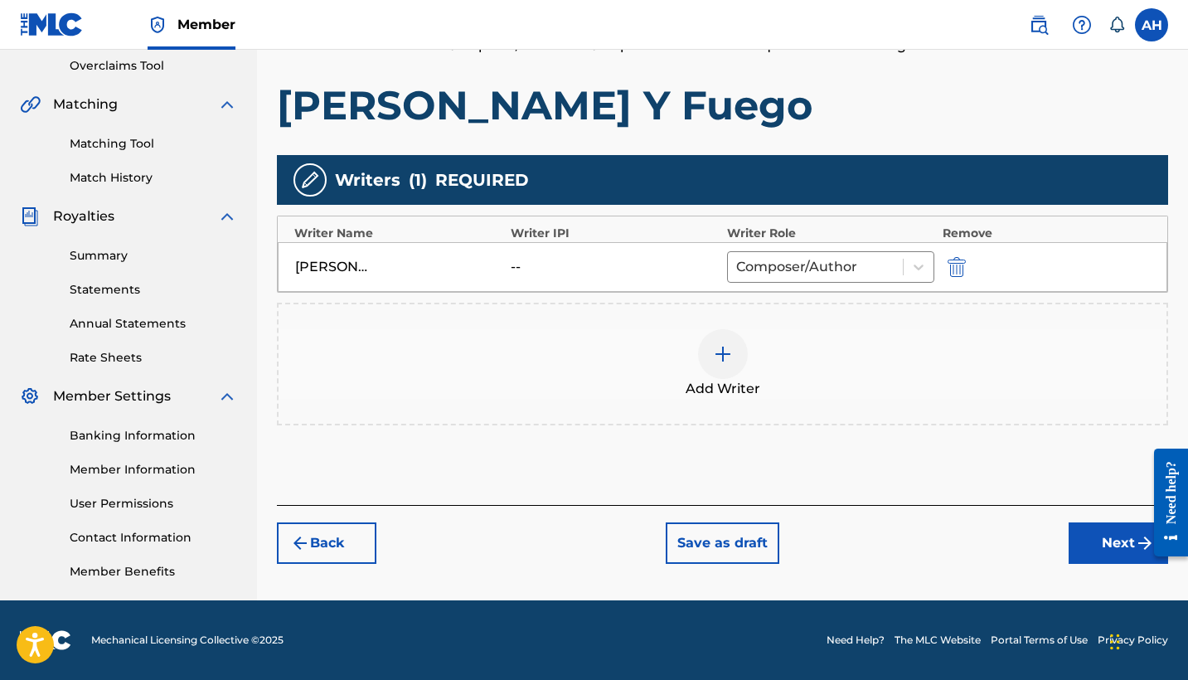
scroll to position [348, 0]
click at [1108, 550] on button "Next" at bounding box center [1118, 542] width 99 height 41
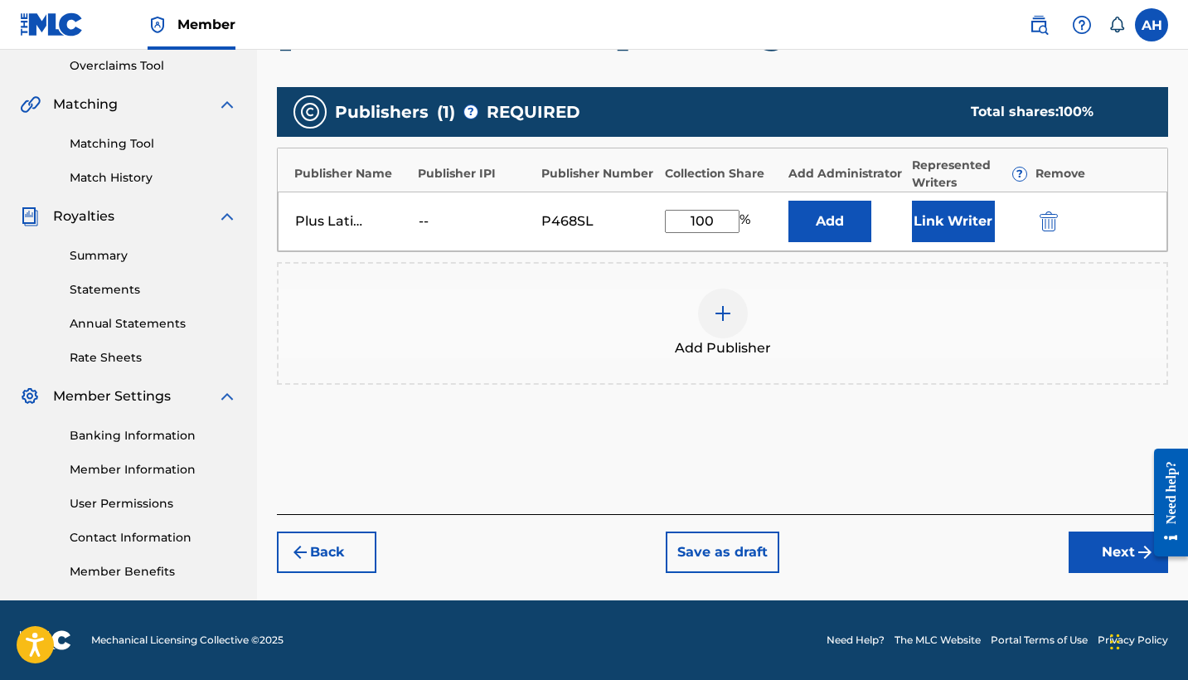
click at [1106, 554] on button "Next" at bounding box center [1118, 551] width 99 height 41
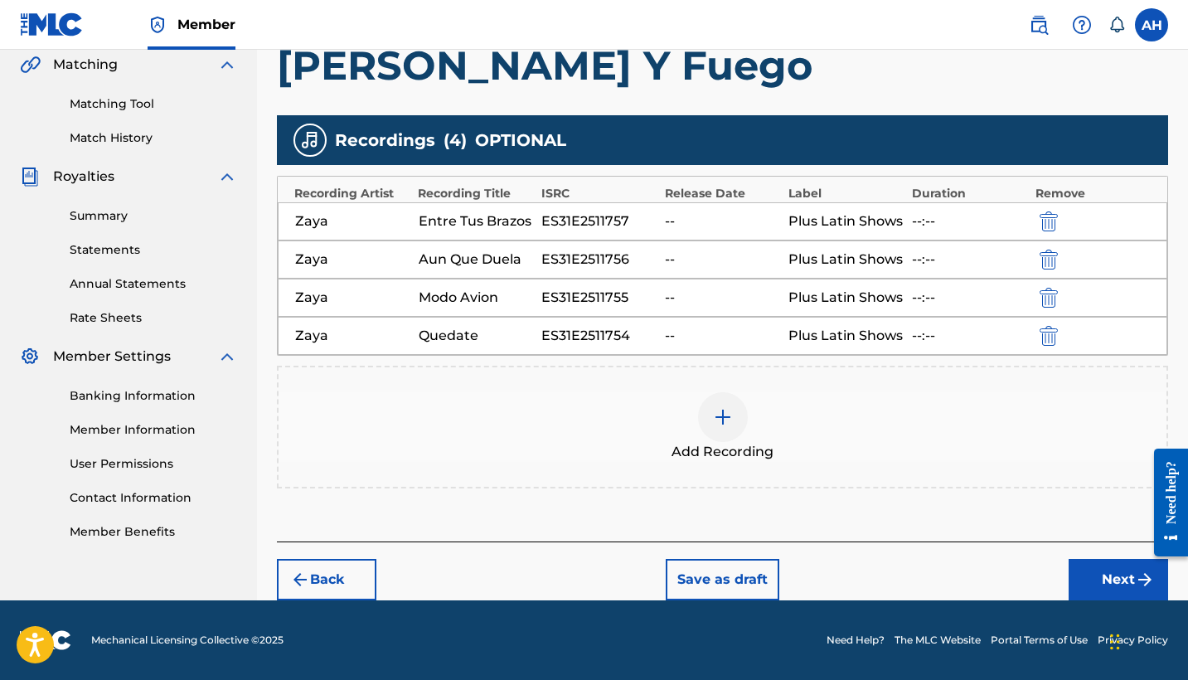
scroll to position [388, 0]
click at [1109, 570] on button "Next" at bounding box center [1118, 579] width 99 height 41
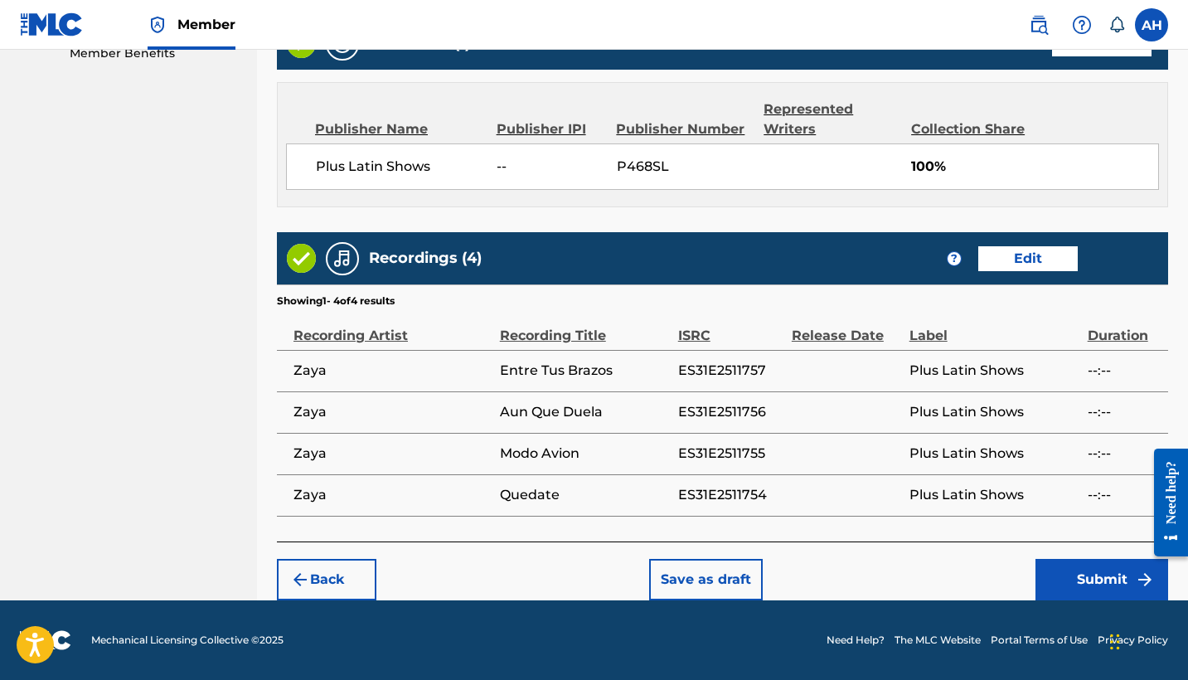
scroll to position [866, 0]
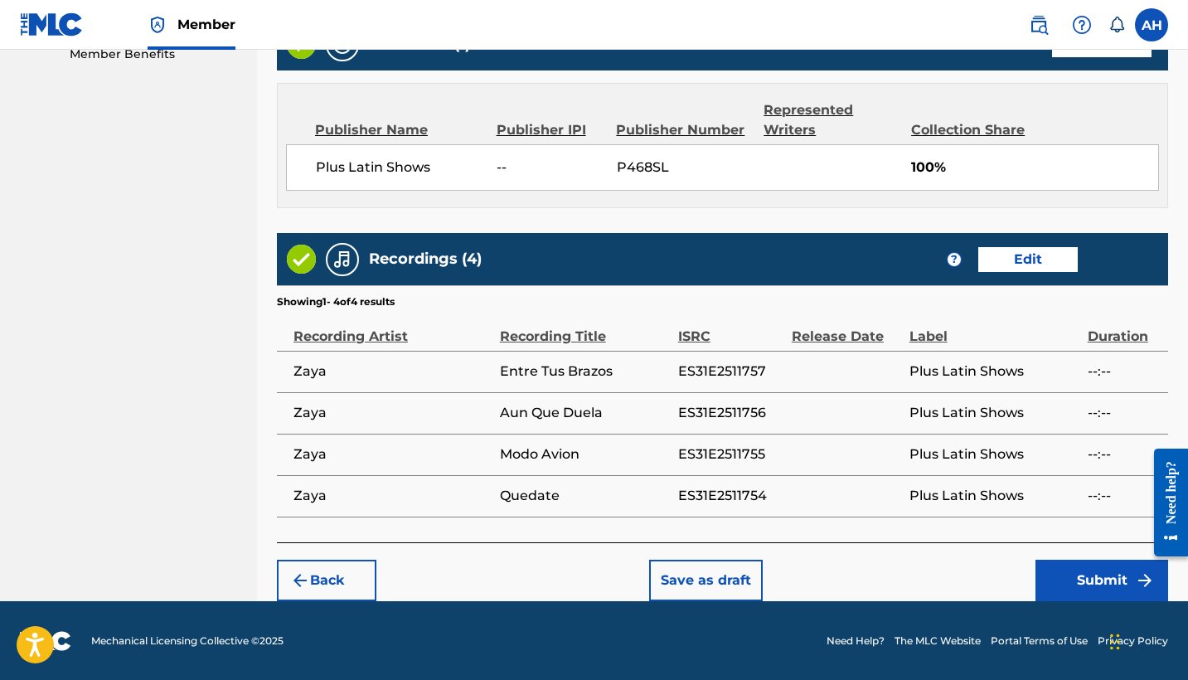
click at [1104, 575] on button "Submit" at bounding box center [1102, 580] width 133 height 41
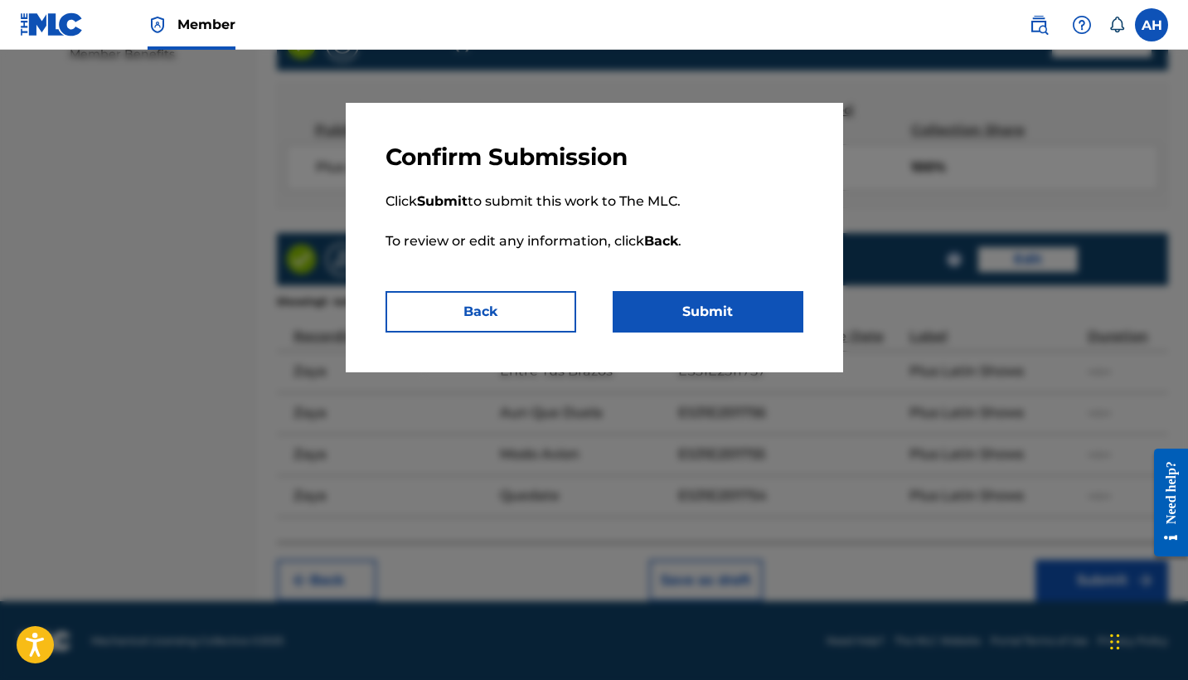
click at [711, 319] on button "Submit" at bounding box center [708, 311] width 191 height 41
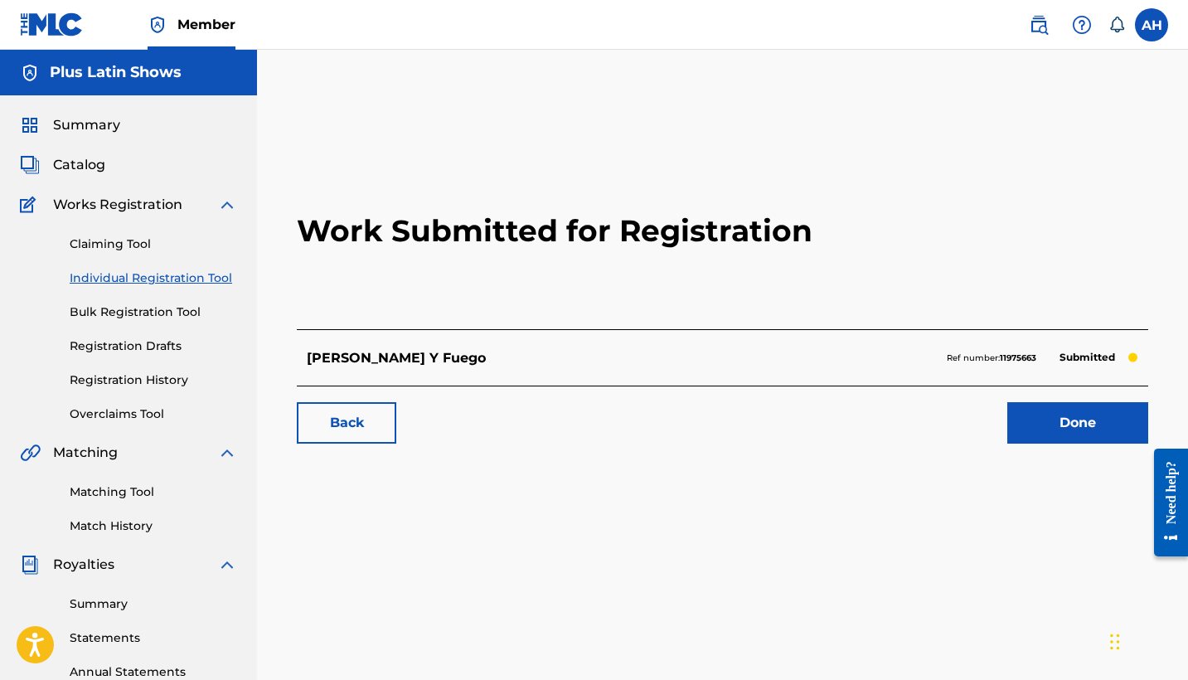
click at [1066, 429] on link "Done" at bounding box center [1077, 422] width 141 height 41
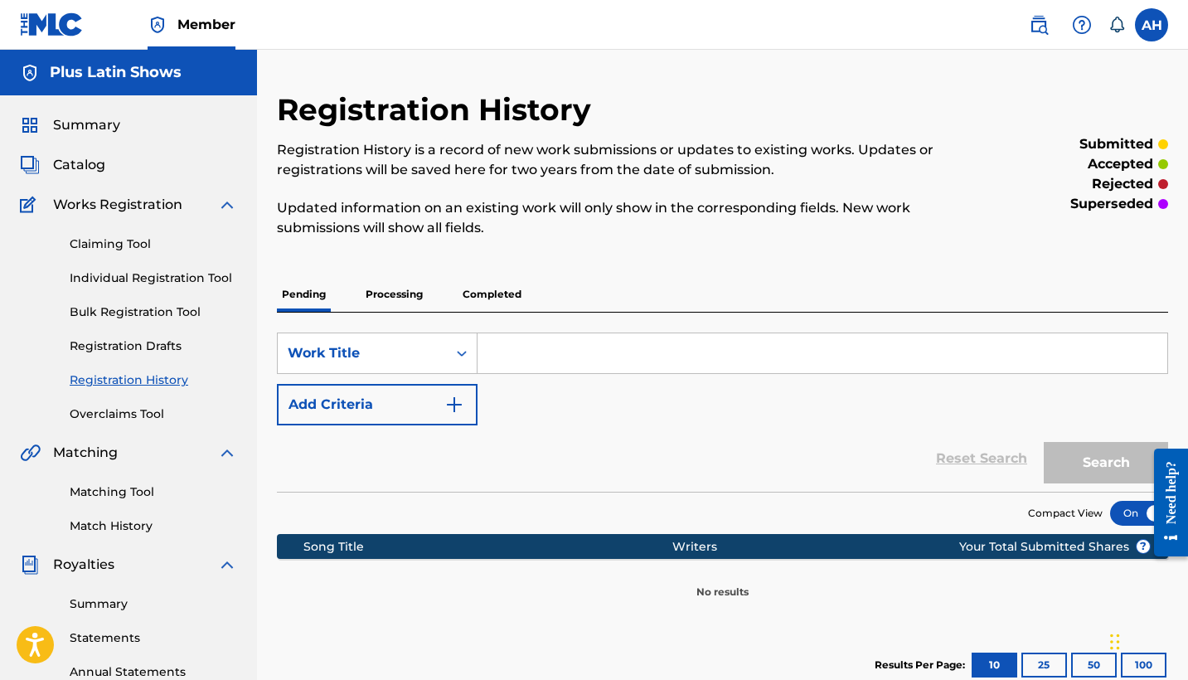
click at [404, 294] on p "Processing" at bounding box center [394, 294] width 67 height 35
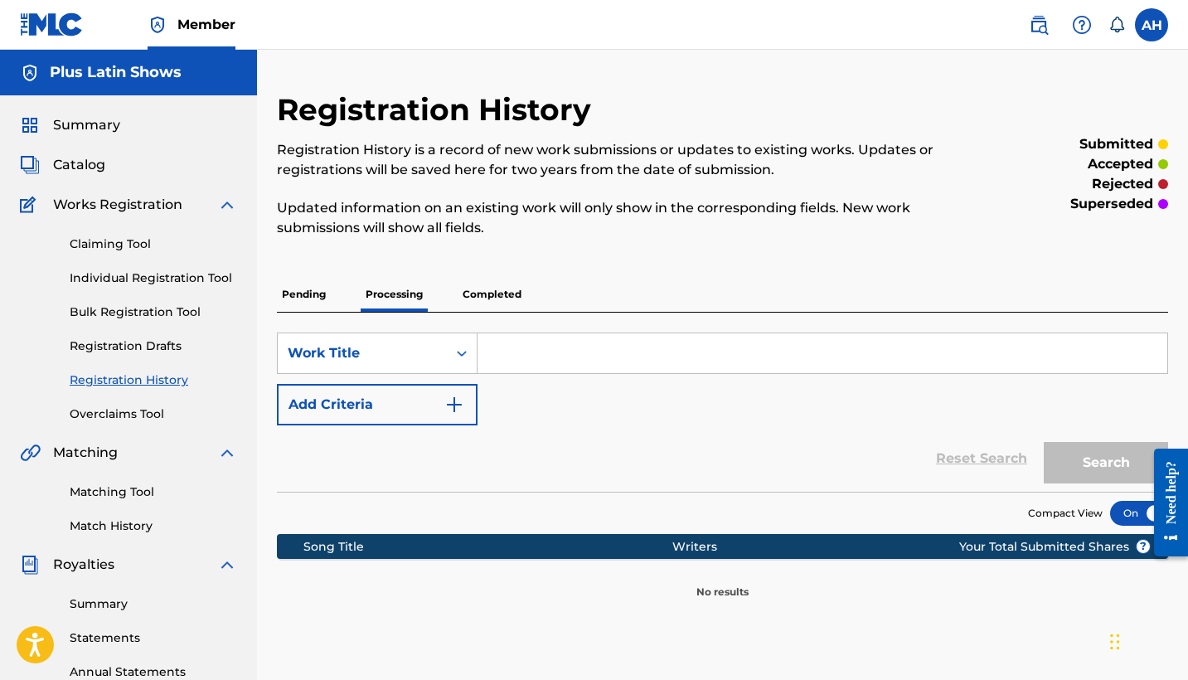
click at [526, 354] on input "Search Form" at bounding box center [823, 353] width 690 height 40
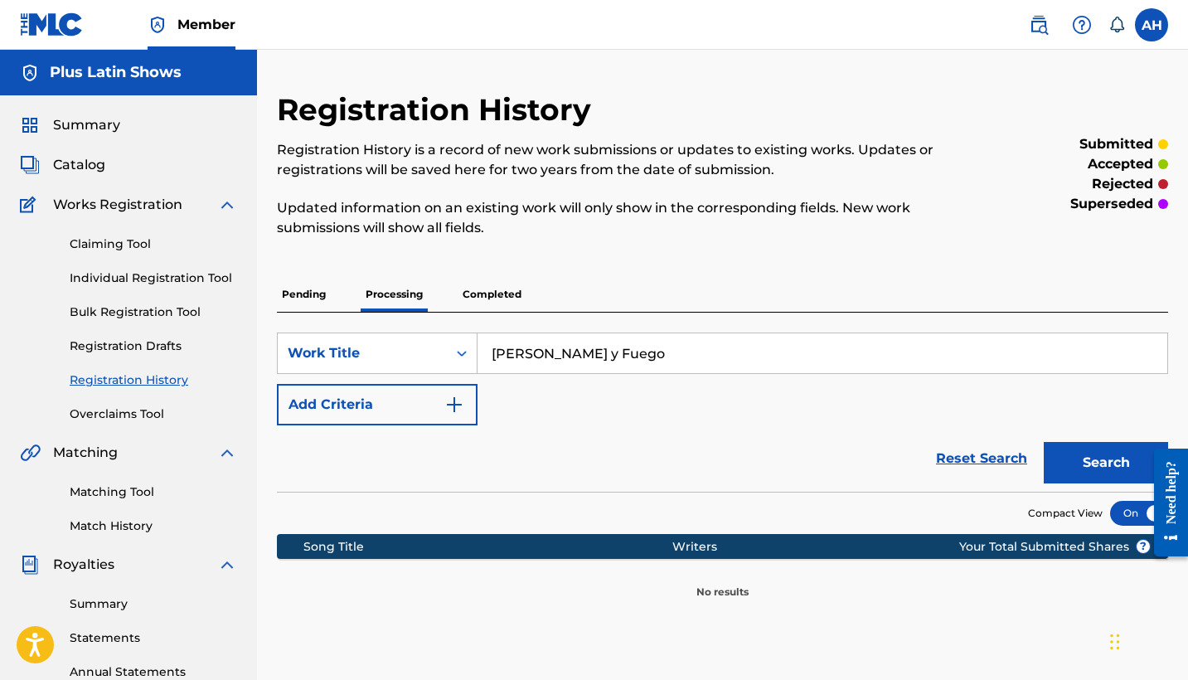
type input "[PERSON_NAME] y Fuego"
click at [1085, 461] on button "Search" at bounding box center [1106, 462] width 124 height 41
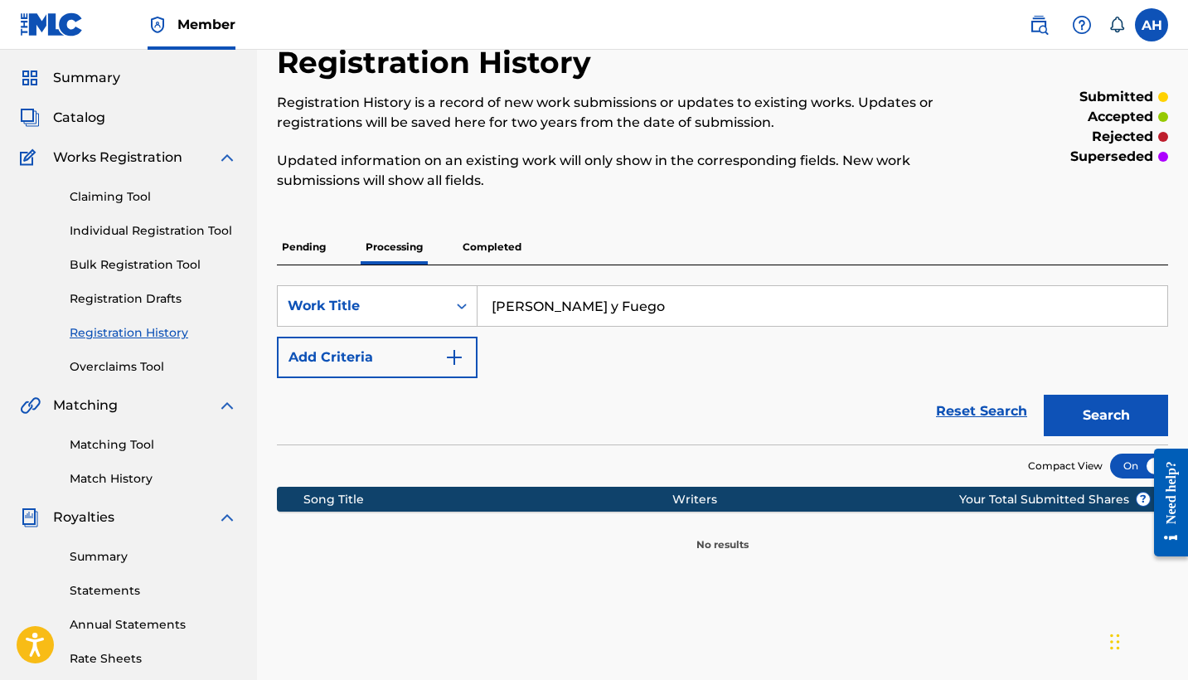
scroll to position [12, 0]
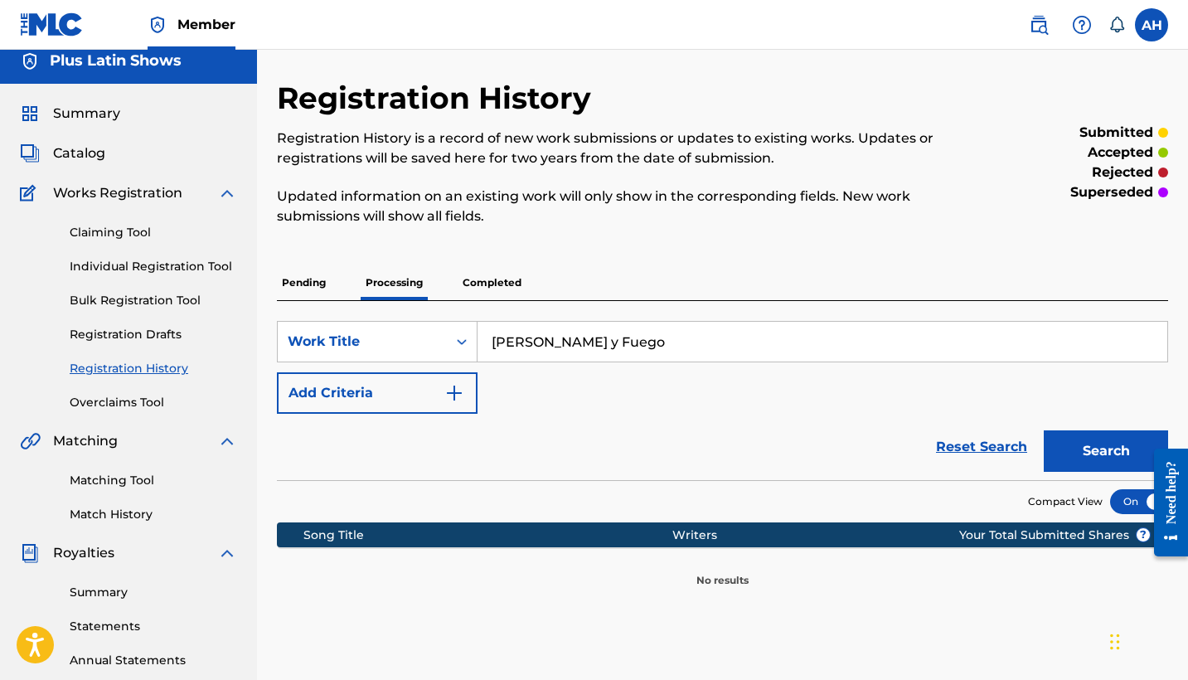
click at [496, 287] on p "Completed" at bounding box center [492, 282] width 69 height 35
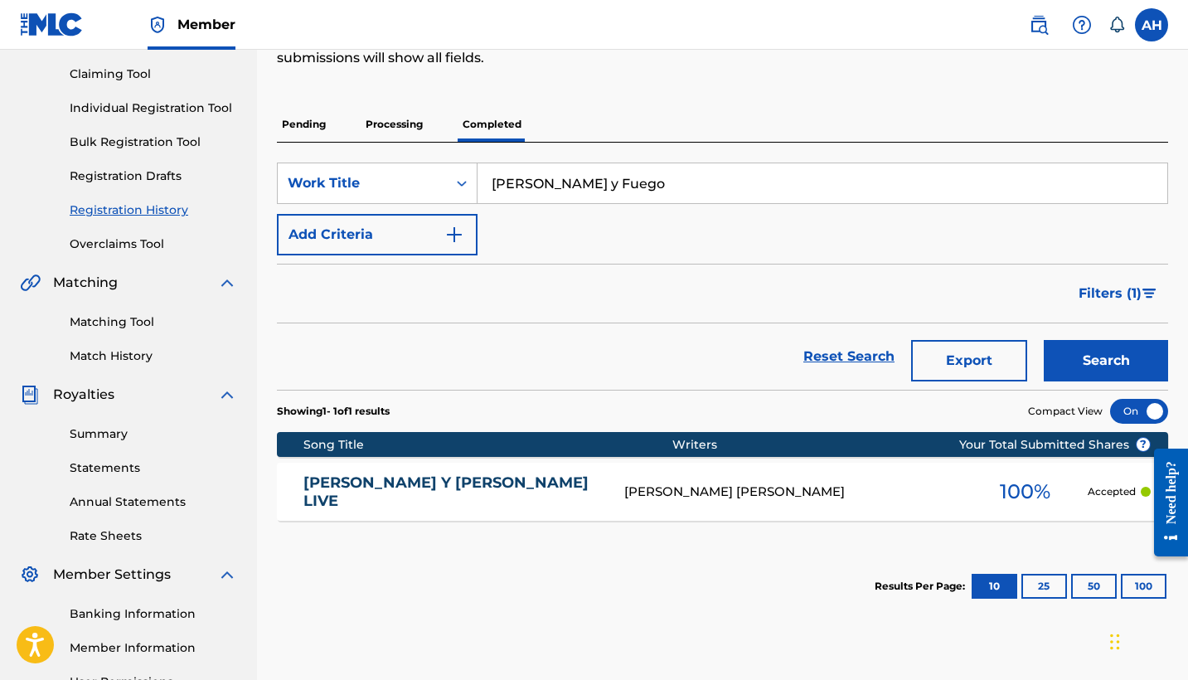
scroll to position [177, 0]
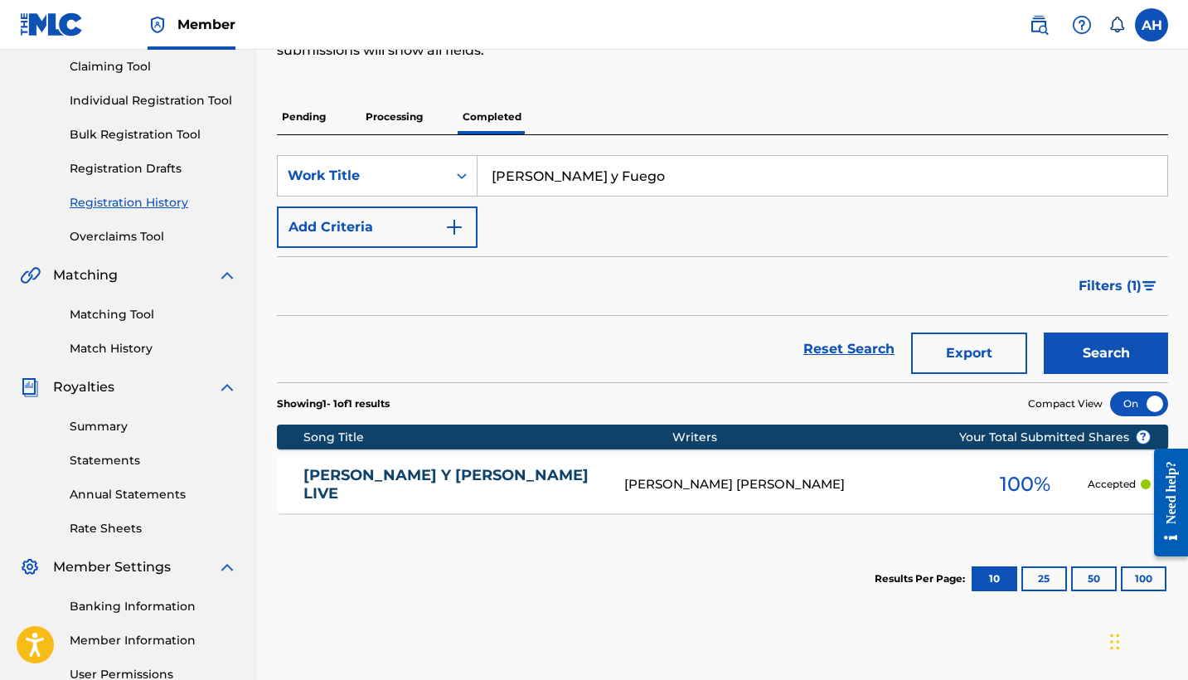
click at [685, 488] on div "[PERSON_NAME] [PERSON_NAME]" at bounding box center [793, 484] width 339 height 19
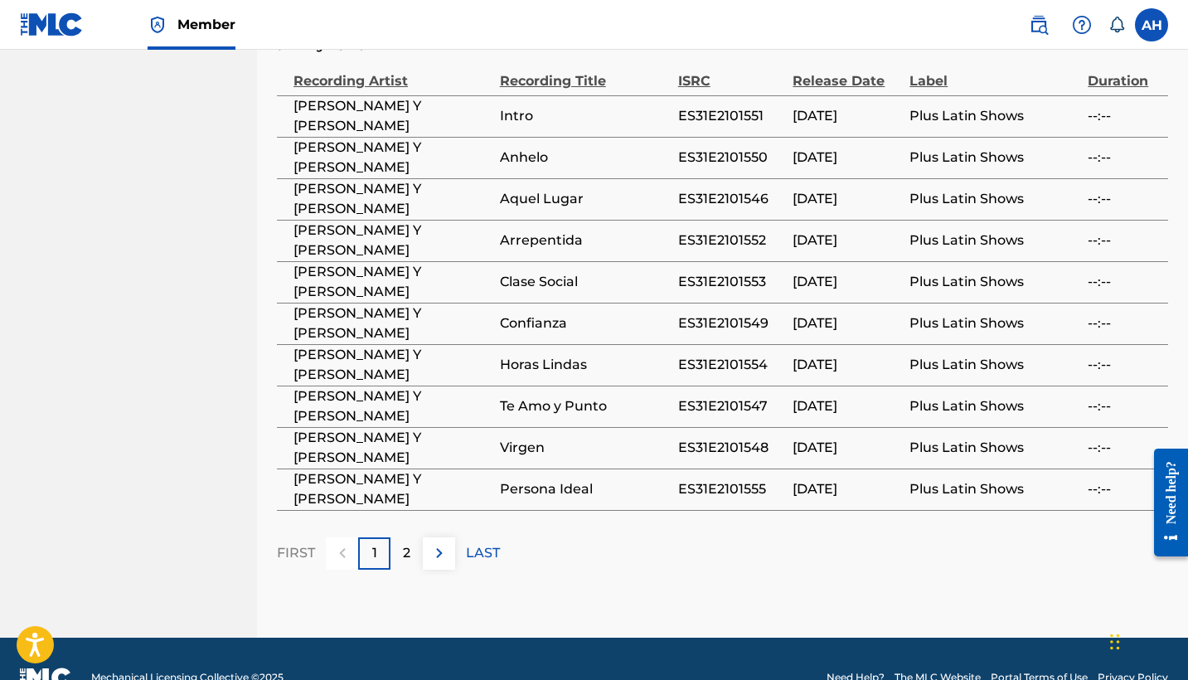
scroll to position [1047, 0]
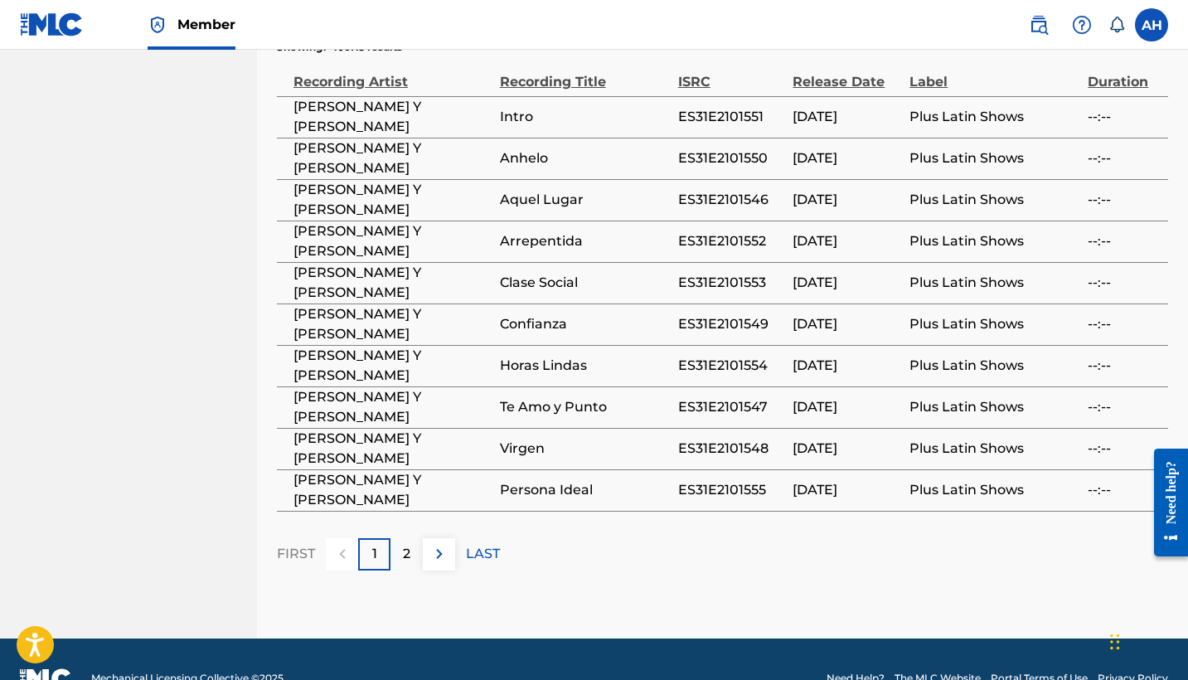
click at [409, 544] on p "2" at bounding box center [406, 554] width 7 height 20
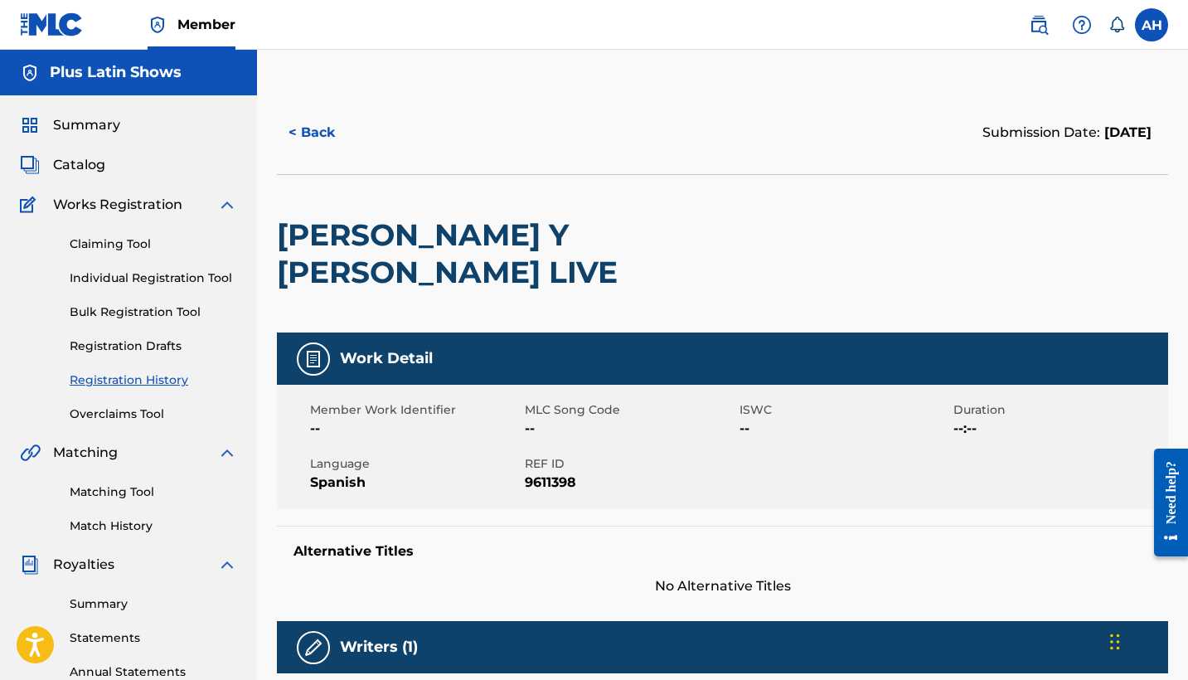
scroll to position [0, 0]
click at [309, 133] on button "< Back" at bounding box center [326, 132] width 99 height 41
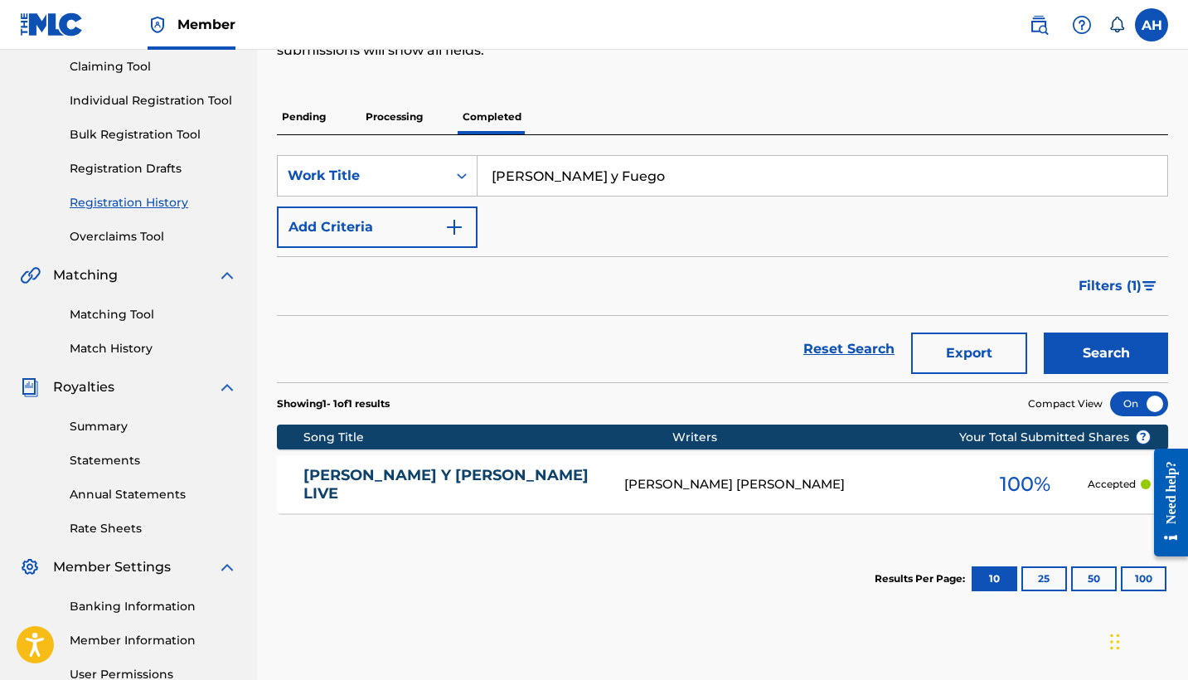
click at [305, 119] on p "Pending" at bounding box center [304, 116] width 54 height 35
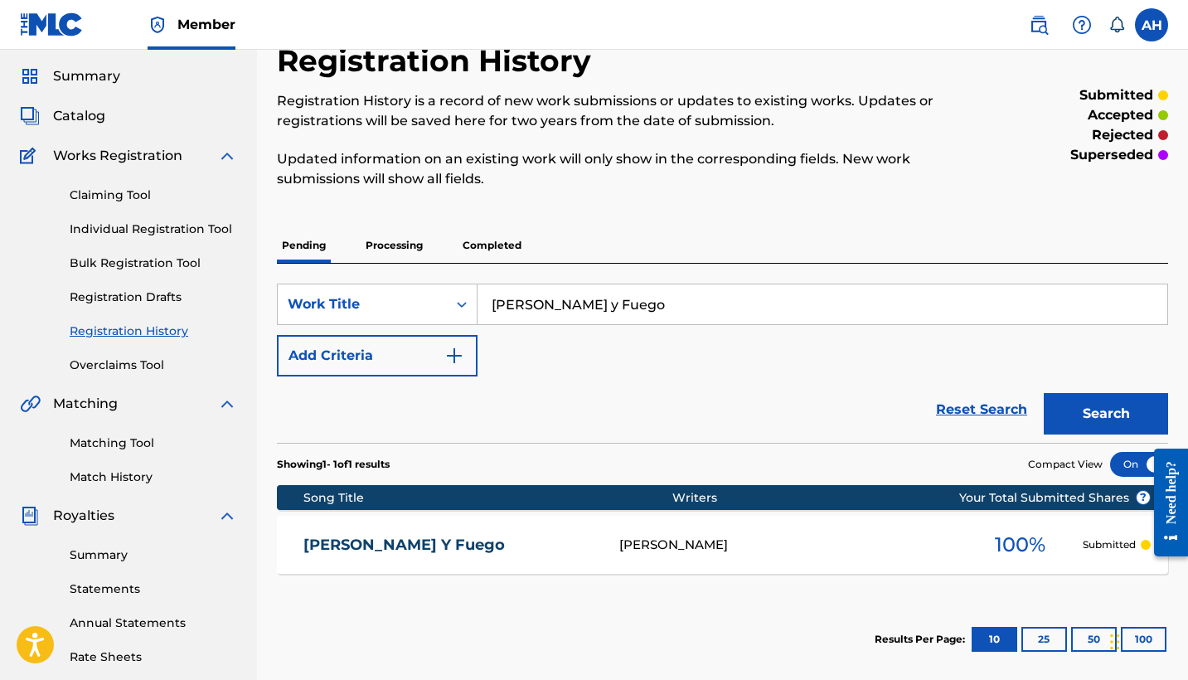
scroll to position [48, 0]
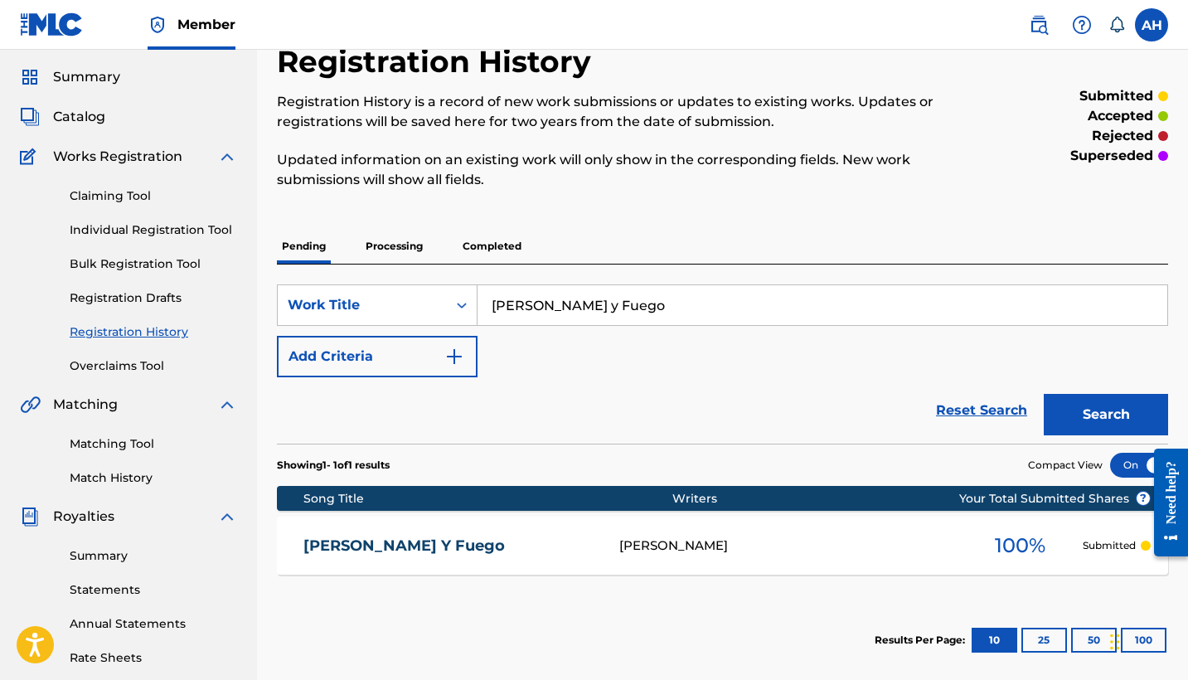
click at [405, 249] on p "Processing" at bounding box center [394, 246] width 67 height 35
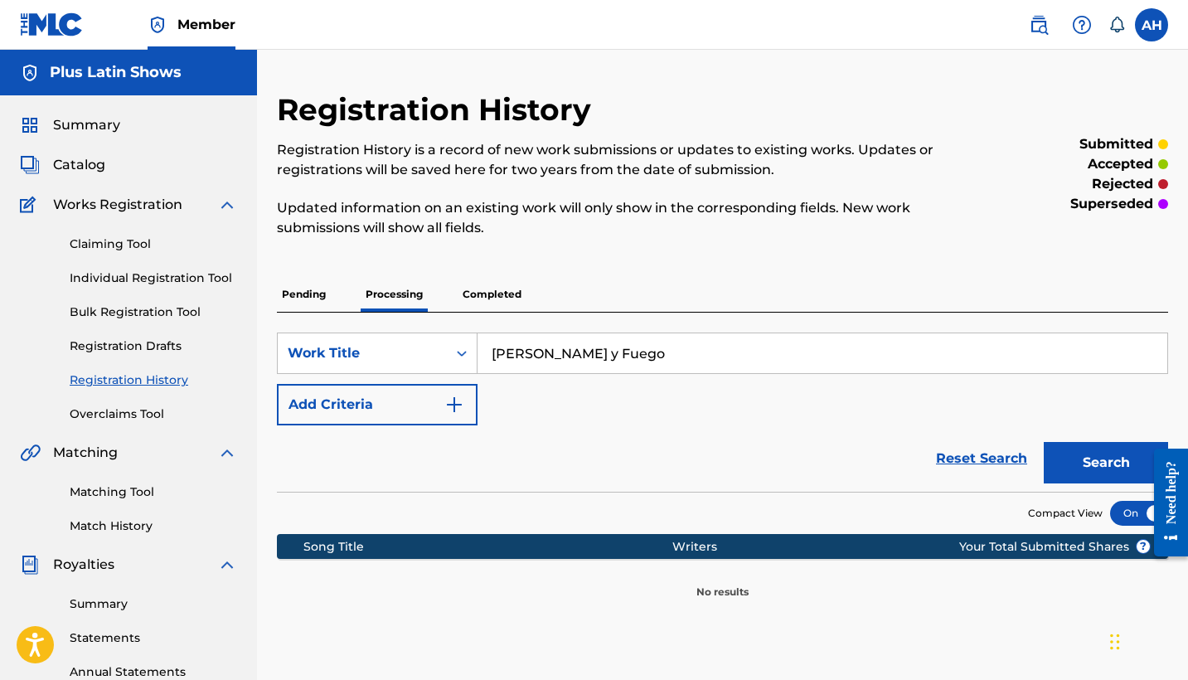
click at [115, 418] on link "Overclaims Tool" at bounding box center [153, 413] width 167 height 17
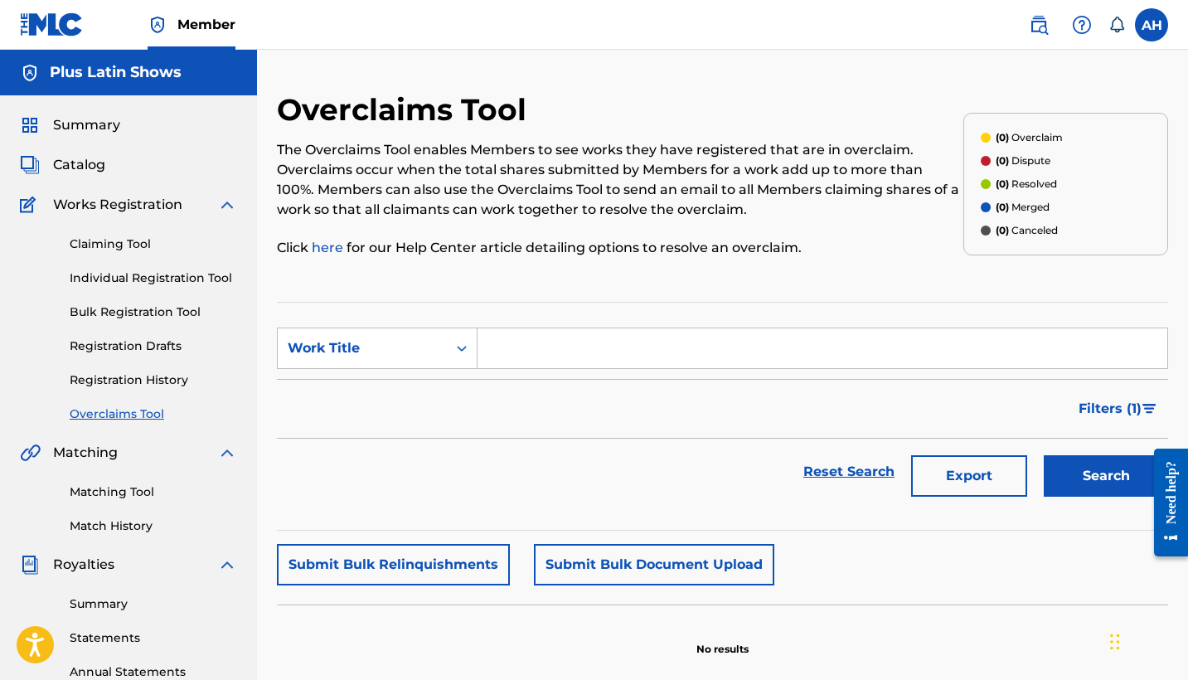
click at [522, 352] on input "Search Form" at bounding box center [823, 348] width 690 height 40
type input "[PERSON_NAME] y fuego"
click at [1110, 485] on button "Search" at bounding box center [1106, 475] width 124 height 41
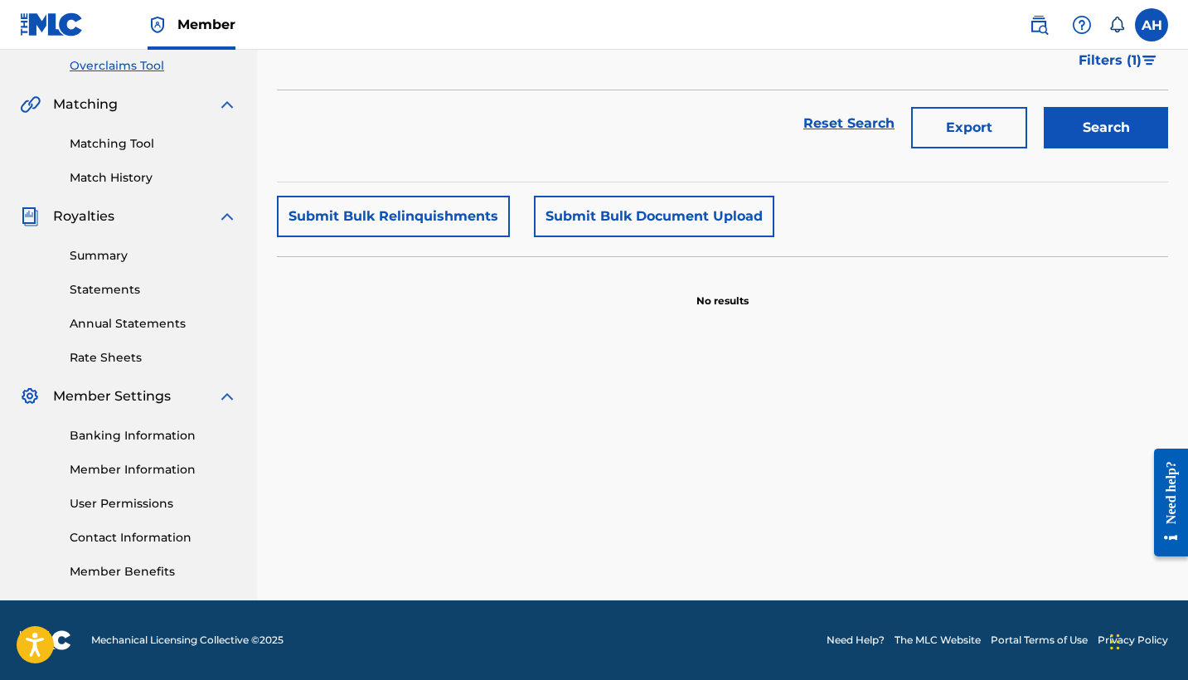
scroll to position [348, 0]
click at [120, 359] on link "Rate Sheets" at bounding box center [153, 357] width 167 height 17
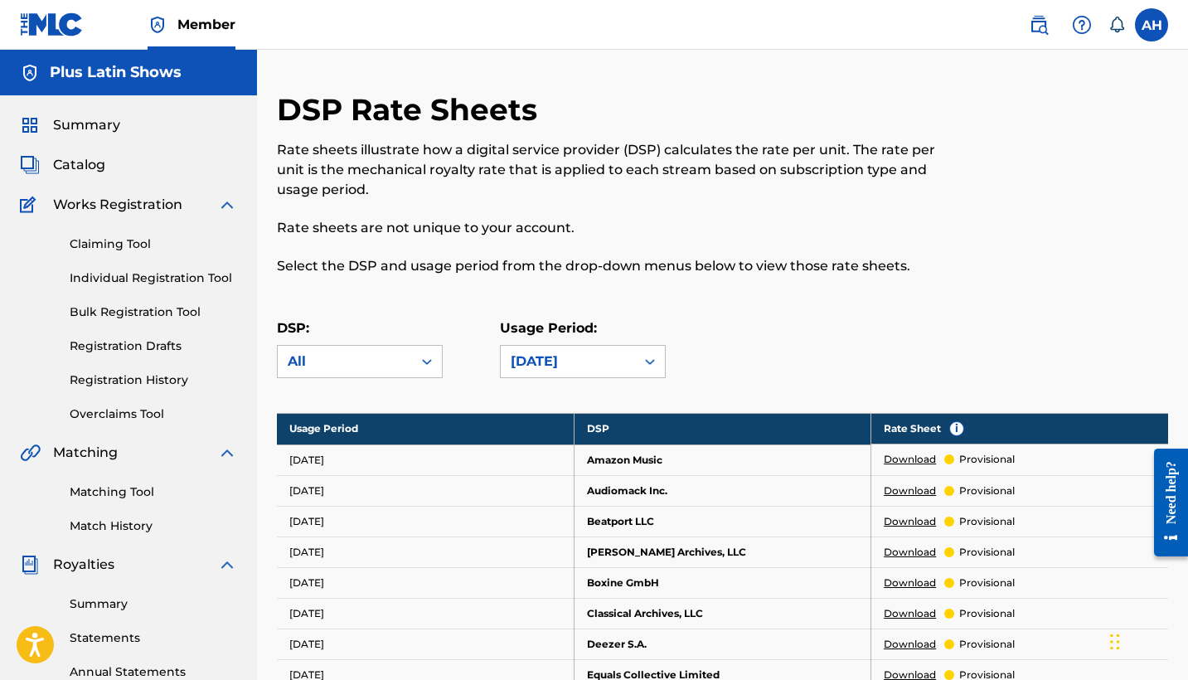
click at [227, 205] on img at bounding box center [227, 205] width 20 height 20
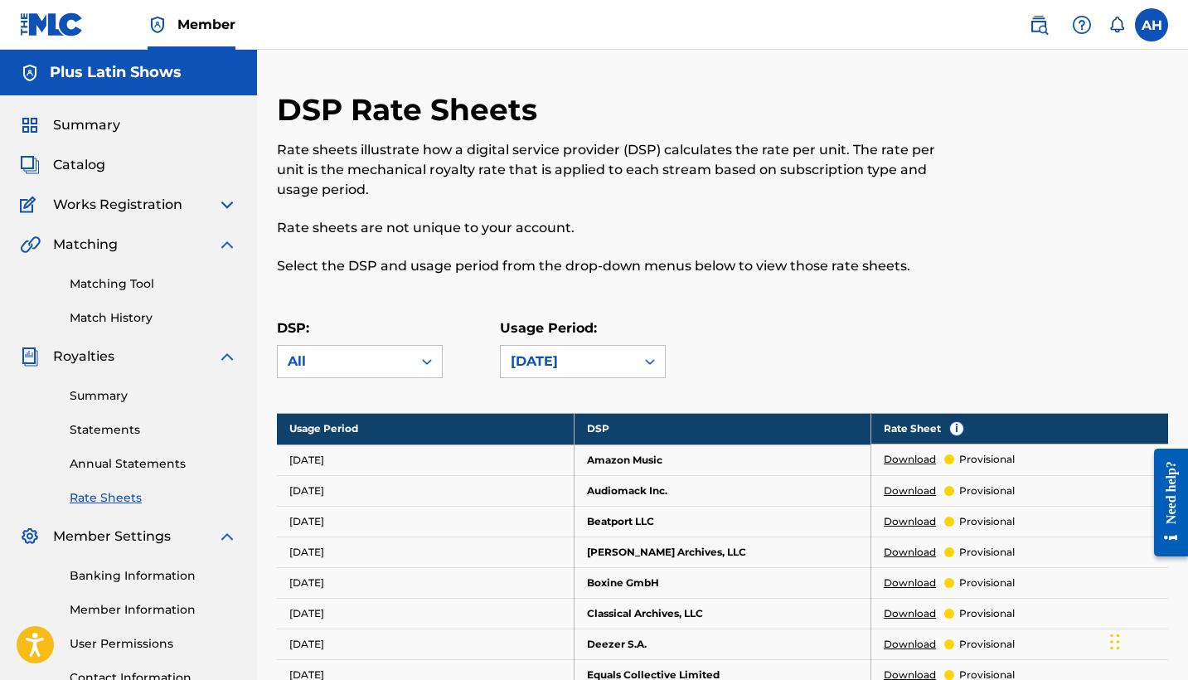
click at [227, 249] on img at bounding box center [227, 245] width 20 height 20
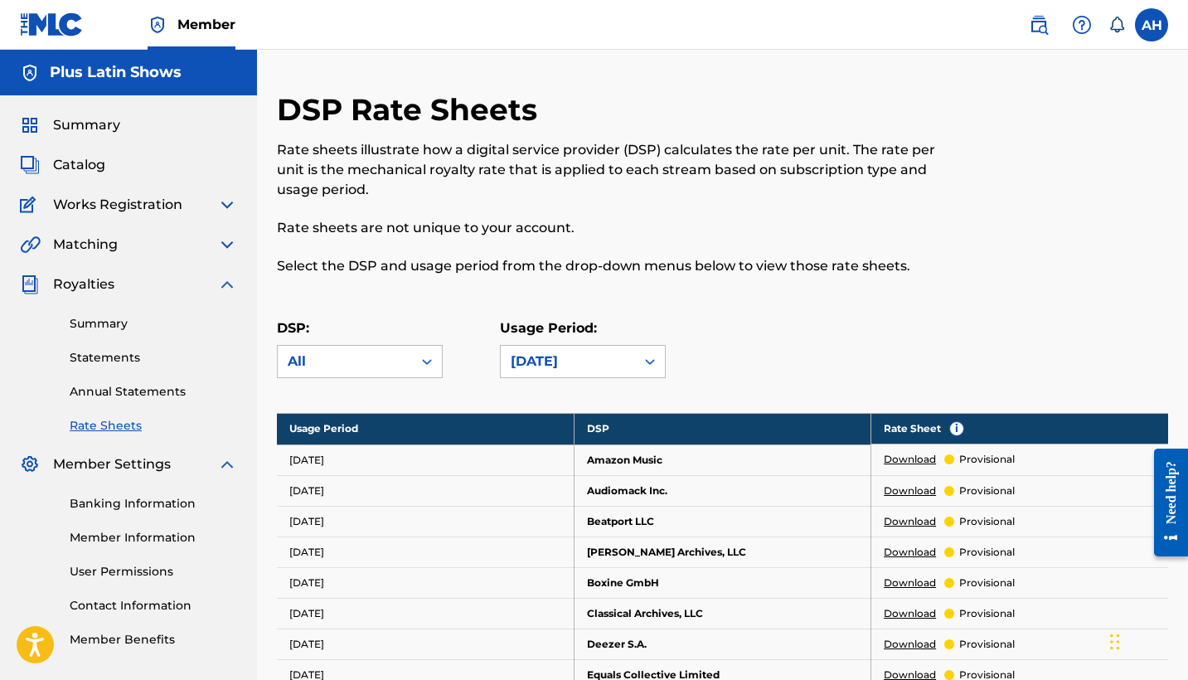
click at [227, 249] on img at bounding box center [227, 245] width 20 height 20
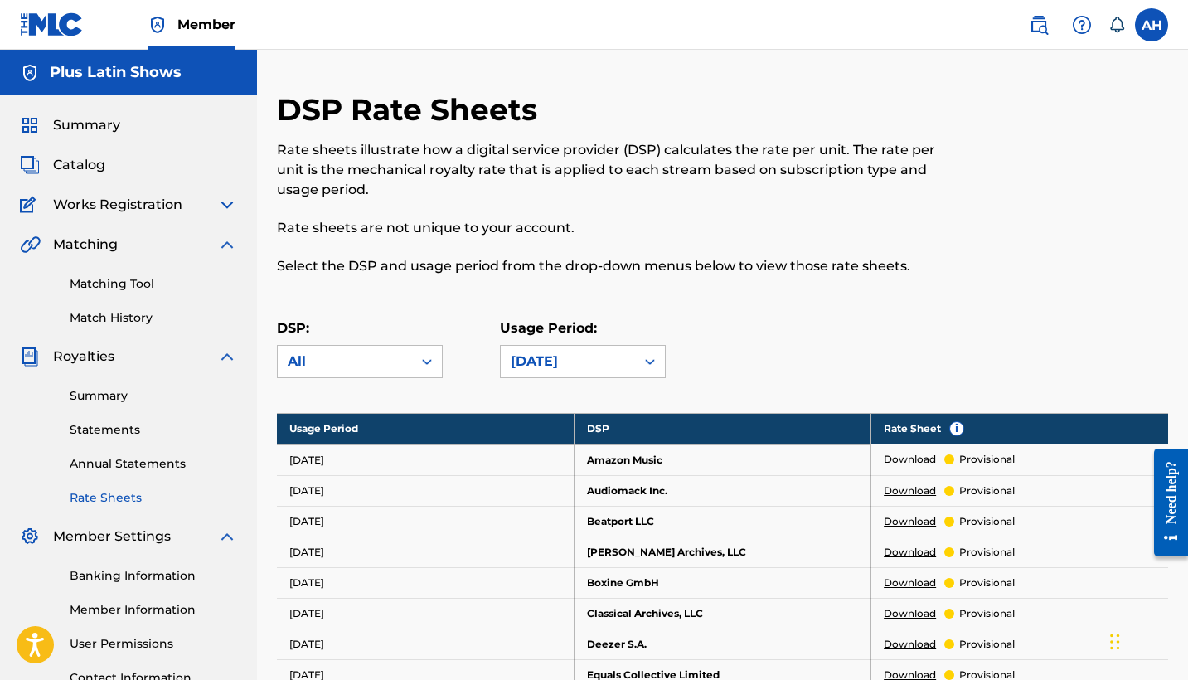
click at [100, 319] on link "Match History" at bounding box center [153, 317] width 167 height 17
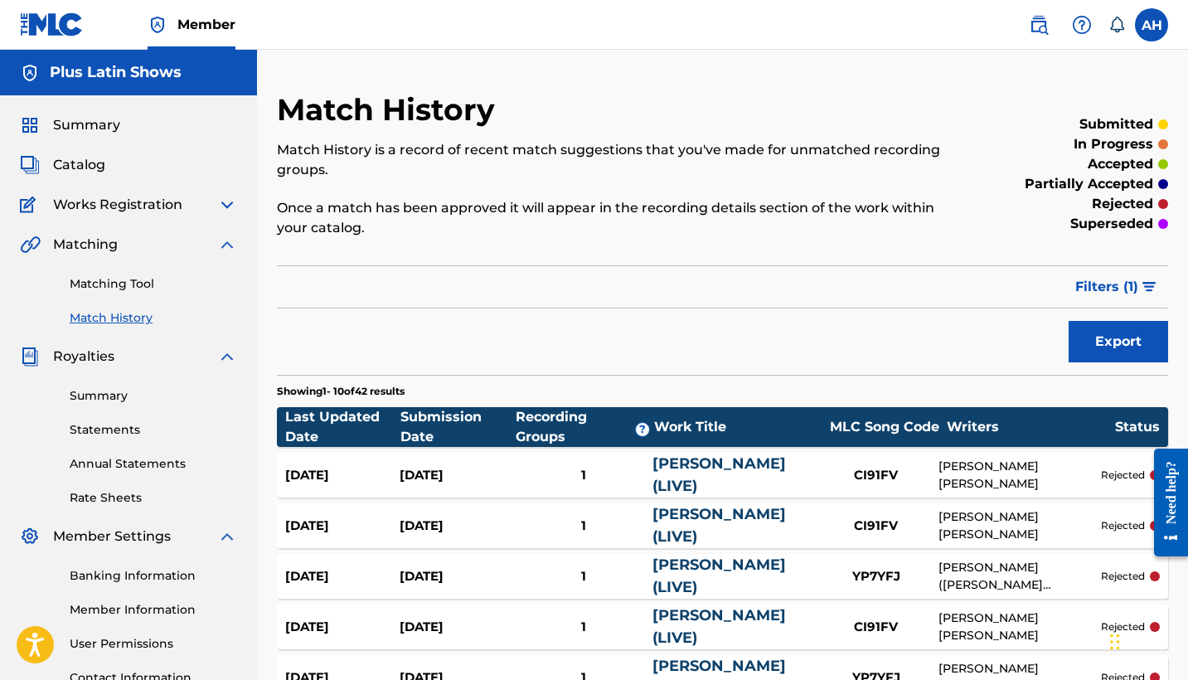
click at [99, 78] on h5 "Plus Latin Shows" at bounding box center [116, 72] width 132 height 19
click at [87, 125] on span "Summary" at bounding box center [86, 125] width 67 height 20
